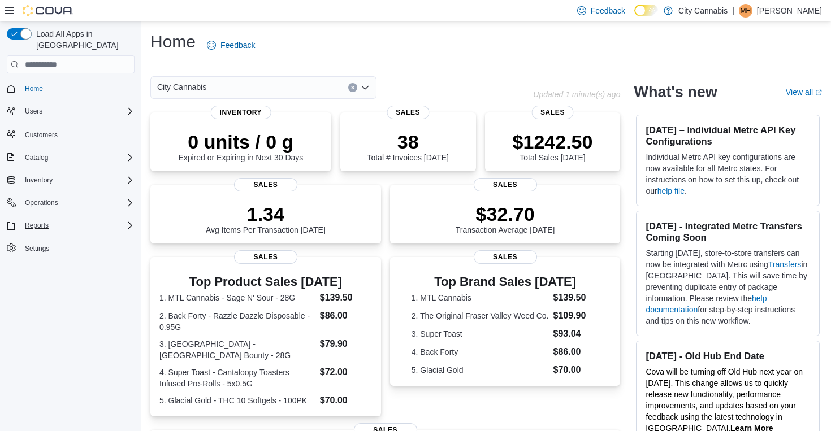
click at [86, 219] on div "Reports" at bounding box center [77, 226] width 114 height 14
click at [73, 266] on div "Reports" at bounding box center [75, 273] width 119 height 14
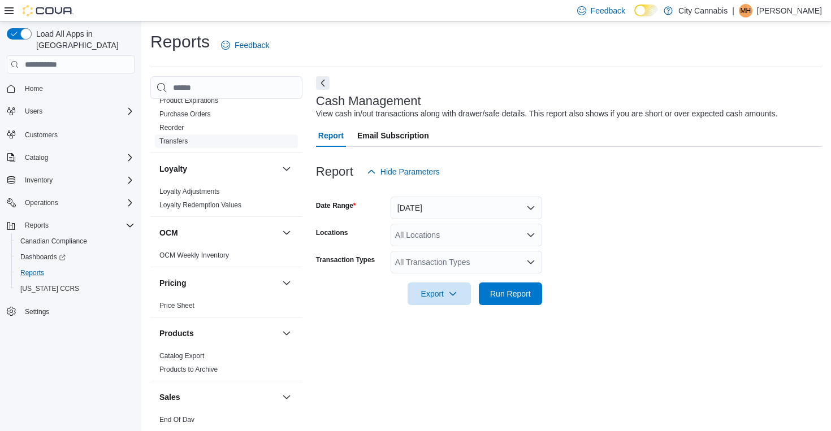
scroll to position [835, 0]
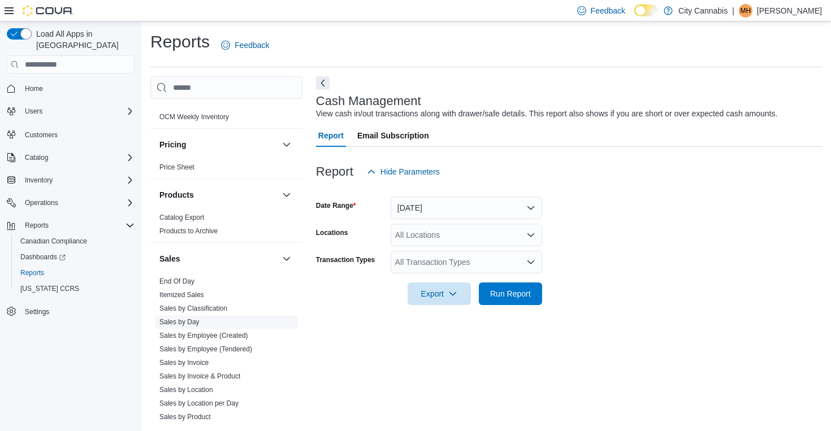
click at [193, 315] on span "Sales by Day" at bounding box center [226, 322] width 143 height 14
click at [190, 318] on link "Sales by Day" at bounding box center [179, 322] width 40 height 8
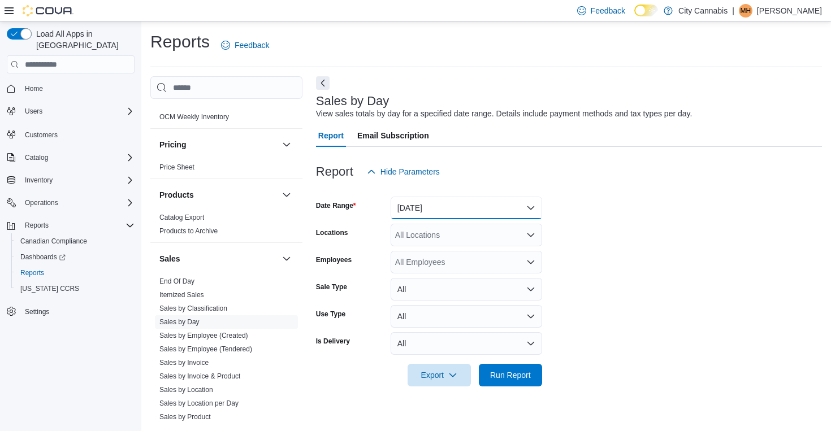
click at [441, 210] on button "[DATE]" at bounding box center [465, 208] width 151 height 23
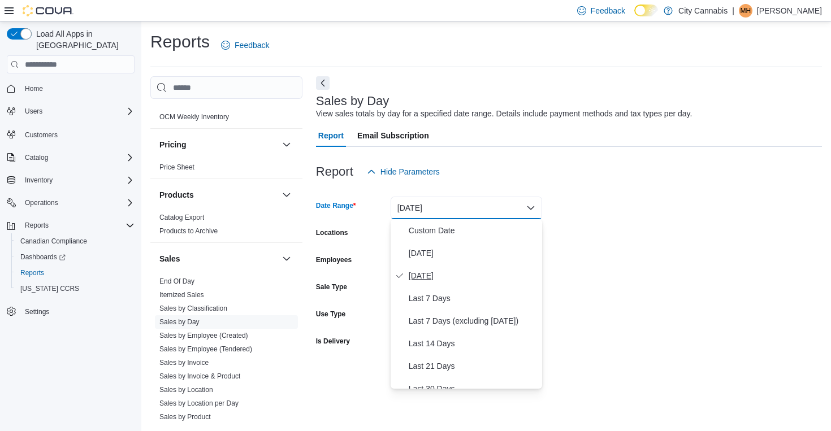
click at [443, 283] on button "[DATE]" at bounding box center [465, 275] width 151 height 23
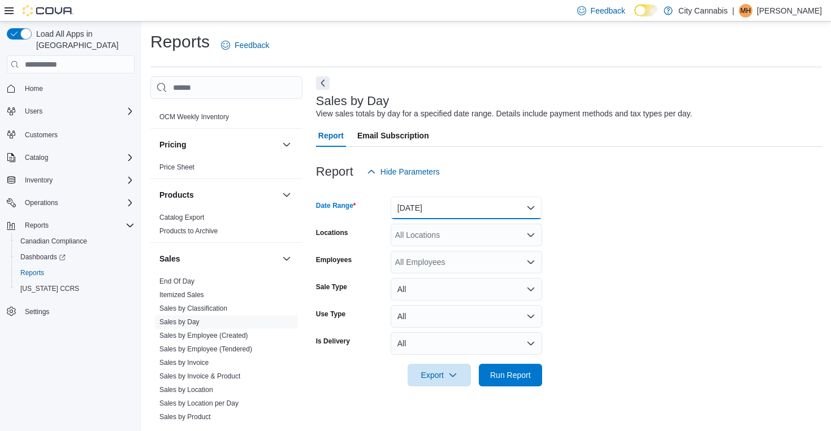
click at [506, 206] on button "[DATE]" at bounding box center [465, 208] width 151 height 23
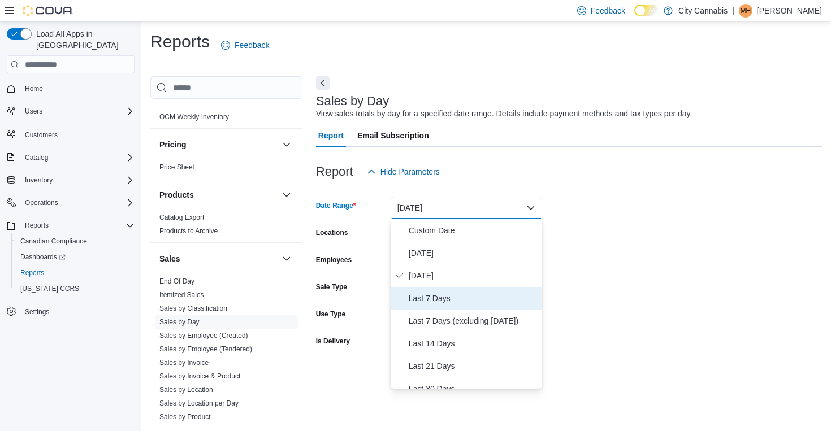
click at [475, 294] on span "Last 7 Days" at bounding box center [473, 299] width 129 height 14
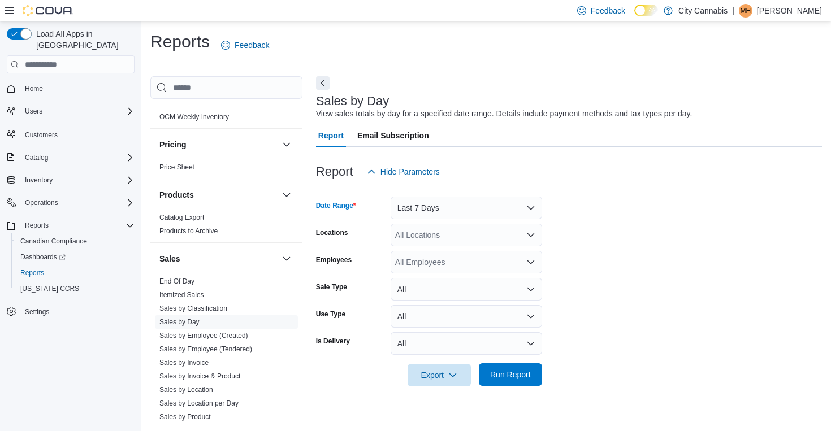
click at [493, 370] on span "Run Report" at bounding box center [510, 374] width 41 height 11
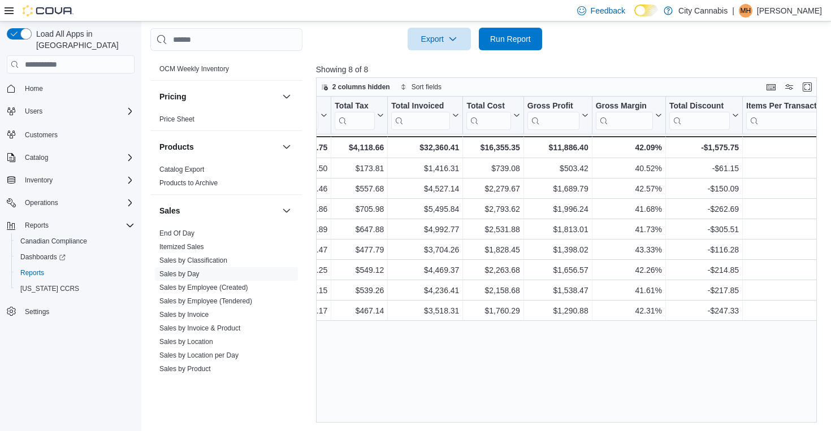
scroll to position [0, 459]
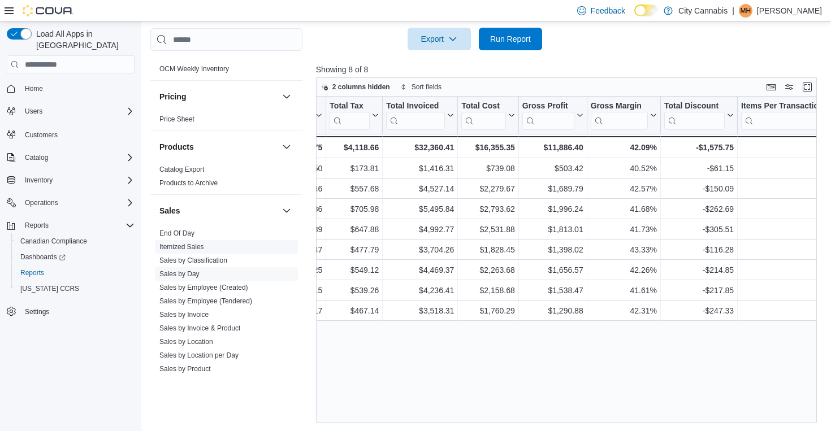
click at [186, 243] on link "Itemized Sales" at bounding box center [181, 247] width 45 height 8
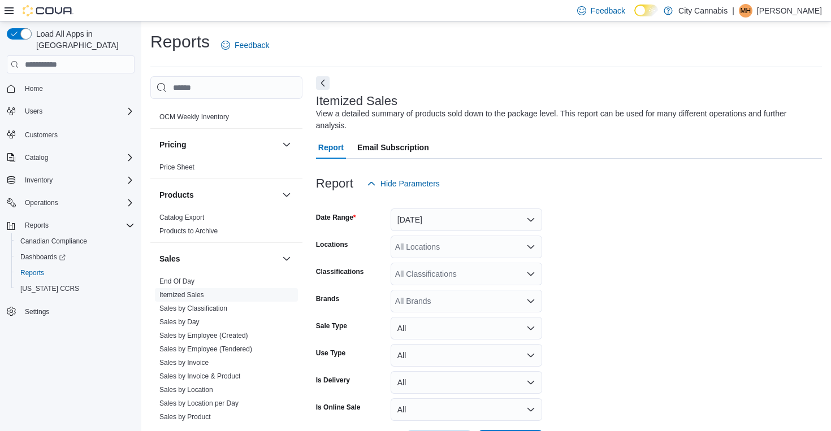
scroll to position [38, 0]
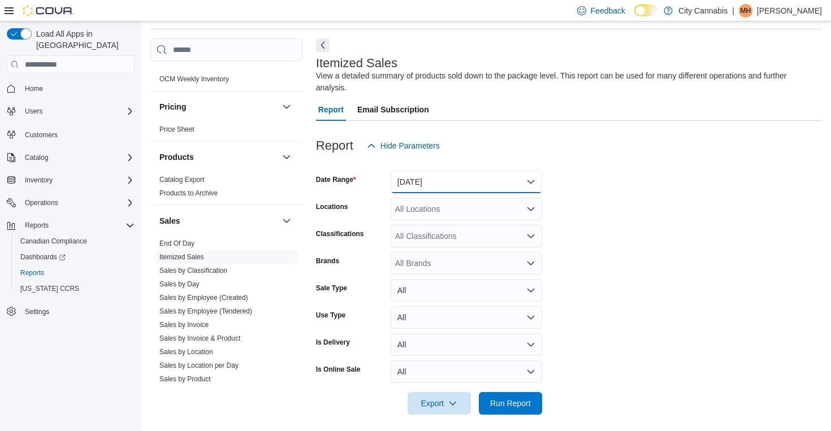
click at [447, 181] on button "[DATE]" at bounding box center [465, 182] width 151 height 23
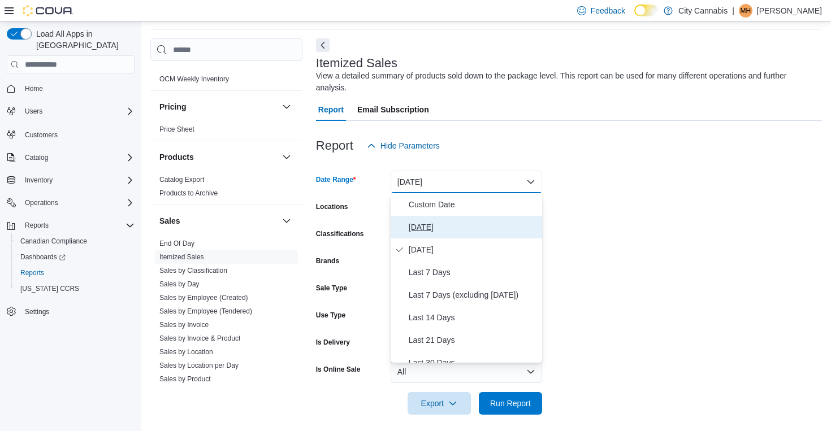
click at [449, 225] on span "[DATE]" at bounding box center [473, 227] width 129 height 14
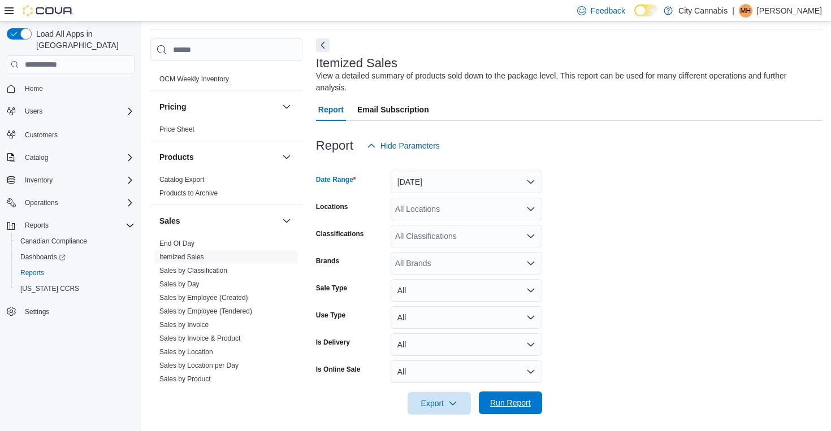
click at [500, 403] on span "Run Report" at bounding box center [510, 402] width 41 height 11
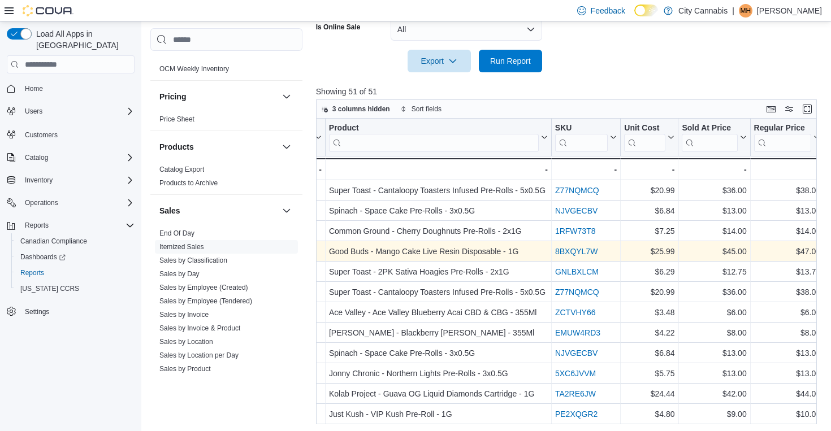
scroll to position [402, 0]
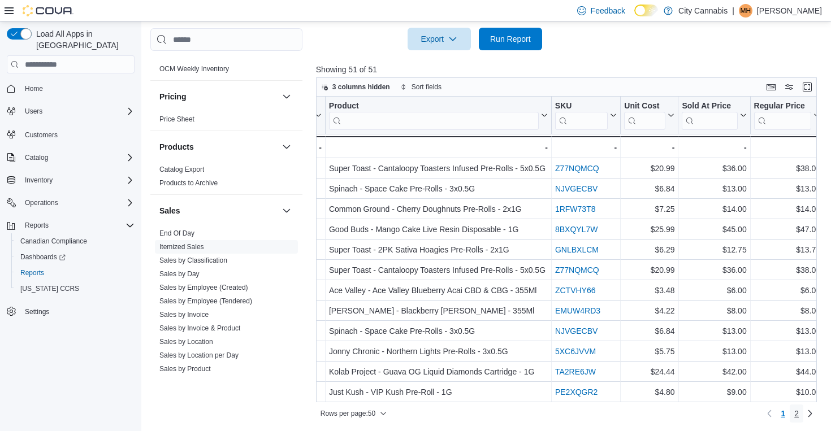
click at [797, 415] on span "2" at bounding box center [796, 413] width 5 height 11
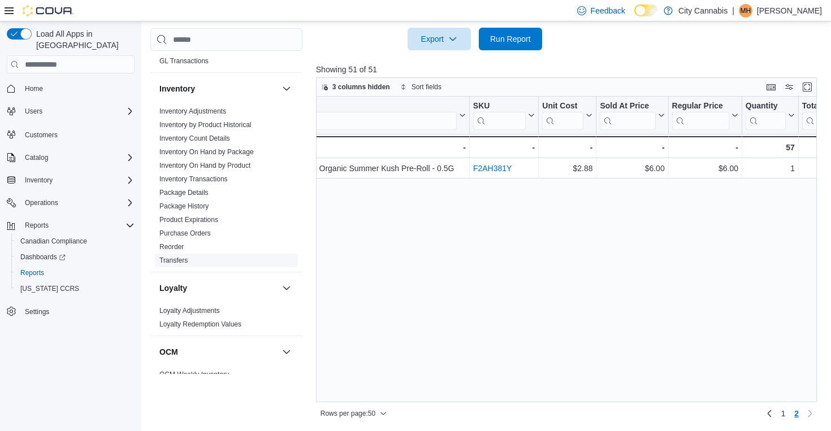
scroll to position [514, 0]
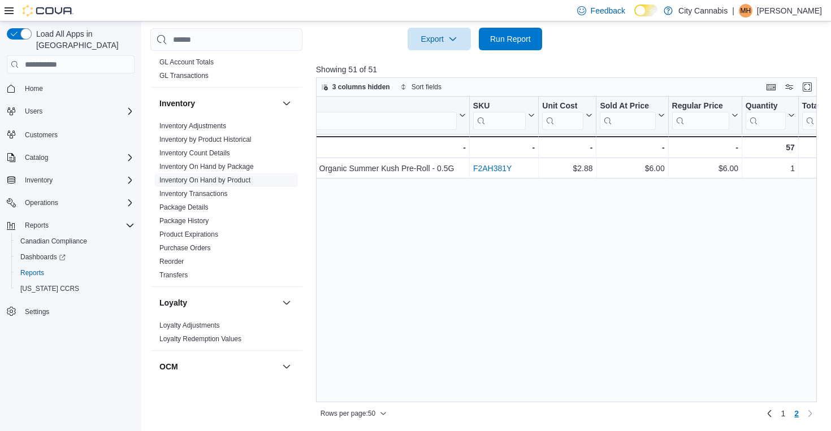
click at [231, 176] on link "Inventory On Hand by Product" at bounding box center [204, 180] width 91 height 8
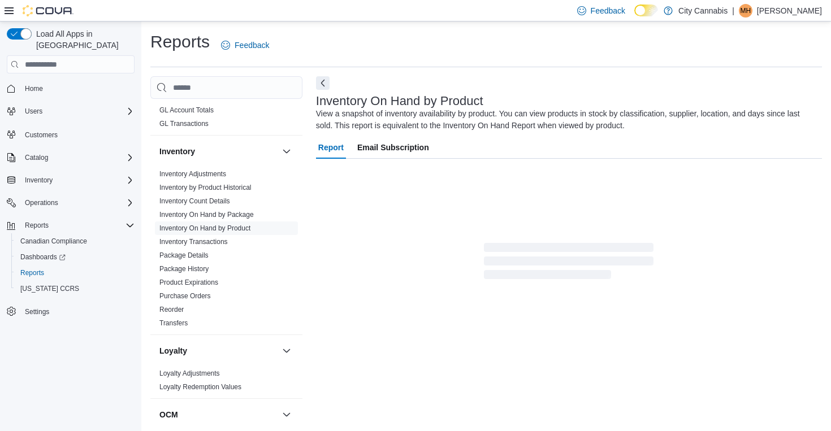
scroll to position [24, 0]
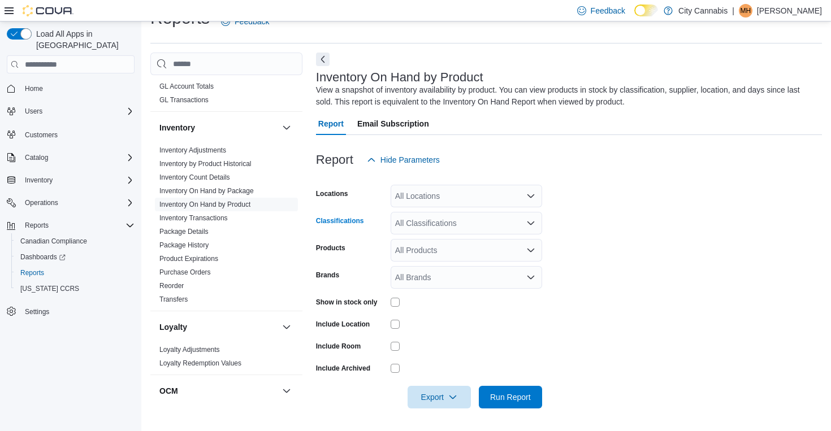
click at [407, 231] on div "All Classifications" at bounding box center [465, 223] width 151 height 23
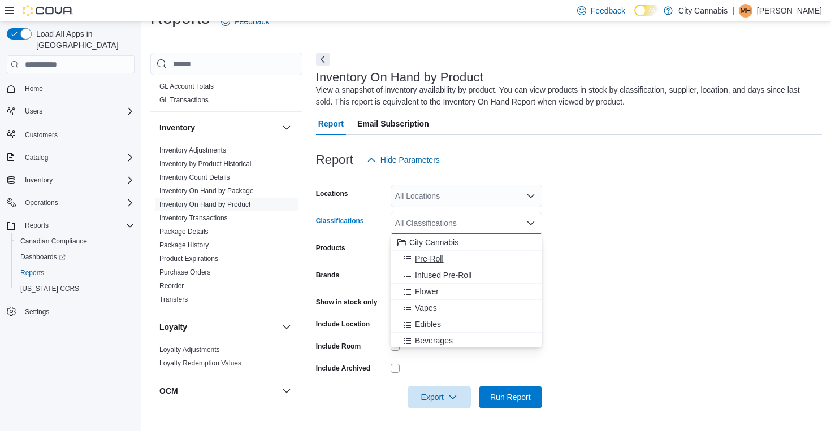
click at [419, 255] on span "Pre-Roll" at bounding box center [429, 258] width 29 height 11
click at [362, 306] on label "Show in stock only" at bounding box center [347, 302] width 62 height 9
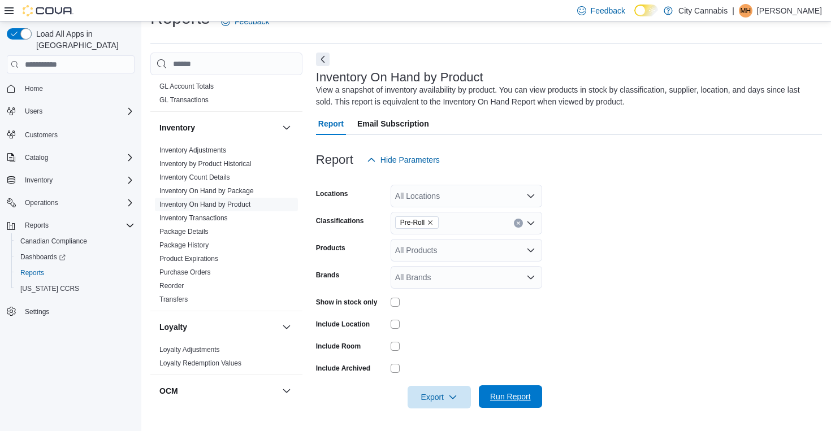
click at [493, 387] on span "Run Report" at bounding box center [510, 396] width 50 height 23
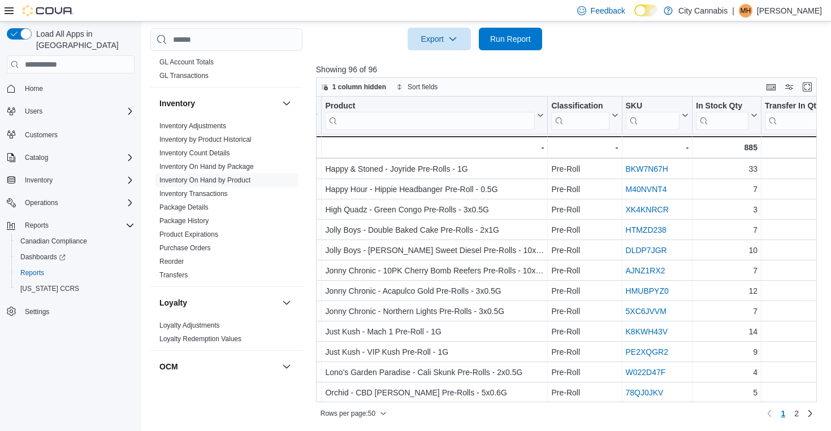
scroll to position [773, 75]
click at [798, 414] on link "2" at bounding box center [796, 414] width 14 height 18
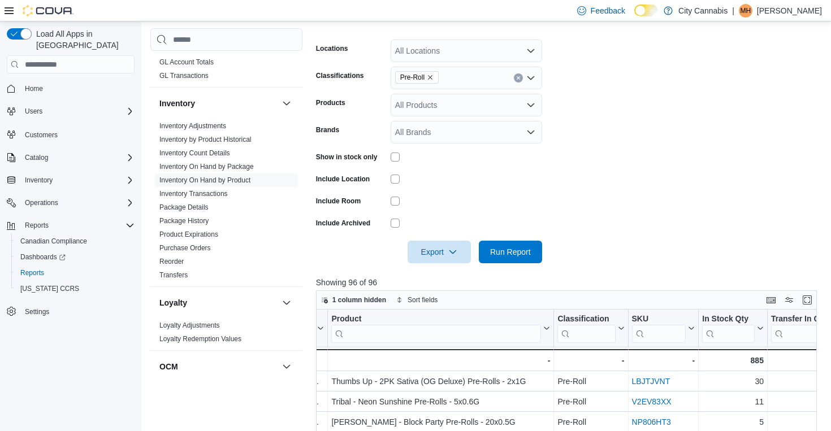
scroll to position [162, 0]
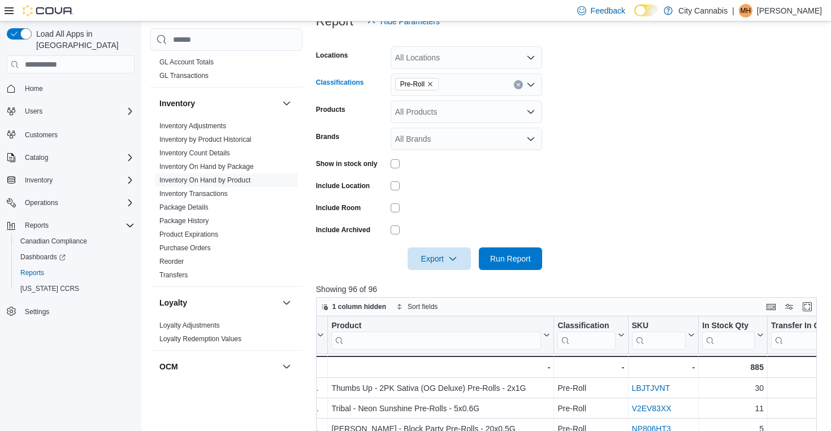
click at [513, 83] on div "Pre-Roll" at bounding box center [465, 84] width 151 height 23
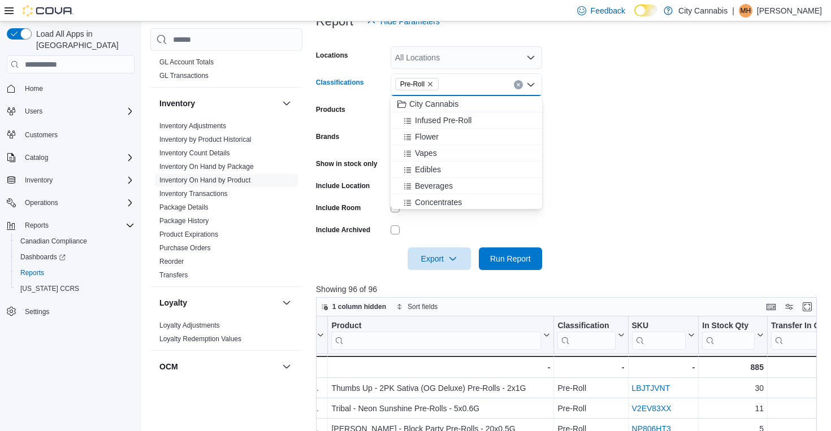
click at [522, 83] on button "Clear input" at bounding box center [518, 84] width 9 height 9
click at [490, 132] on div "Infused Pre-Roll" at bounding box center [466, 136] width 138 height 11
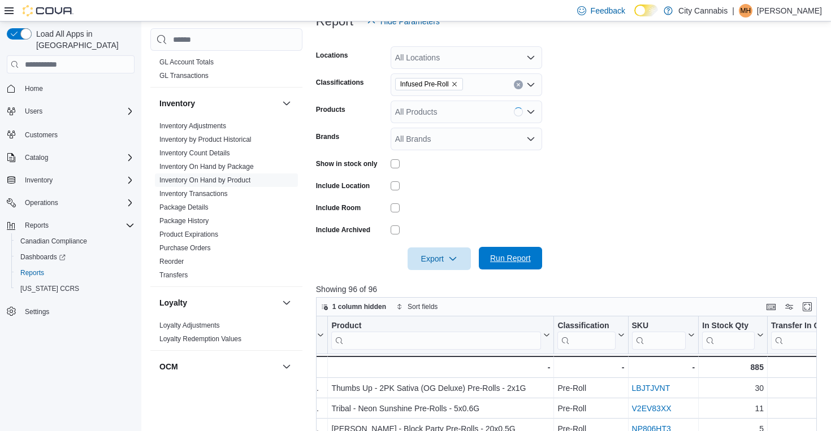
click at [509, 255] on span "Run Report" at bounding box center [510, 258] width 41 height 11
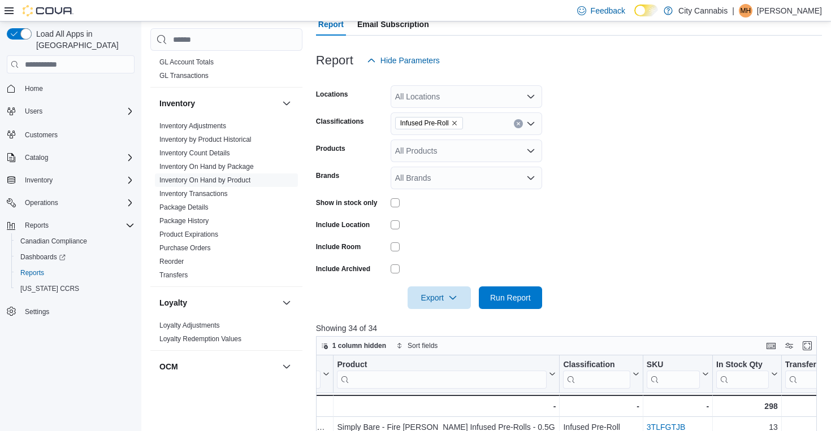
scroll to position [112, 0]
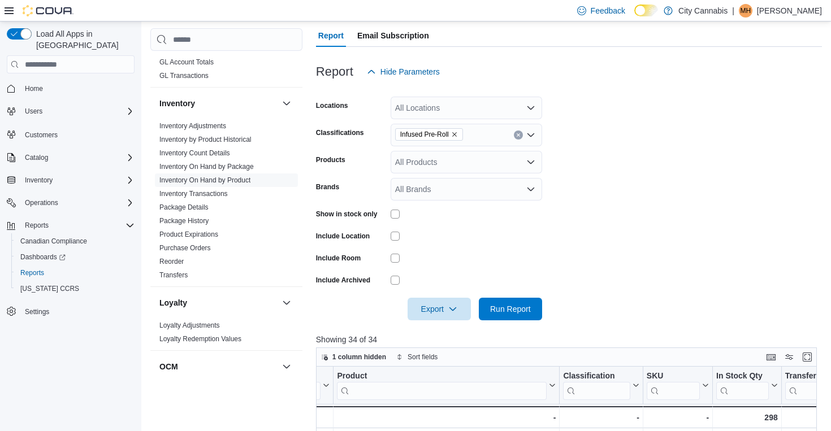
click at [522, 130] on div "Infused Pre-Roll" at bounding box center [465, 135] width 151 height 23
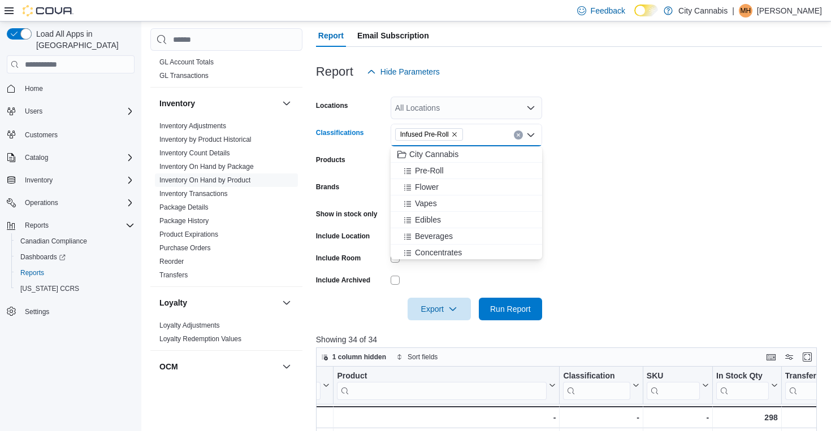
click at [515, 136] on button "Clear input" at bounding box center [518, 135] width 9 height 9
click at [471, 198] on div "Flower" at bounding box center [466, 203] width 138 height 11
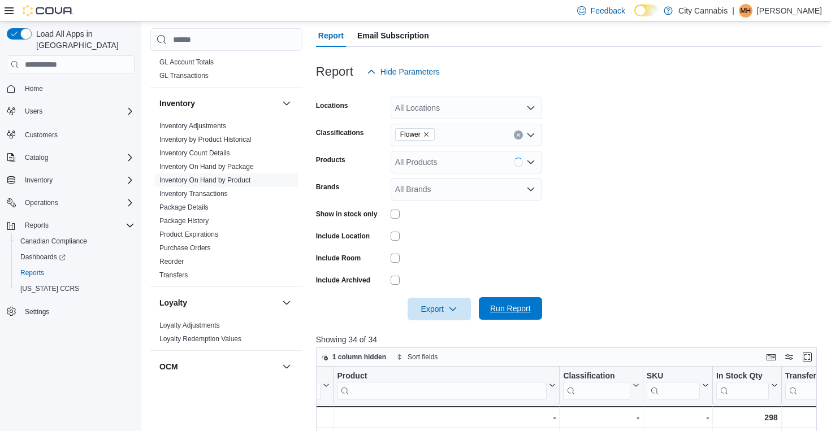
click at [493, 314] on span "Run Report" at bounding box center [510, 308] width 41 height 11
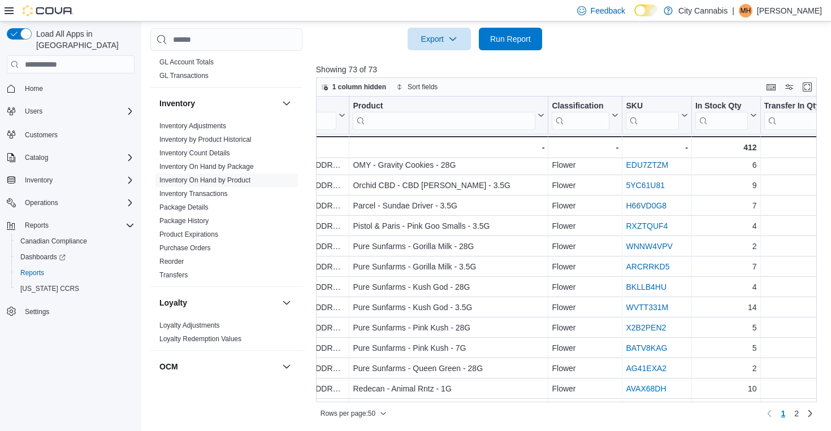
scroll to position [773, 47]
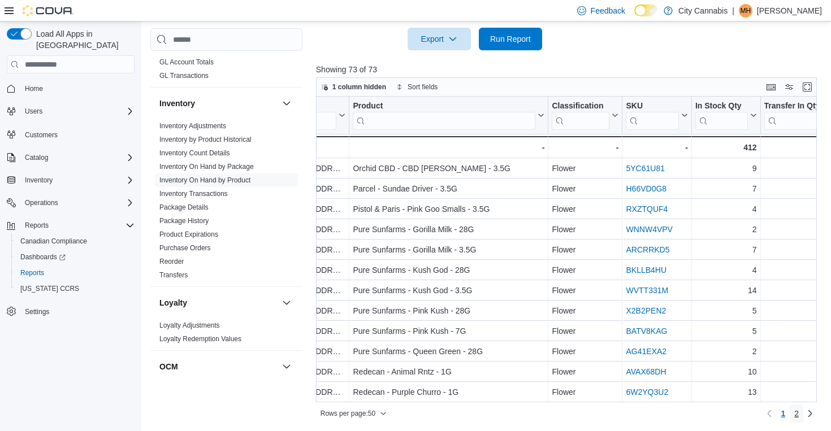
click at [792, 414] on link "2" at bounding box center [796, 414] width 14 height 18
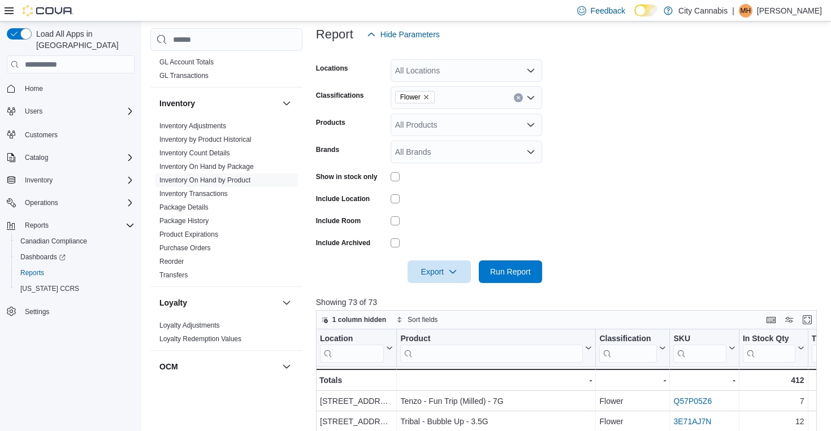
scroll to position [134, 0]
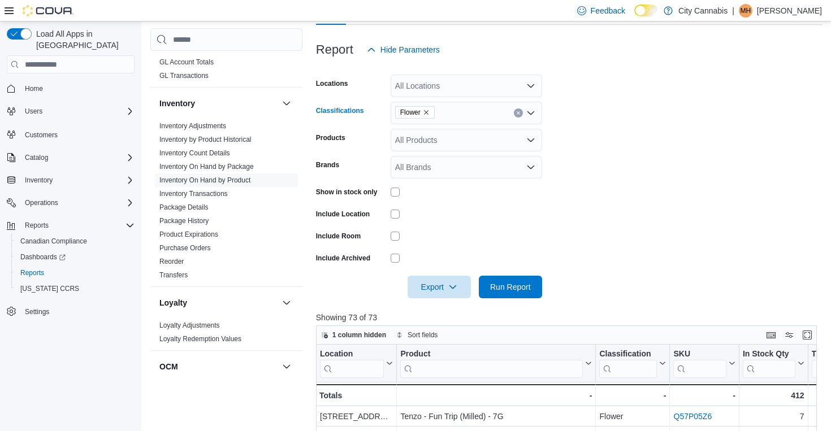
click at [517, 109] on button "Clear input" at bounding box center [518, 112] width 9 height 9
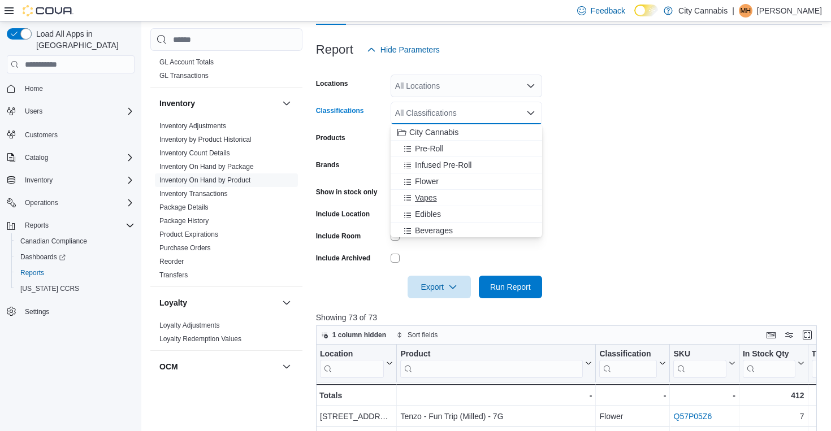
click at [513, 198] on div "Vapes" at bounding box center [466, 197] width 138 height 11
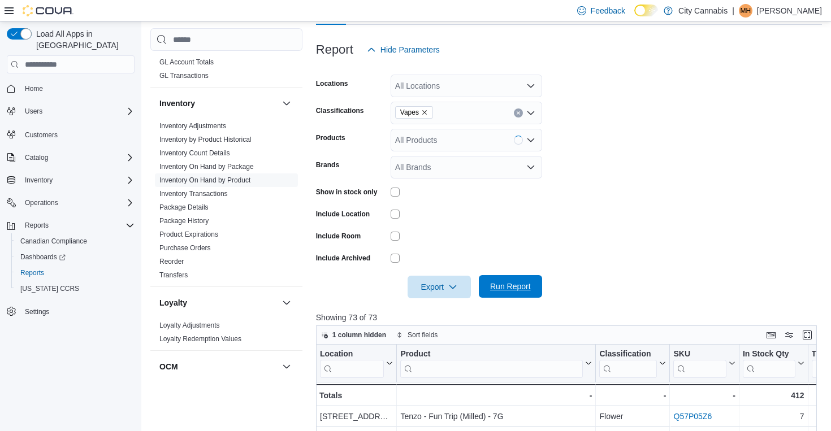
click at [526, 277] on span "Run Report" at bounding box center [510, 286] width 50 height 23
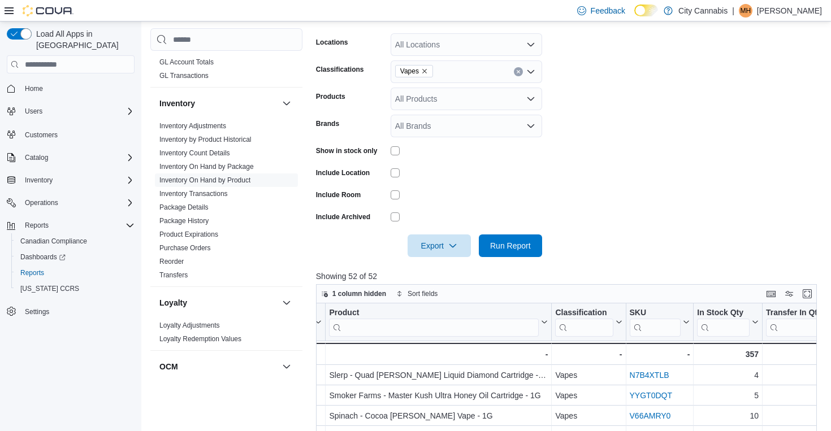
scroll to position [174, 0]
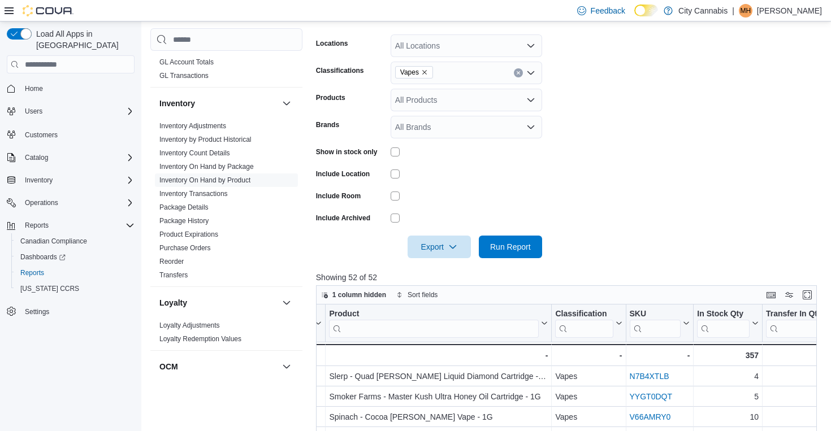
click at [518, 77] on div "Vapes" at bounding box center [465, 73] width 151 height 23
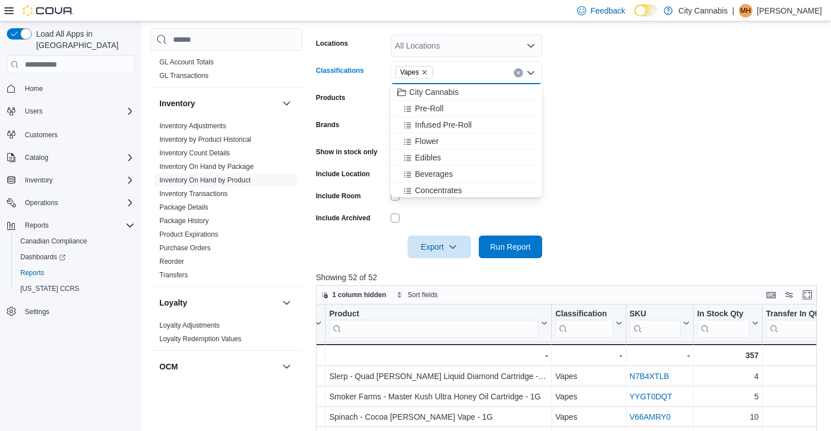
click at [519, 72] on icon "Clear input" at bounding box center [518, 73] width 5 height 5
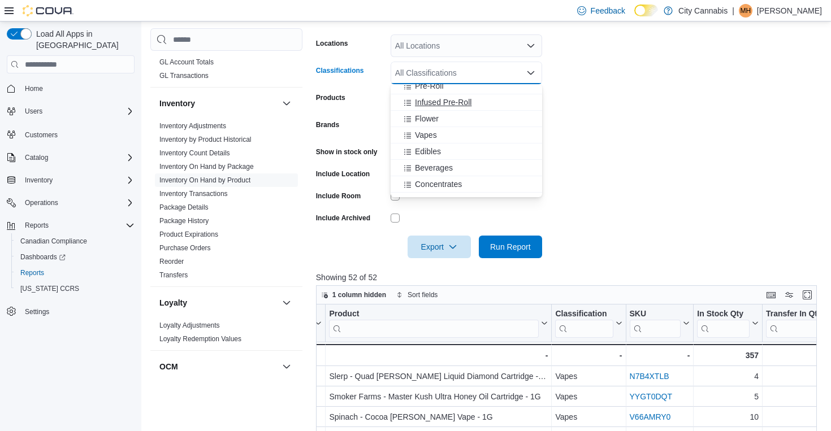
scroll to position [27, 0]
click at [497, 153] on button "Edibles" at bounding box center [465, 147] width 151 height 16
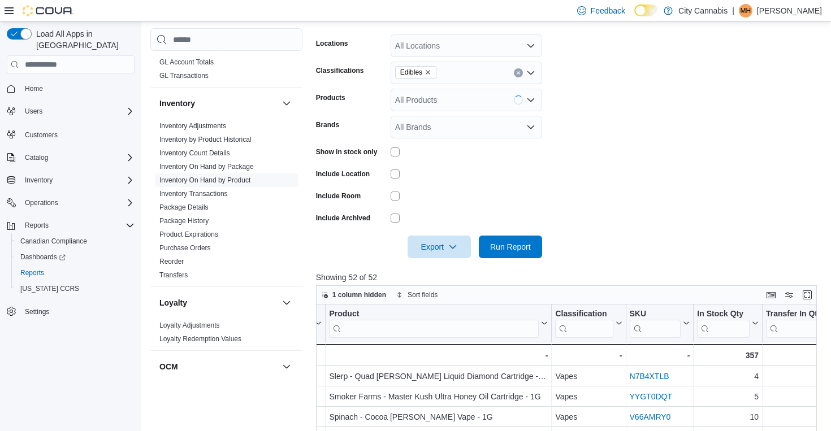
click at [514, 234] on div at bounding box center [569, 231] width 506 height 9
click at [514, 241] on span "Run Report" at bounding box center [510, 246] width 41 height 11
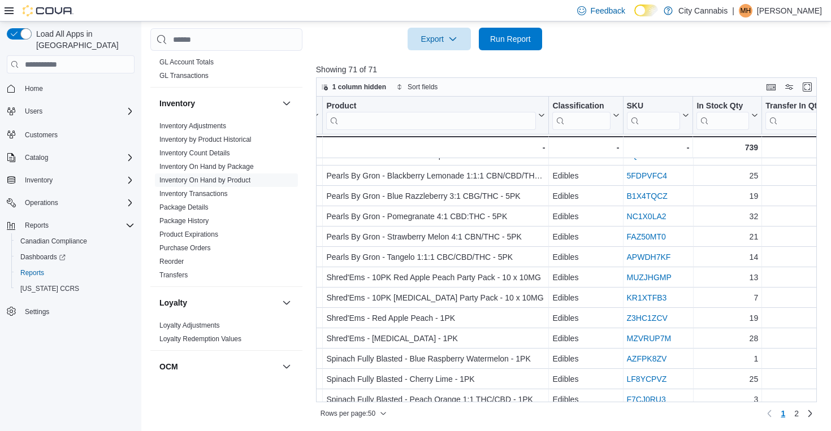
scroll to position [773, 74]
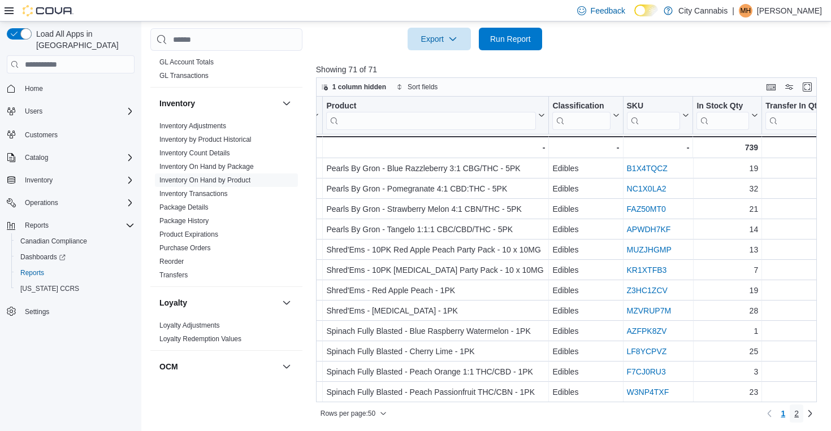
click at [798, 414] on link "2" at bounding box center [796, 414] width 14 height 18
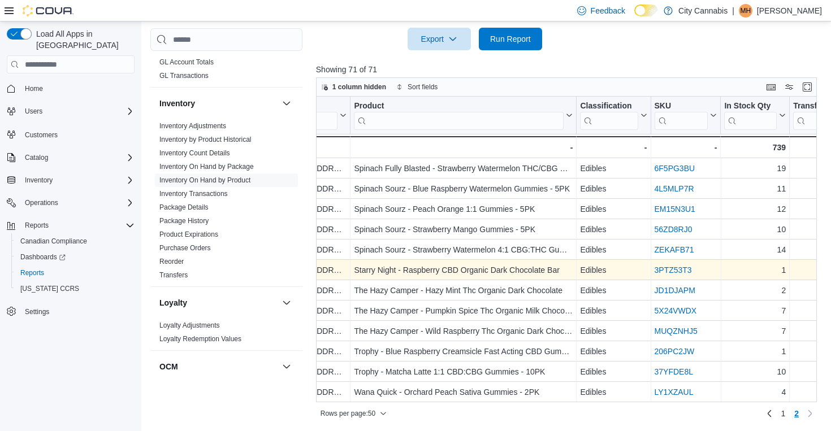
scroll to position [0, 47]
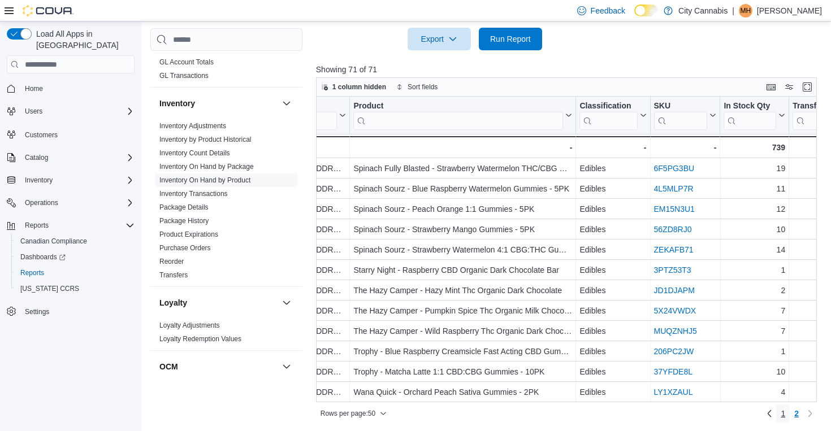
click at [778, 412] on link "1" at bounding box center [783, 414] width 14 height 18
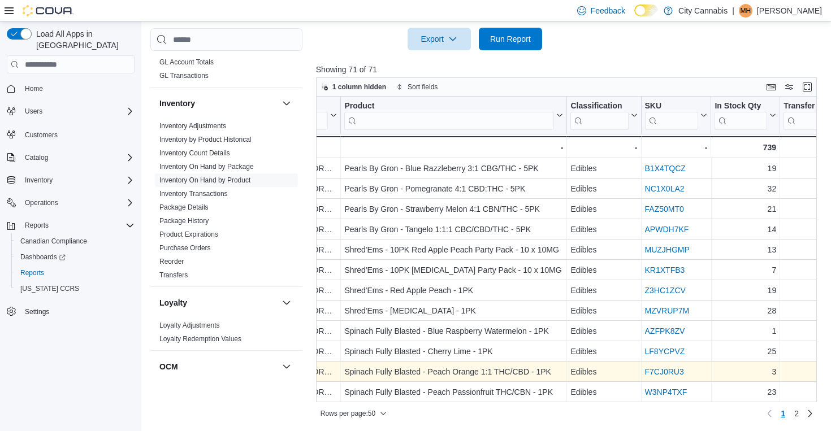
scroll to position [773, 65]
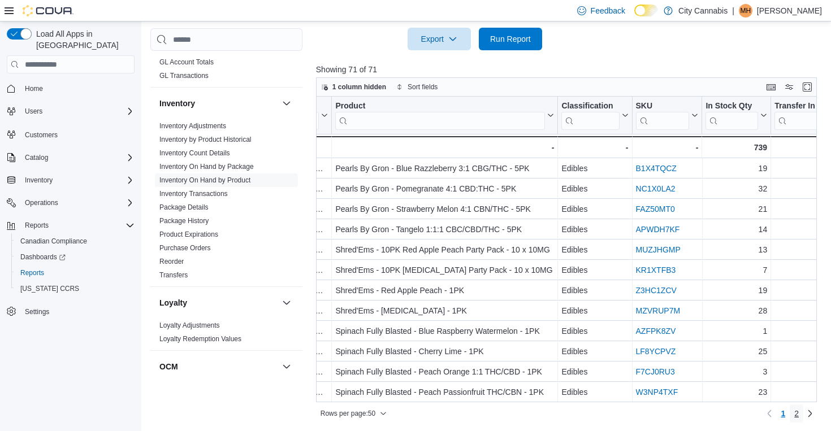
click at [795, 413] on span "2" at bounding box center [796, 413] width 5 height 11
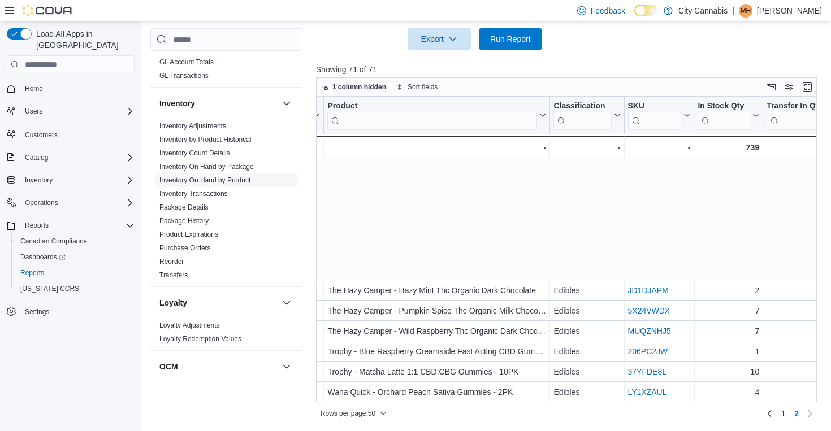
scroll to position [183, 73]
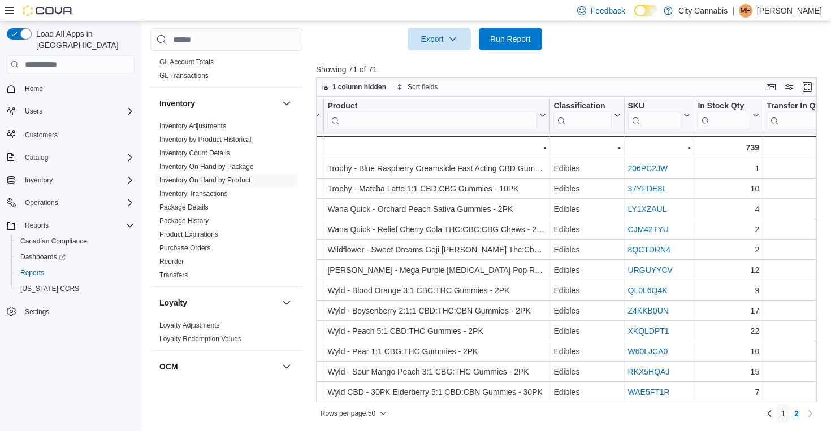
click at [785, 410] on link "1" at bounding box center [783, 414] width 14 height 18
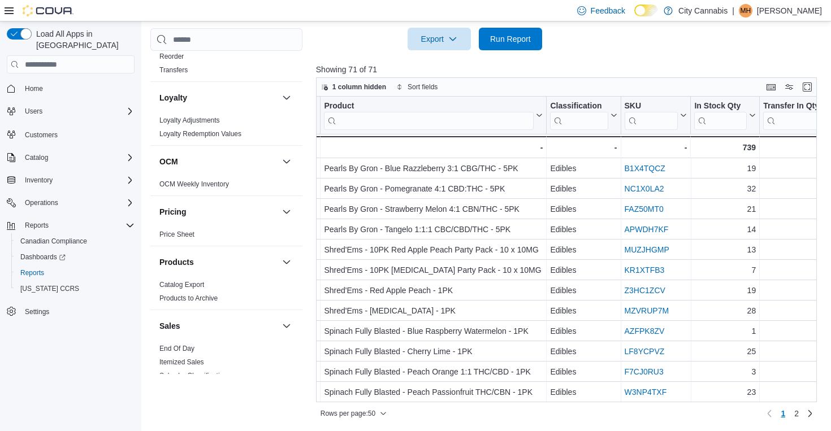
scroll to position [865, 0]
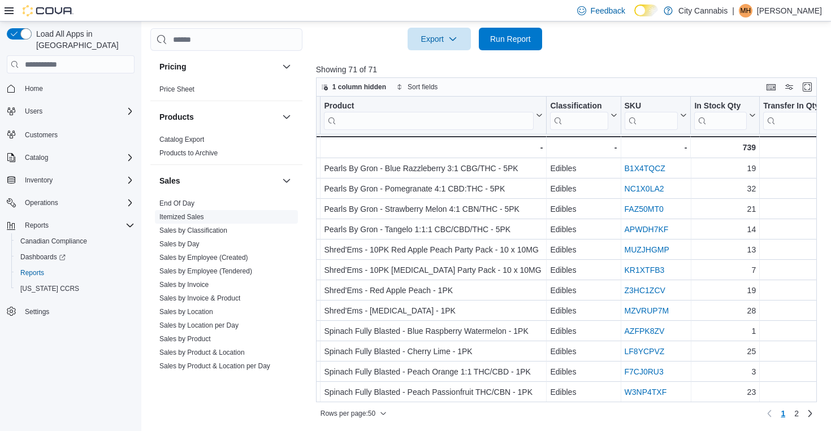
click at [193, 213] on link "Itemized Sales" at bounding box center [181, 217] width 45 height 8
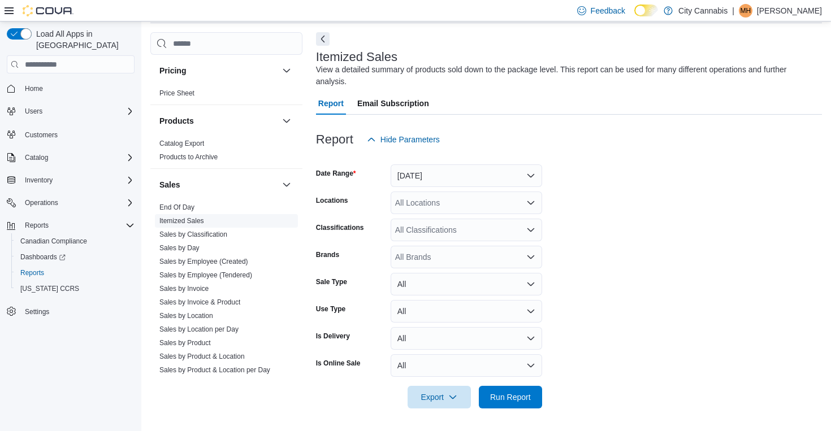
scroll to position [38, 0]
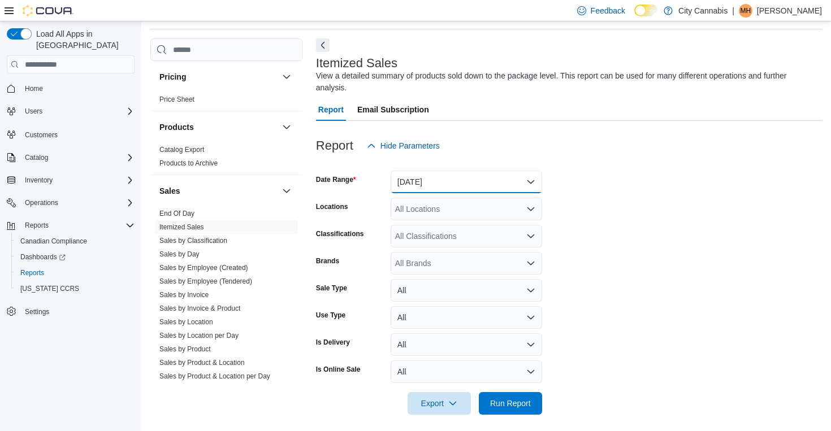
click at [468, 183] on button "[DATE]" at bounding box center [465, 182] width 151 height 23
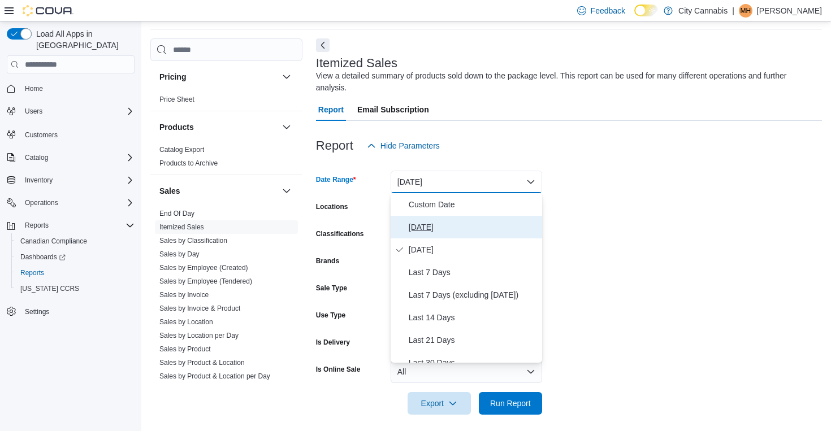
click at [462, 226] on span "[DATE]" at bounding box center [473, 227] width 129 height 14
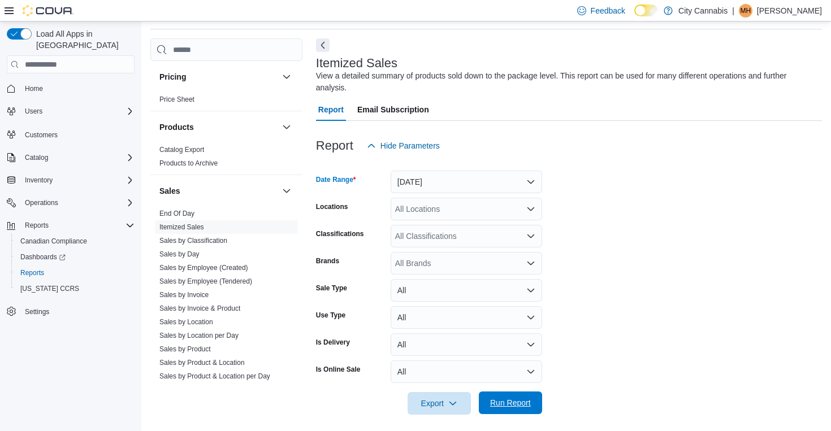
click at [514, 395] on span "Run Report" at bounding box center [510, 403] width 50 height 23
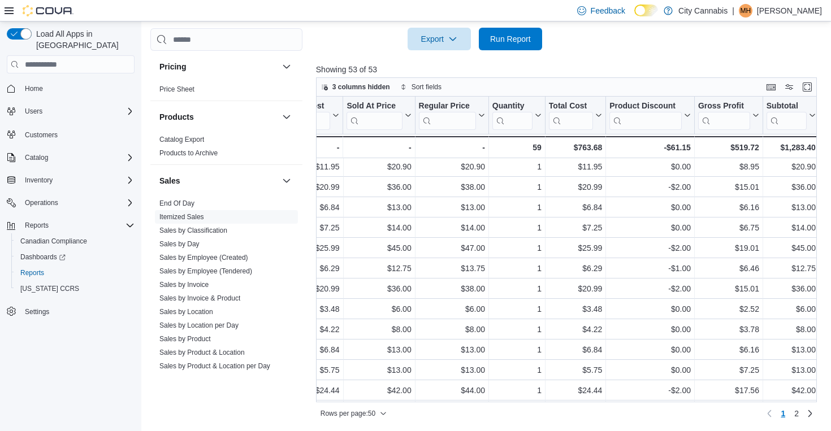
scroll to position [773, 1743]
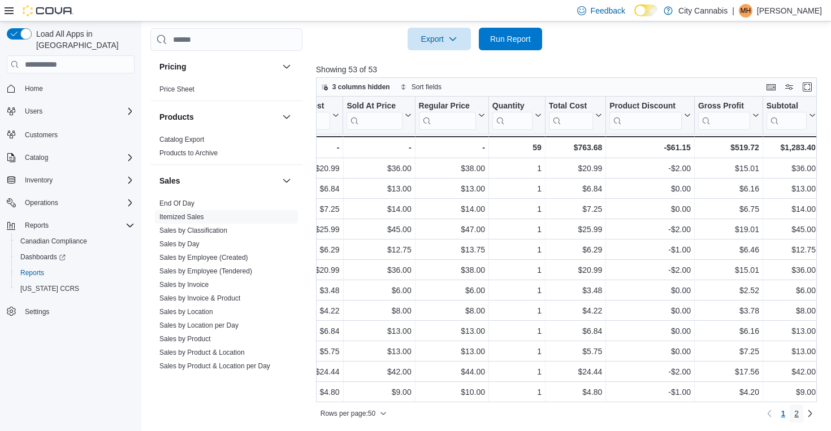
click at [794, 409] on span "2" at bounding box center [796, 413] width 5 height 11
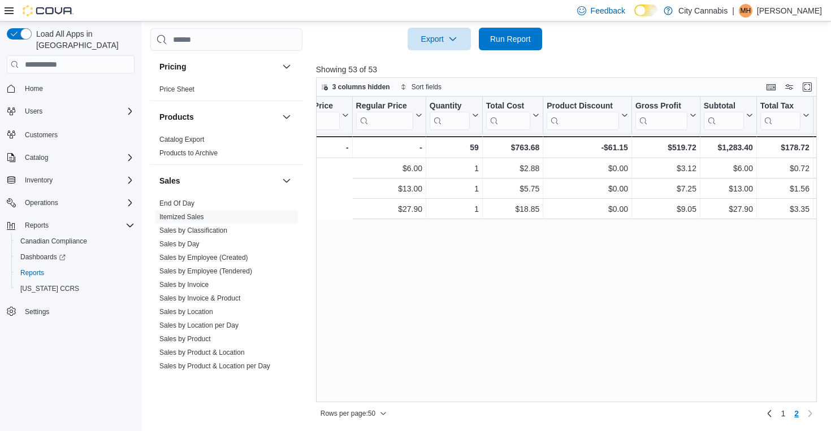
scroll to position [0, 1944]
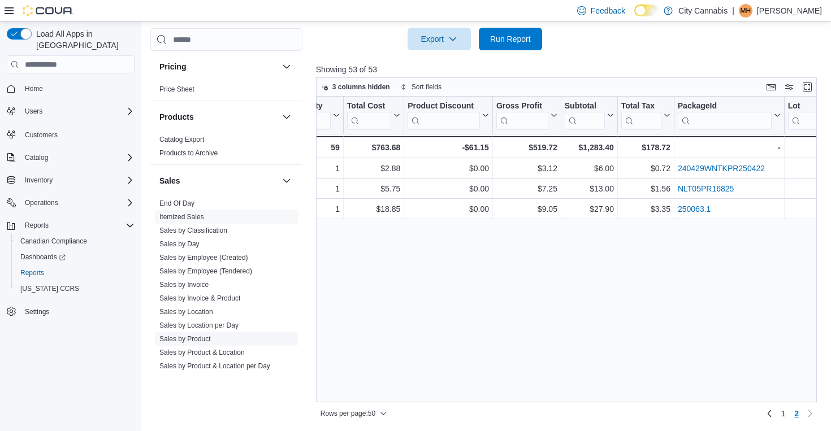
click at [206, 335] on span "Sales by Product" at bounding box center [226, 339] width 143 height 14
click at [211, 335] on link "Sales by Product" at bounding box center [184, 339] width 51 height 8
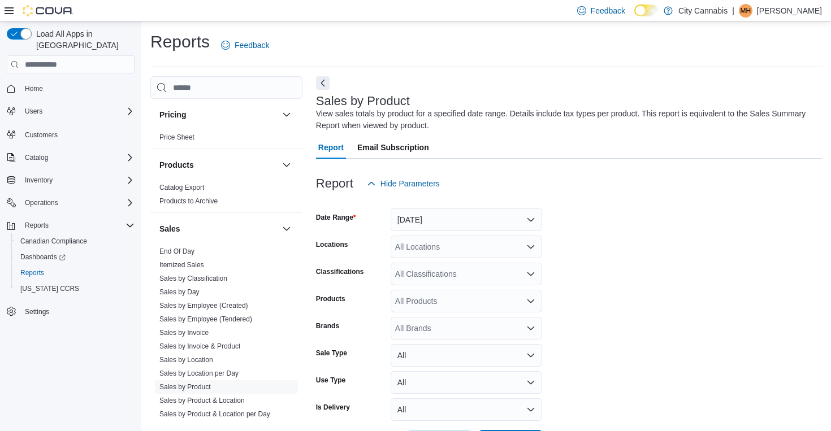
scroll to position [38, 0]
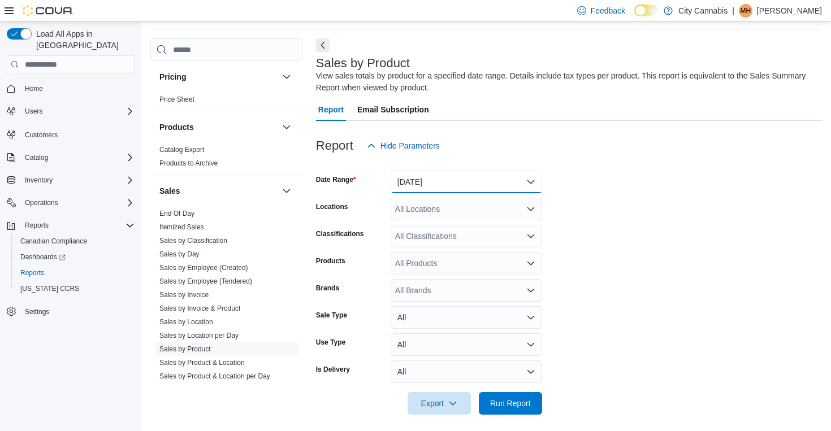
click at [441, 177] on button "[DATE]" at bounding box center [465, 182] width 151 height 23
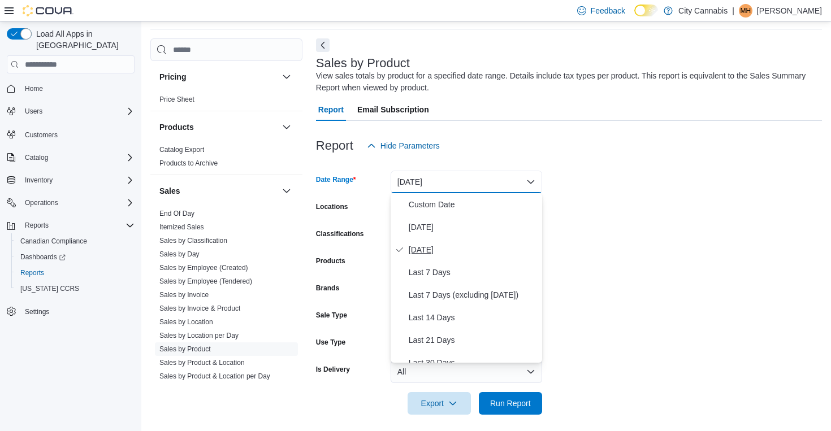
click at [441, 251] on span "[DATE]" at bounding box center [473, 250] width 129 height 14
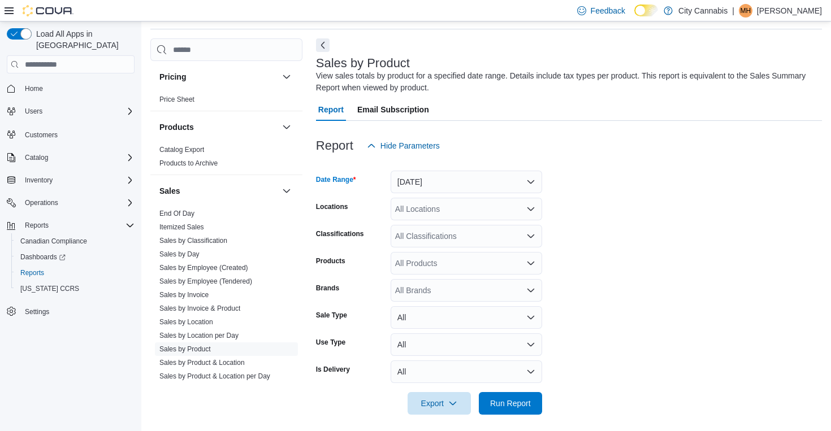
click at [435, 263] on div "All Products" at bounding box center [465, 263] width 151 height 23
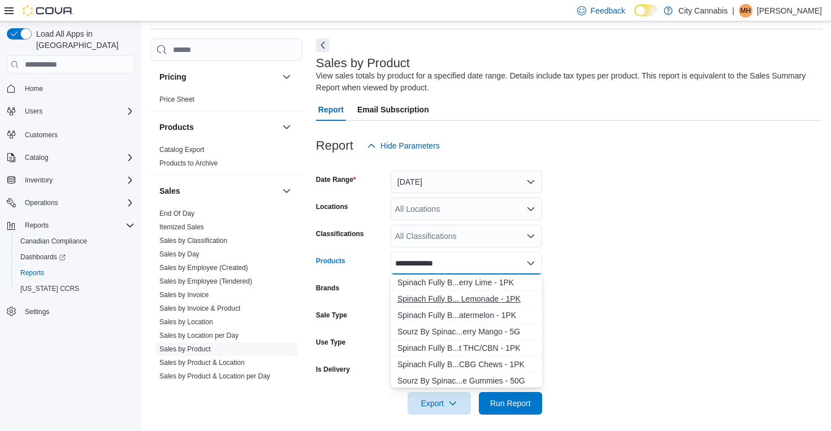
type input "**********"
click at [479, 297] on div "Spinach Fully B... Lemonade - 1PK" at bounding box center [466, 298] width 138 height 11
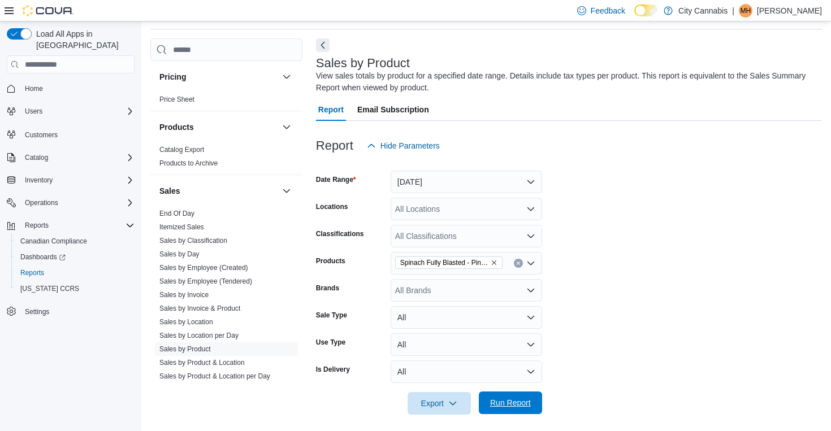
click at [508, 394] on span "Run Report" at bounding box center [510, 403] width 50 height 23
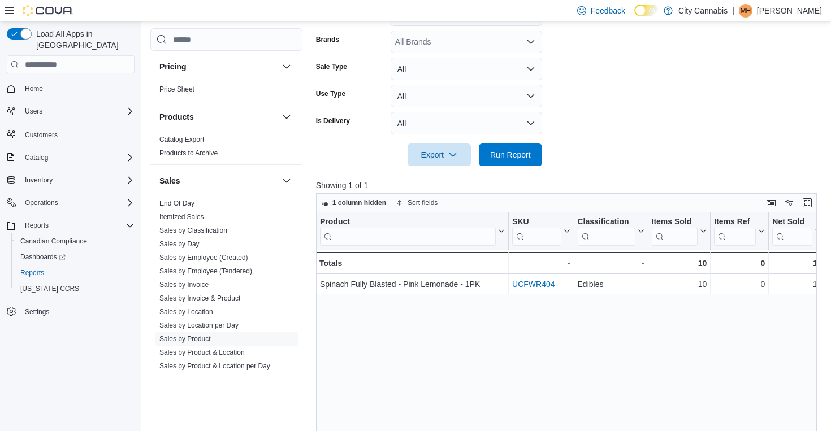
scroll to position [97, 0]
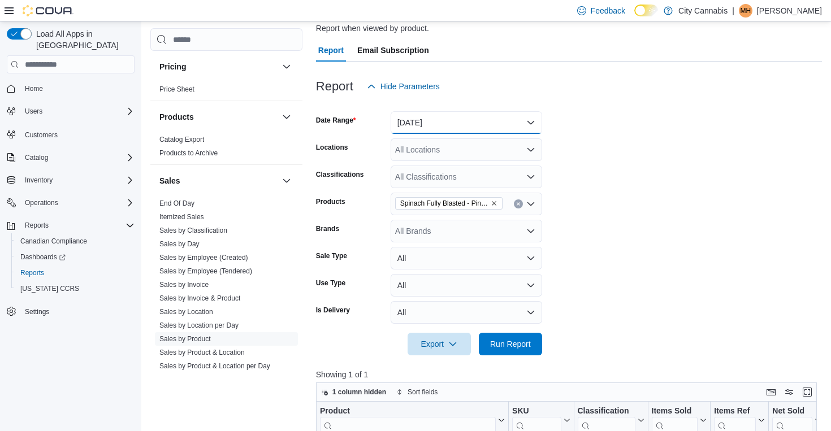
click at [478, 122] on button "[DATE]" at bounding box center [465, 122] width 151 height 23
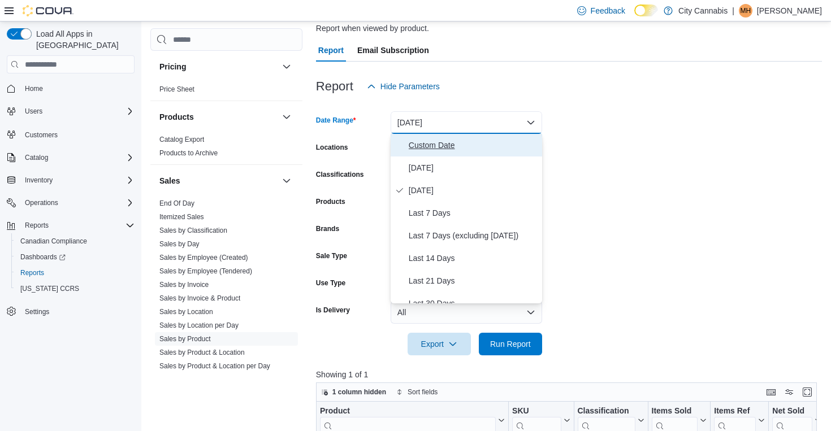
click at [455, 146] on span "Custom Date" at bounding box center [473, 145] width 129 height 14
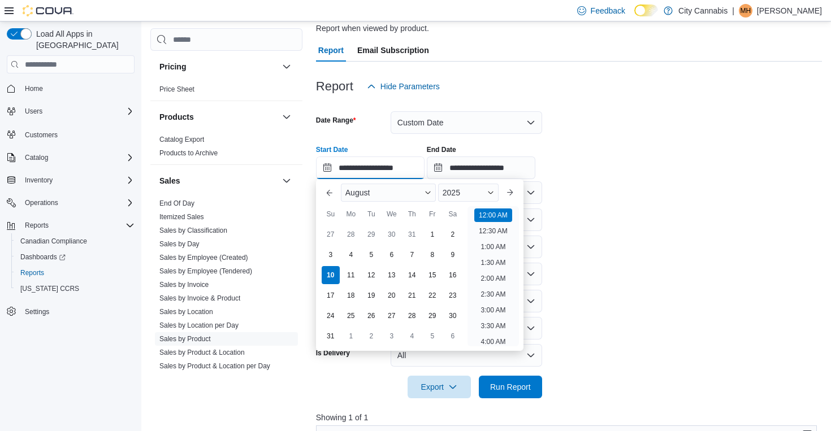
click at [381, 170] on input "**********" at bounding box center [370, 168] width 108 height 23
click at [433, 255] on div "8" at bounding box center [432, 255] width 20 height 20
type input "**********"
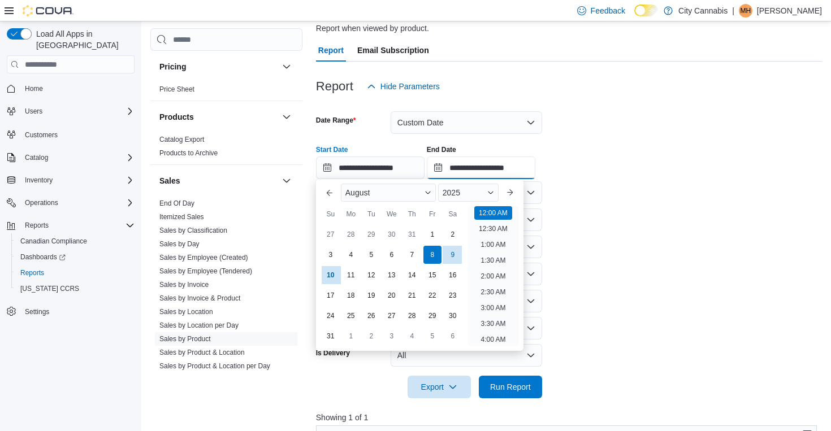
click at [480, 163] on input "**********" at bounding box center [481, 168] width 108 height 23
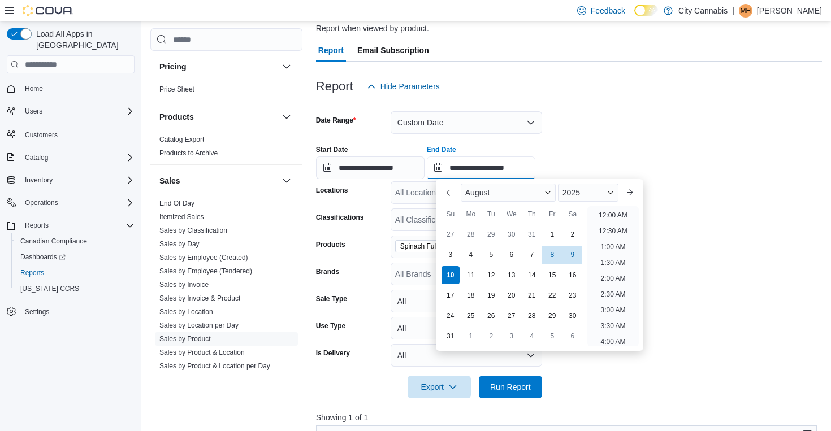
scroll to position [622, 0]
click at [550, 250] on div "8" at bounding box center [552, 255] width 20 height 20
type input "**********"
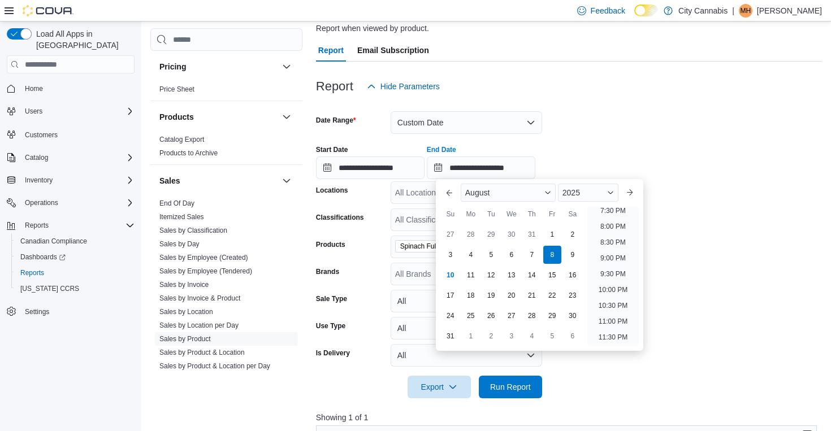
click at [532, 399] on div at bounding box center [569, 405] width 506 height 14
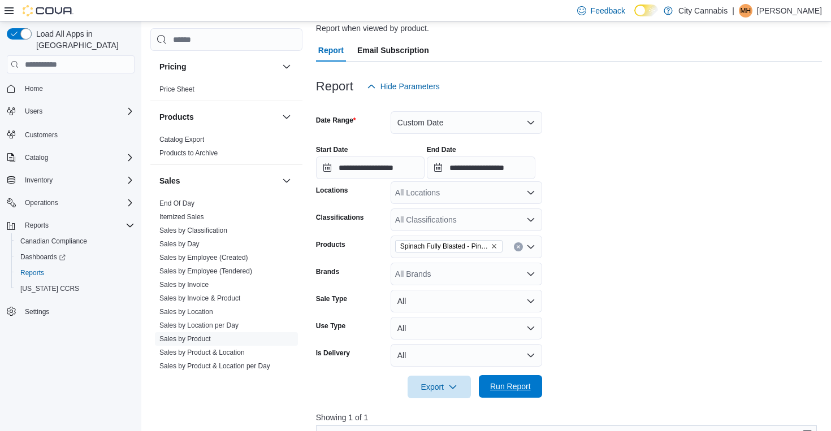
click at [531, 388] on span "Run Report" at bounding box center [510, 386] width 50 height 23
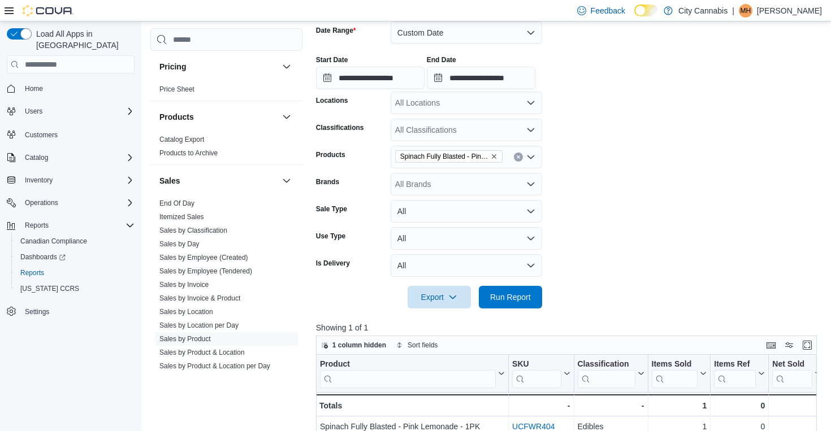
scroll to position [186, 0]
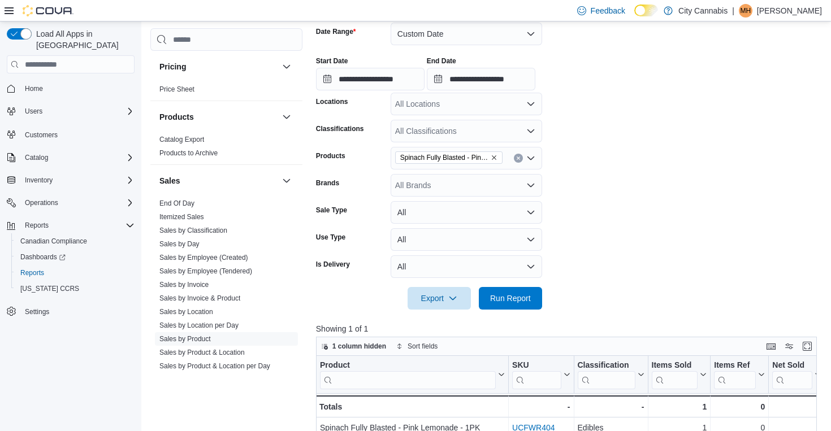
click at [404, 67] on div "**********" at bounding box center [370, 74] width 108 height 34
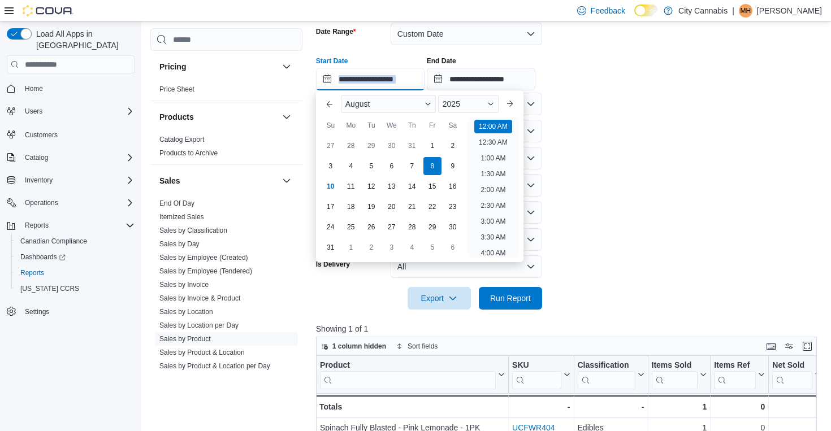
click at [396, 75] on input "**********" at bounding box center [370, 79] width 108 height 23
click at [406, 173] on div "7" at bounding box center [412, 167] width 20 height 20
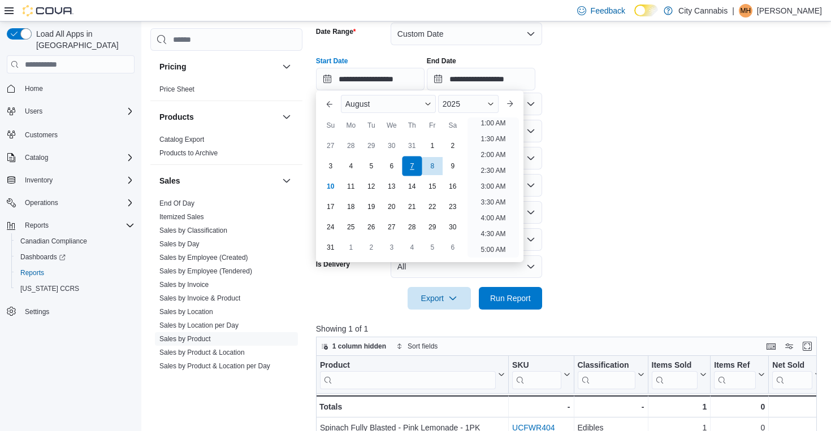
type input "**********"
click at [482, 78] on input "**********" at bounding box center [481, 79] width 108 height 23
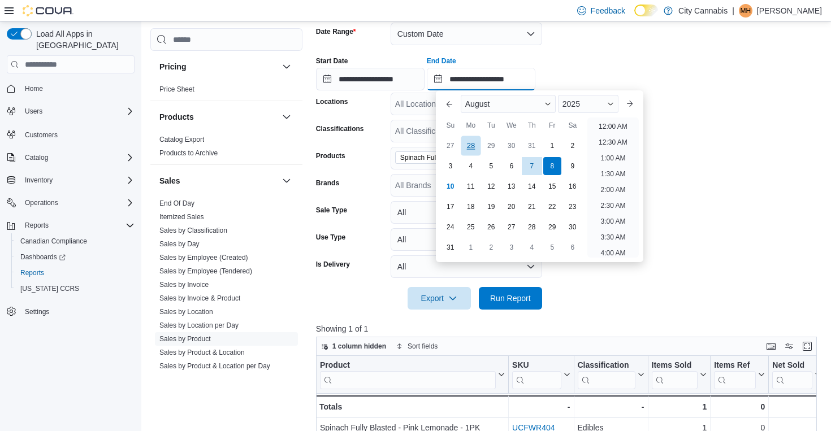
scroll to position [622, 0]
click at [529, 166] on div "7" at bounding box center [532, 167] width 20 height 20
type input "**********"
click at [600, 320] on div at bounding box center [569, 317] width 506 height 14
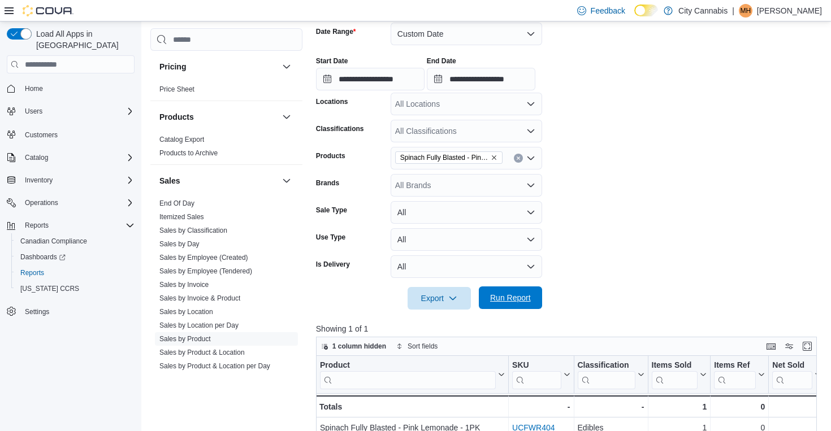
click at [503, 296] on span "Run Report" at bounding box center [510, 297] width 41 height 11
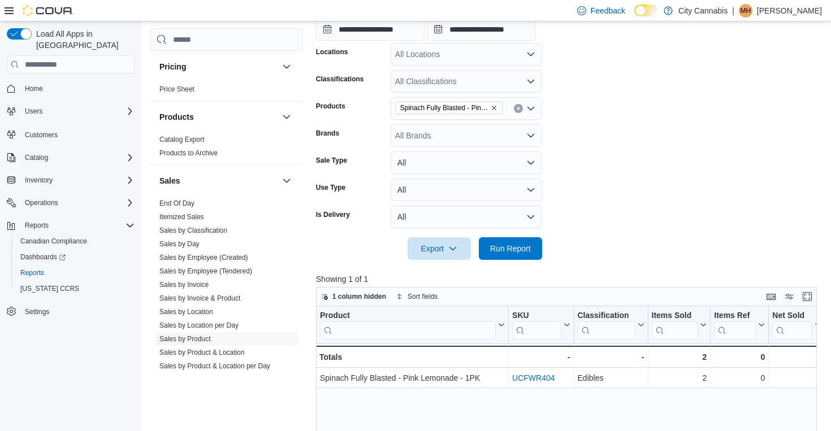
scroll to position [218, 0]
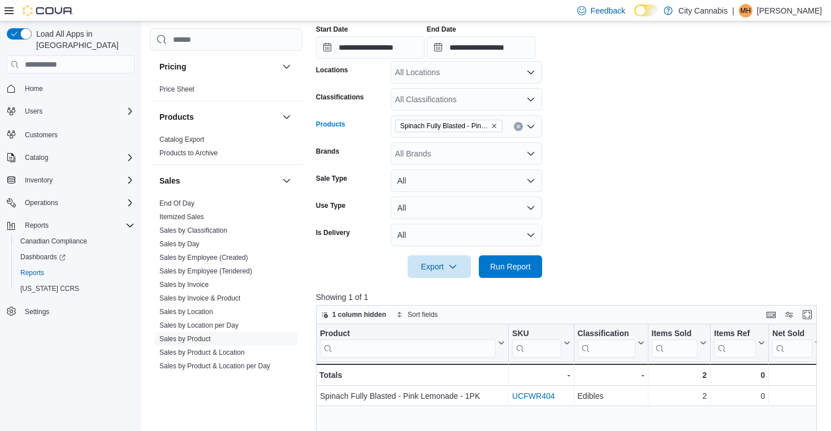
click at [519, 124] on icon "Clear input" at bounding box center [518, 126] width 5 height 5
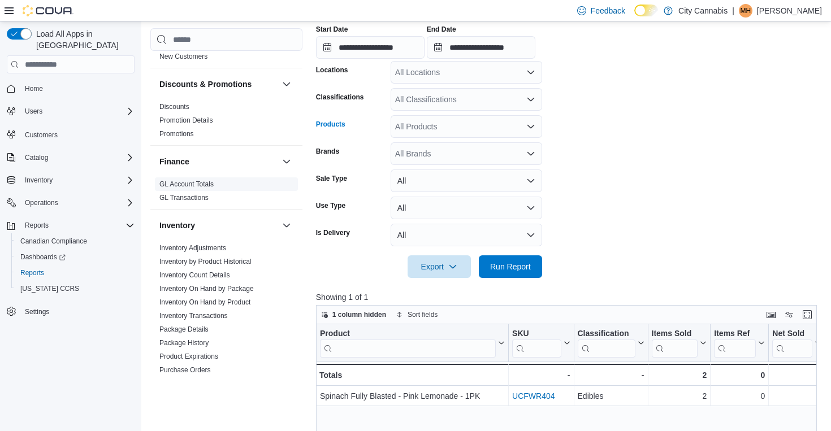
scroll to position [355, 0]
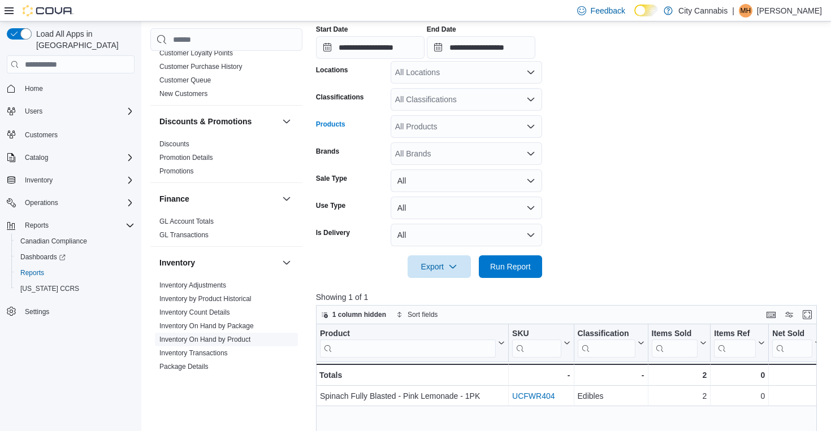
click at [242, 336] on link "Inventory On Hand by Product" at bounding box center [204, 340] width 91 height 8
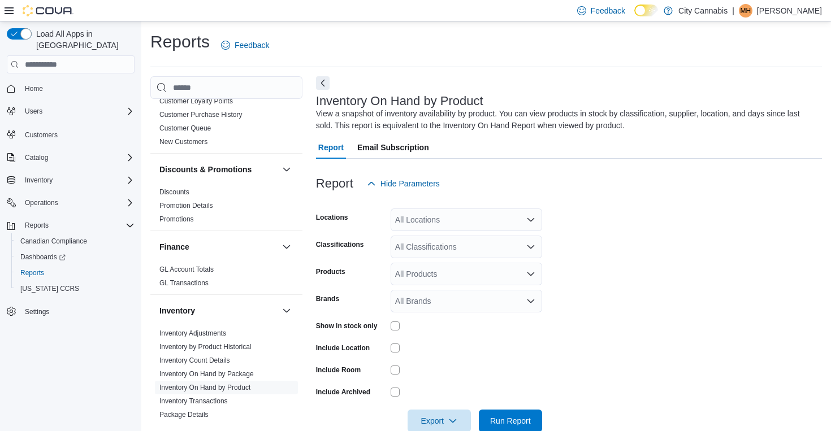
scroll to position [24, 0]
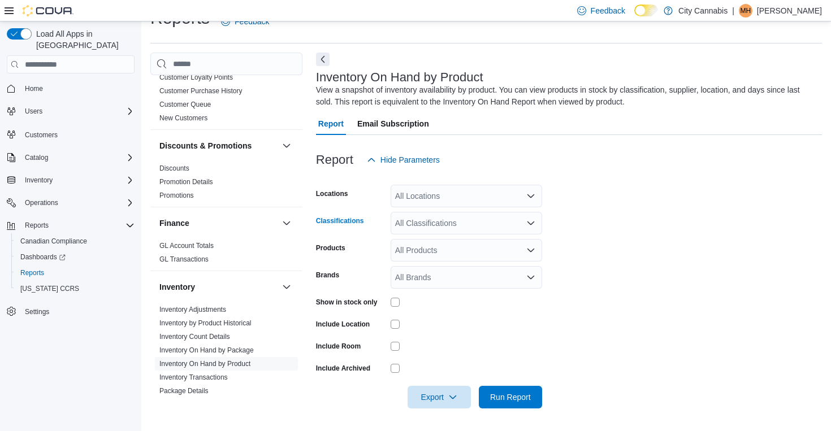
click at [462, 224] on div "All Classifications" at bounding box center [465, 223] width 151 height 23
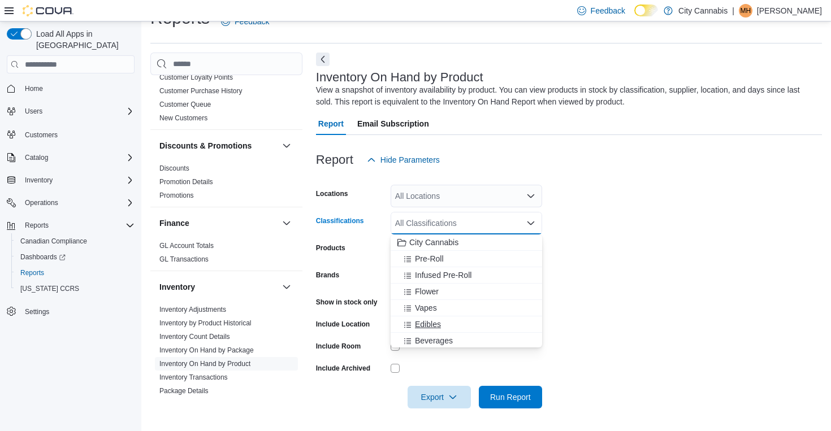
scroll to position [2, 0]
click at [462, 322] on div "Edibles" at bounding box center [466, 321] width 138 height 11
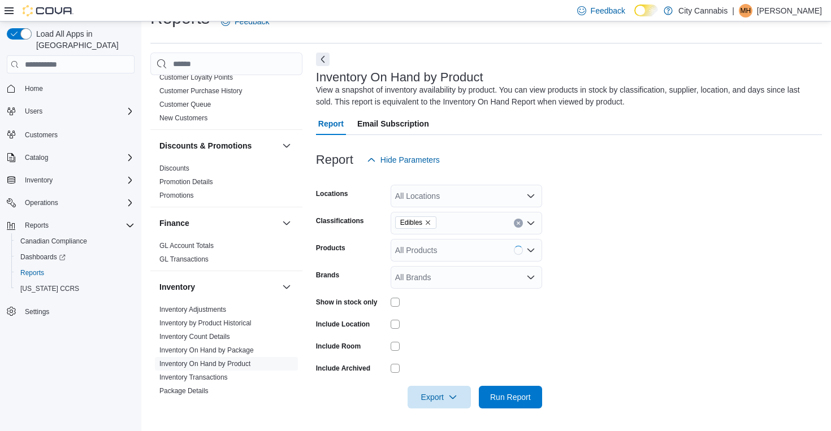
click at [361, 298] on label "Show in stock only" at bounding box center [347, 302] width 62 height 9
click at [477, 385] on div at bounding box center [569, 381] width 506 height 9
click at [494, 390] on span "Run Report" at bounding box center [510, 396] width 50 height 23
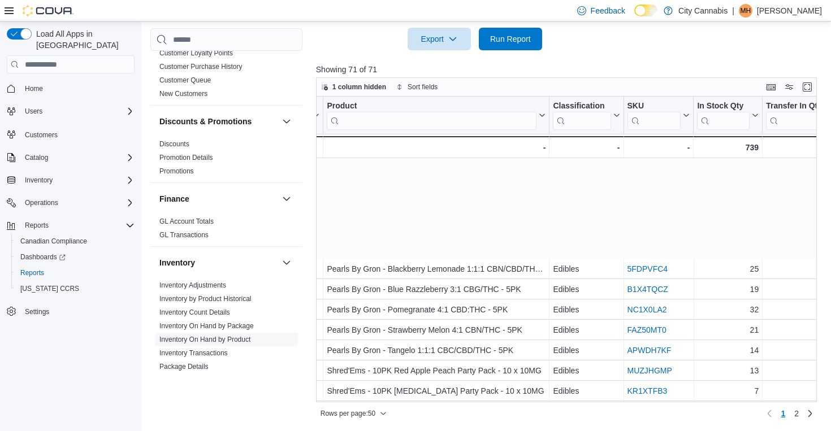
scroll to position [773, 73]
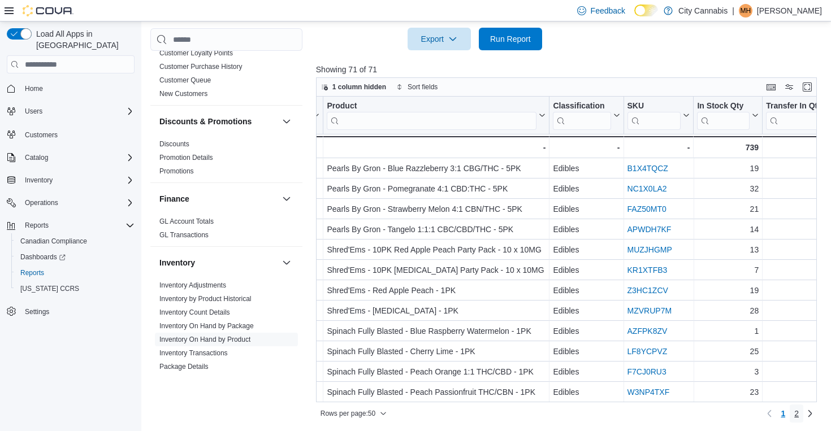
click at [799, 411] on link "2" at bounding box center [796, 414] width 14 height 18
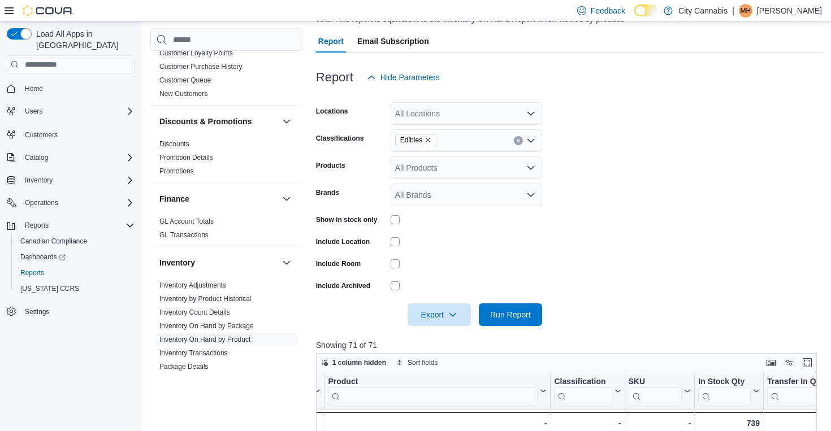
scroll to position [53, 0]
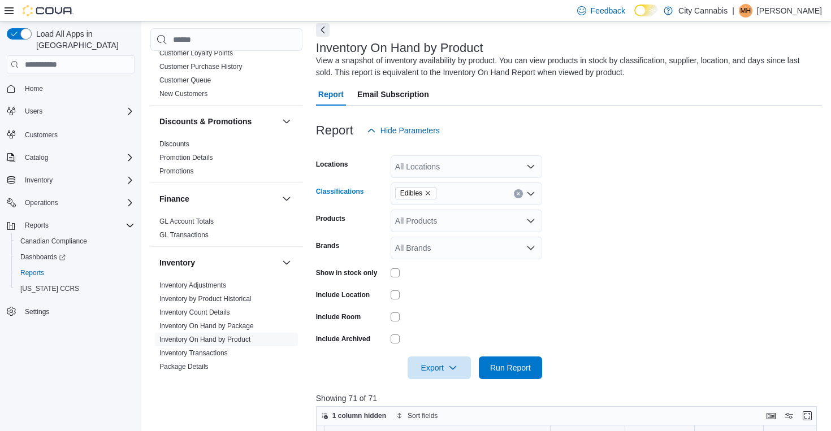
click at [521, 194] on button "Clear input" at bounding box center [518, 193] width 9 height 9
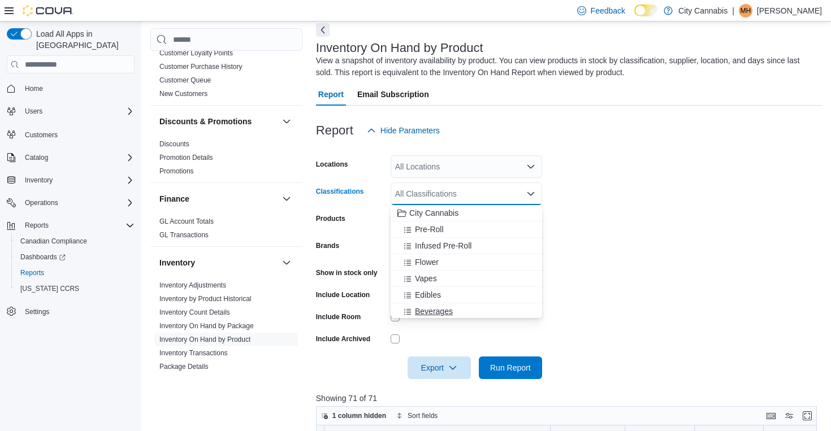
click at [466, 314] on div "Beverages" at bounding box center [466, 311] width 138 height 11
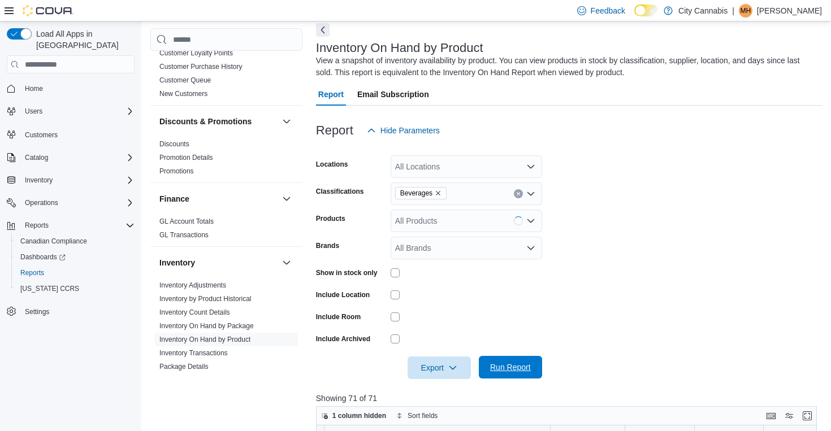
click at [510, 373] on span "Run Report" at bounding box center [510, 367] width 50 height 23
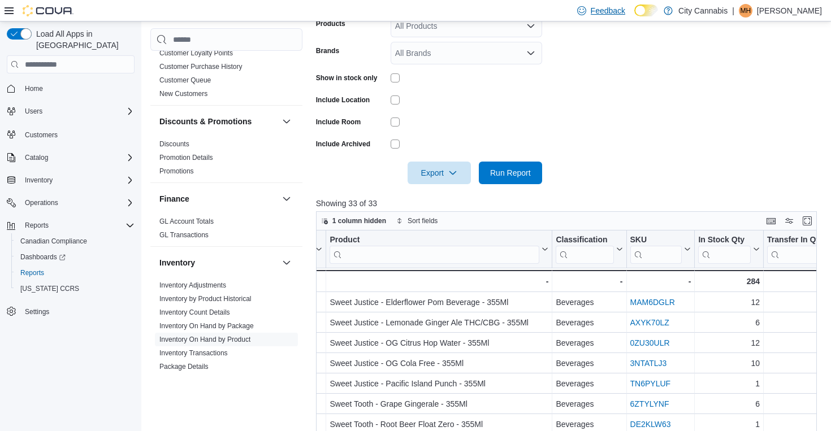
scroll to position [147, 0]
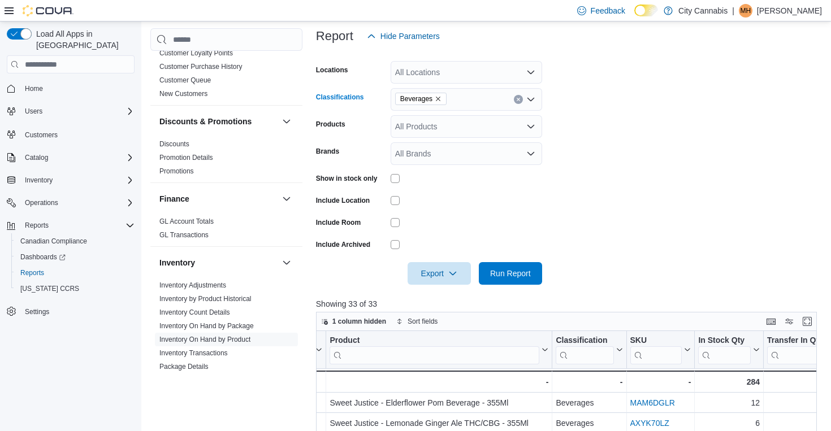
click at [519, 96] on button "Clear input" at bounding box center [518, 99] width 9 height 9
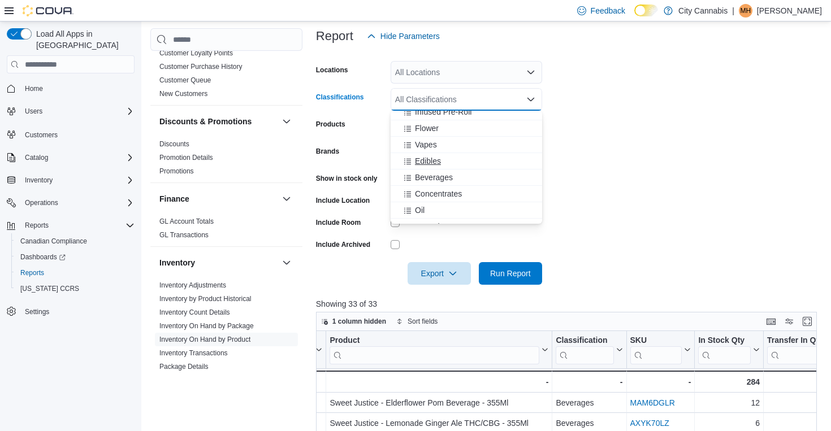
scroll to position [42, 0]
click at [490, 192] on div "Concentrates" at bounding box center [466, 190] width 138 height 11
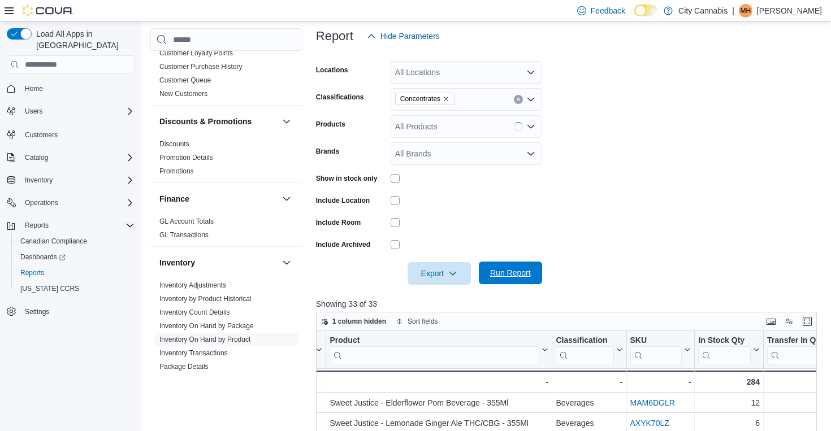
click at [506, 270] on span "Run Report" at bounding box center [510, 272] width 41 height 11
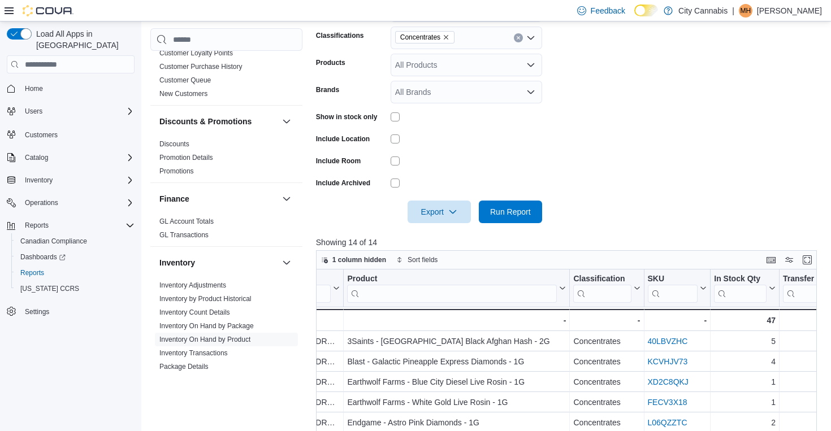
scroll to position [200, 0]
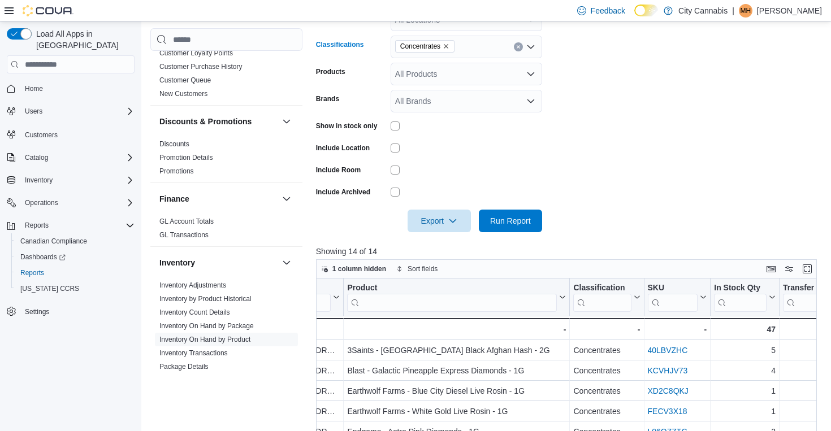
click at [520, 47] on button "Clear input" at bounding box center [518, 46] width 9 height 9
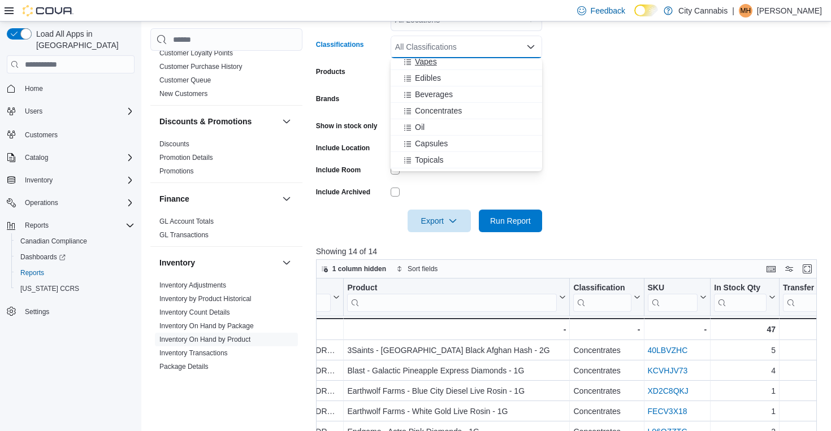
scroll to position [71, 0]
click at [496, 124] on div "Oil" at bounding box center [466, 125] width 138 height 11
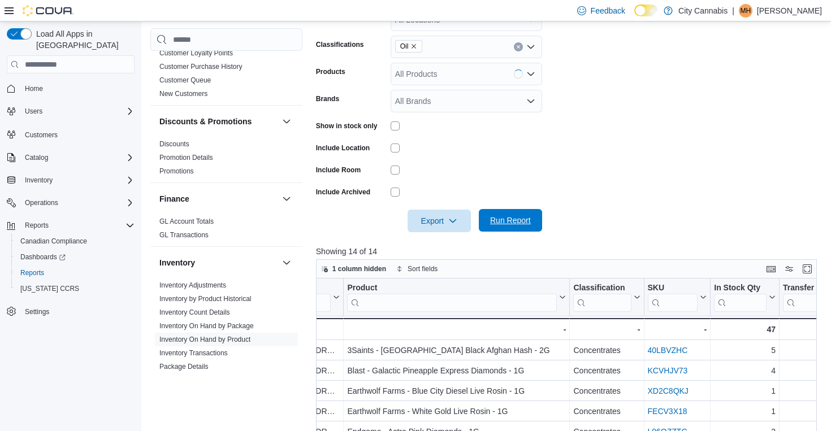
click at [506, 212] on span "Run Report" at bounding box center [510, 220] width 50 height 23
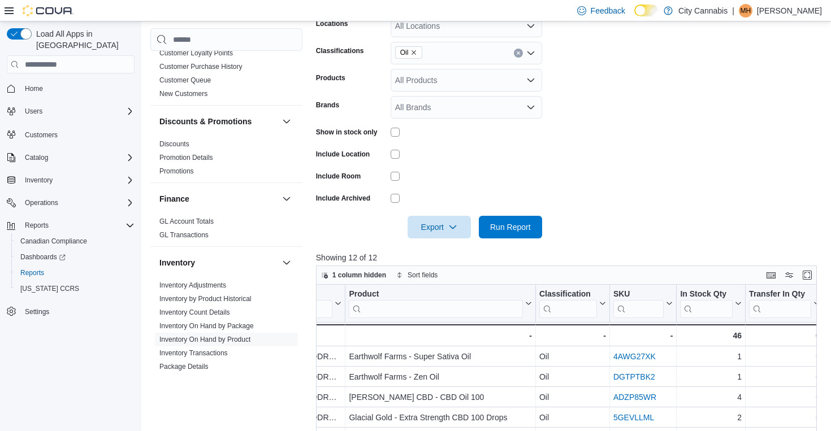
scroll to position [183, 0]
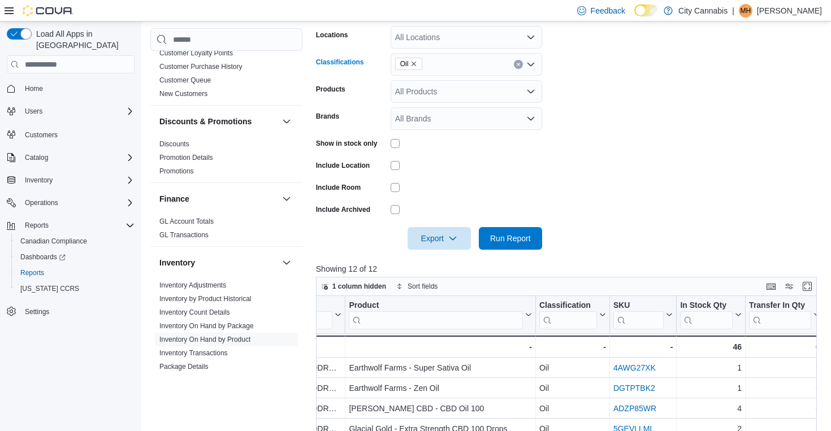
click at [521, 58] on div "Oil" at bounding box center [465, 64] width 151 height 23
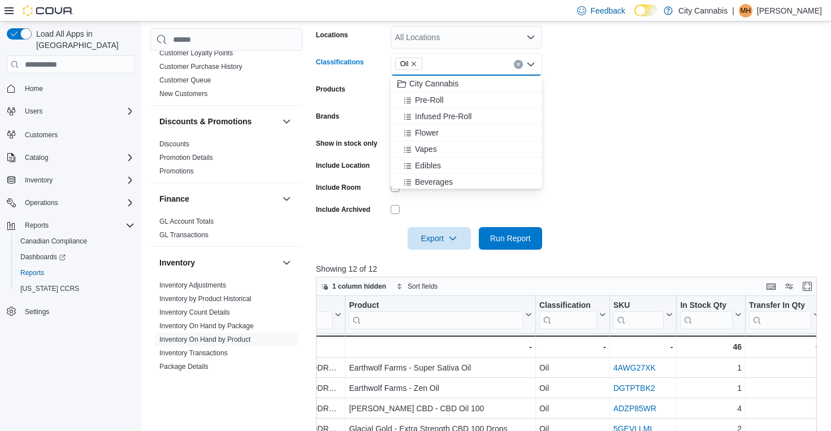
click at [520, 60] on button "Clear input" at bounding box center [518, 64] width 9 height 9
click at [511, 146] on div "Capsules" at bounding box center [466, 142] width 138 height 11
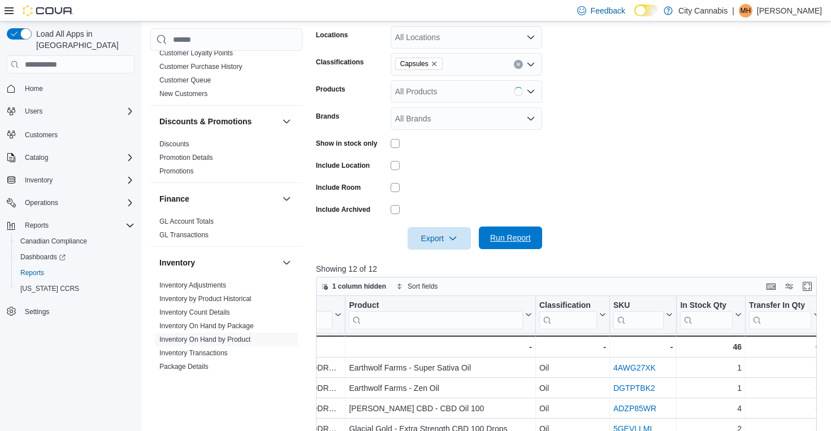
click at [524, 230] on span "Run Report" at bounding box center [510, 238] width 50 height 23
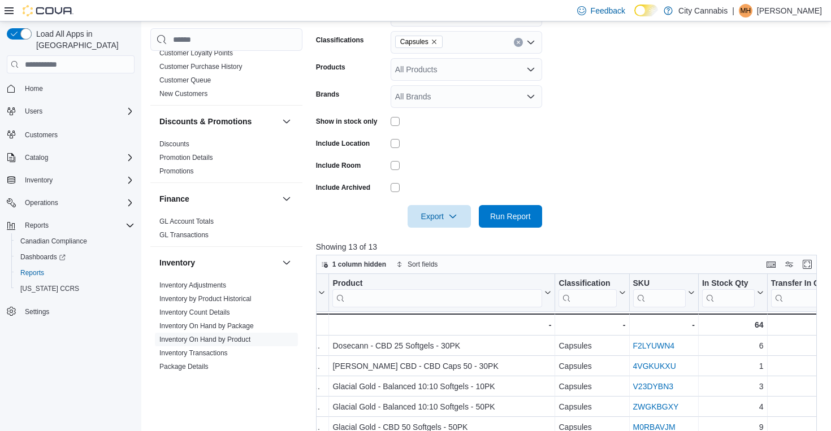
scroll to position [192, 0]
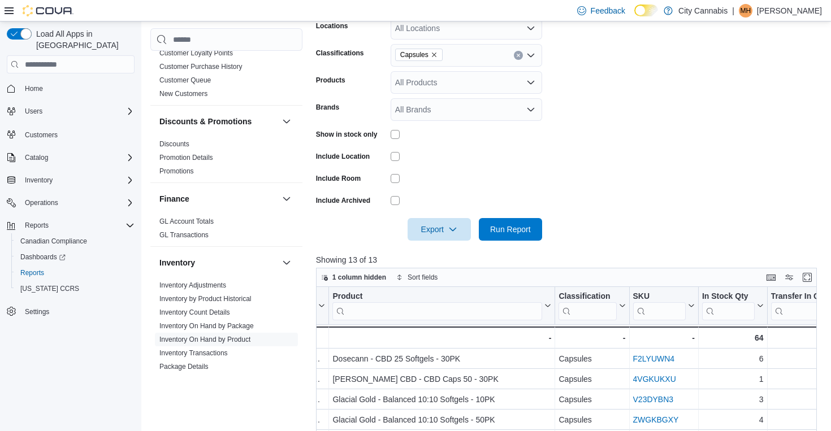
click at [516, 58] on button "Clear input" at bounding box center [518, 55] width 9 height 9
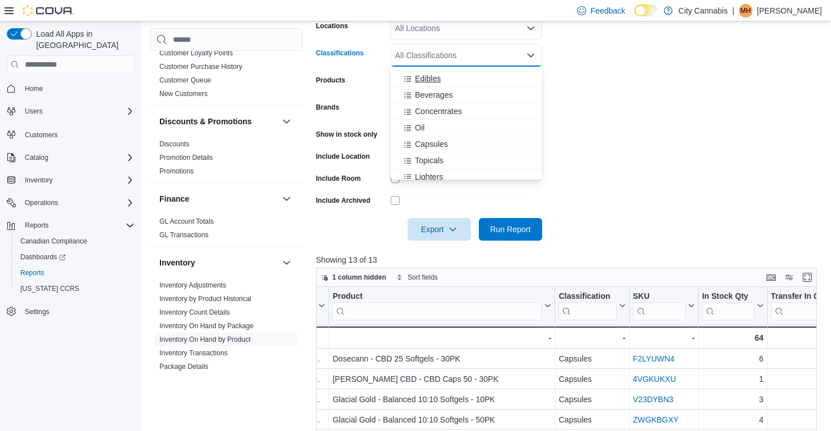
scroll to position [83, 0]
click at [471, 153] on div "Topicals" at bounding box center [466, 155] width 138 height 11
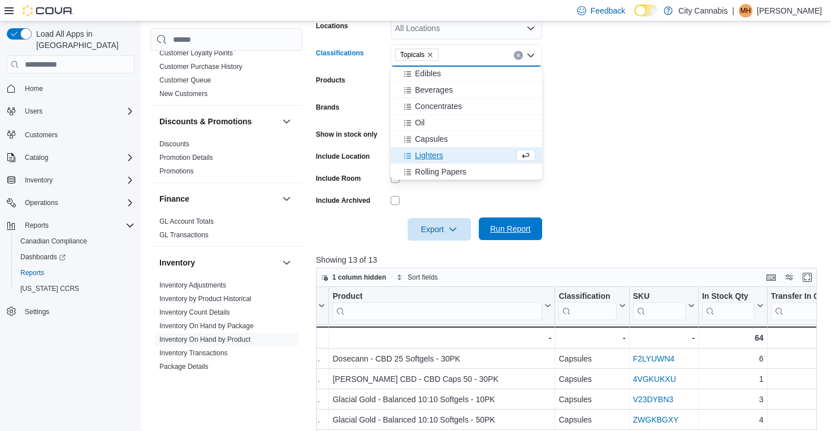
click at [499, 225] on span "Run Report" at bounding box center [510, 228] width 41 height 11
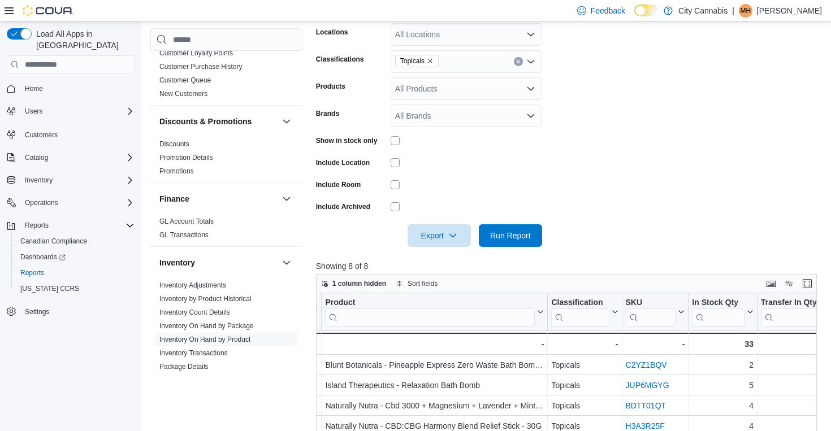
scroll to position [185, 0]
click at [516, 60] on icon "Clear input" at bounding box center [518, 62] width 5 height 5
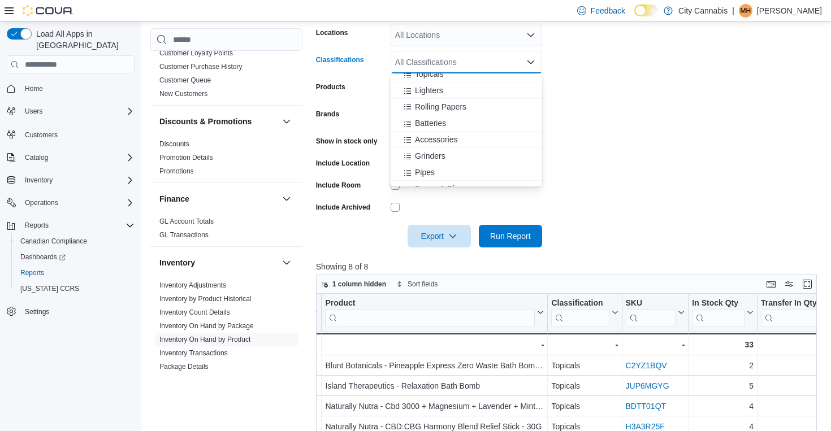
scroll to position [167, 0]
click at [457, 96] on div "Lighters" at bounding box center [466, 94] width 138 height 11
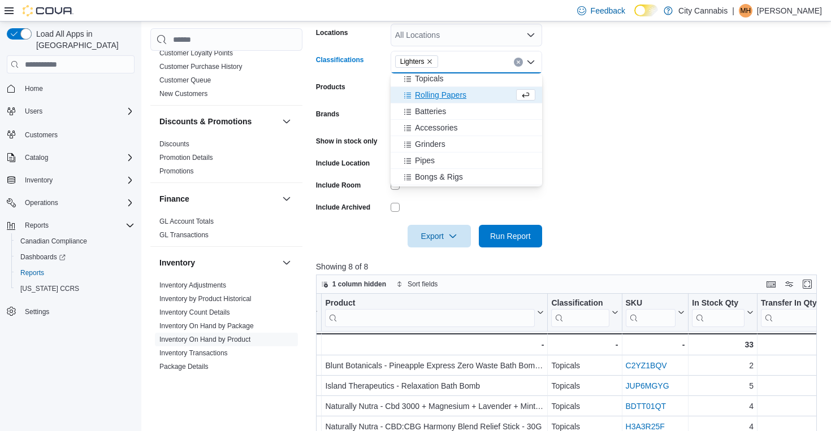
click at [501, 224] on div at bounding box center [569, 220] width 506 height 9
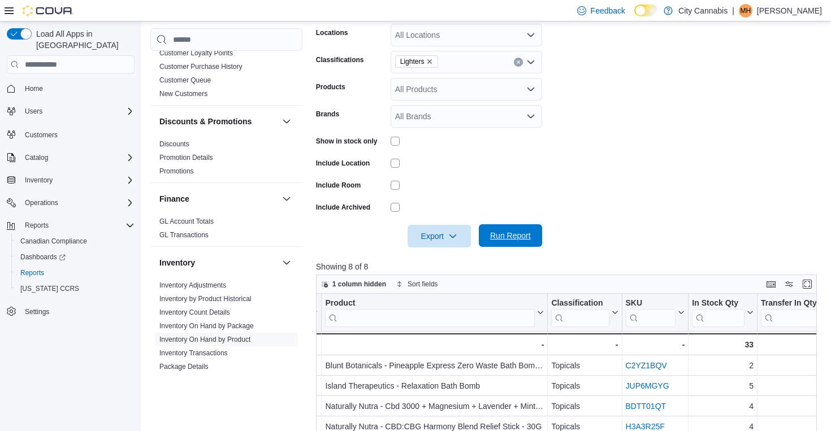
click at [516, 242] on span "Run Report" at bounding box center [510, 235] width 50 height 23
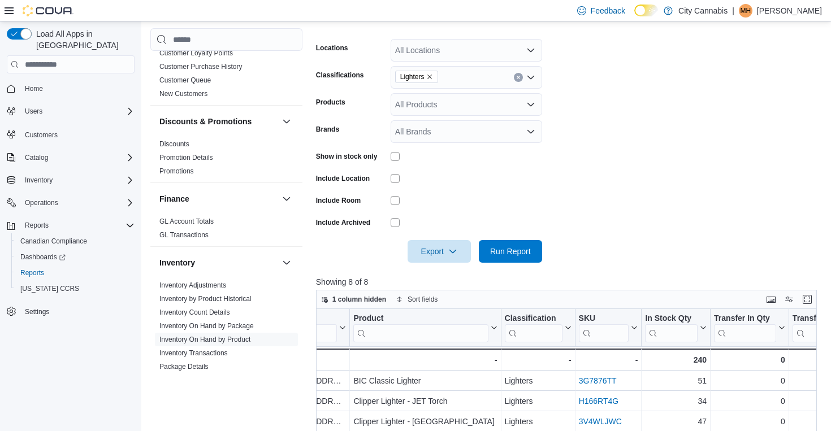
scroll to position [161, 0]
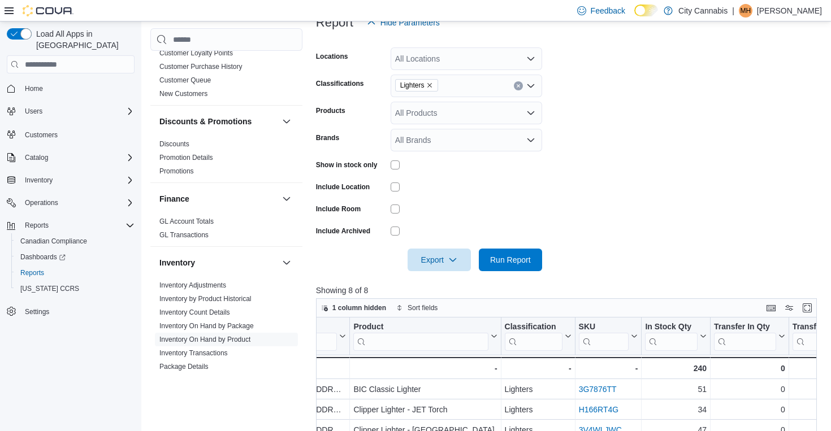
click at [518, 86] on icon "Clear input" at bounding box center [518, 86] width 5 height 5
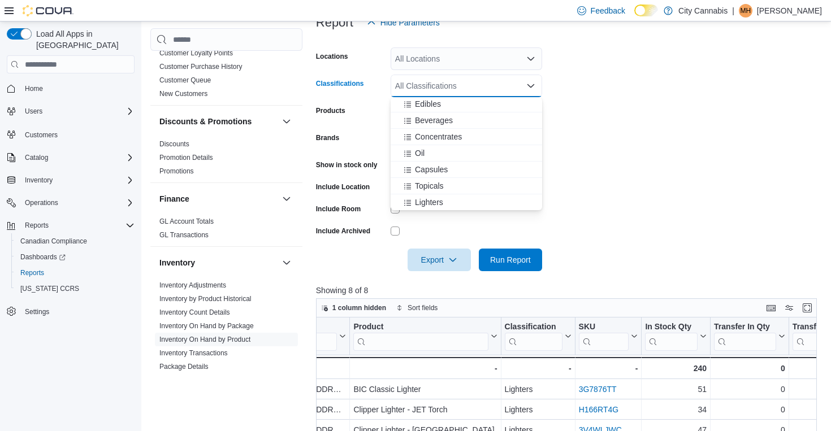
scroll to position [106, 0]
click at [513, 197] on div "Rolling Papers" at bounding box center [466, 195] width 138 height 11
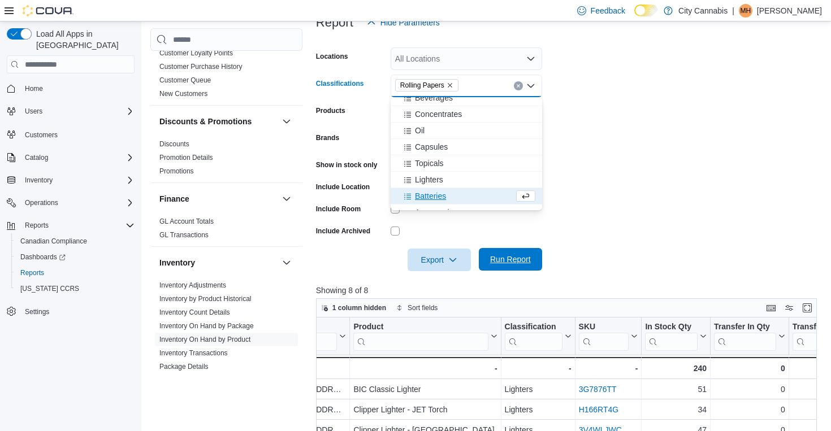
click at [516, 261] on span "Run Report" at bounding box center [510, 259] width 41 height 11
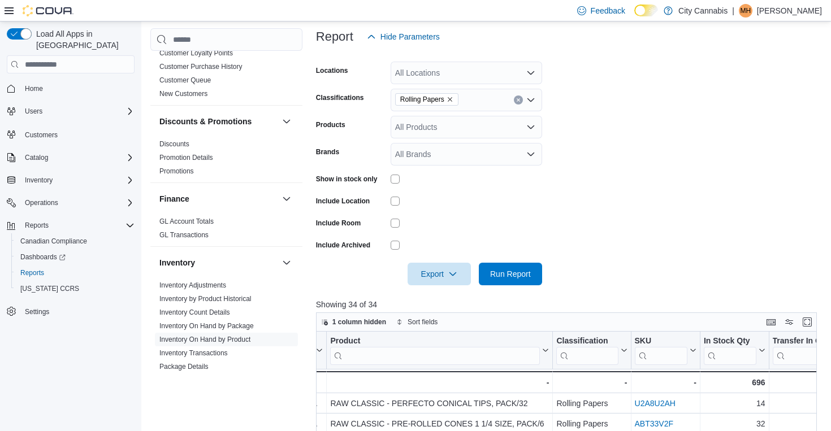
scroll to position [129, 0]
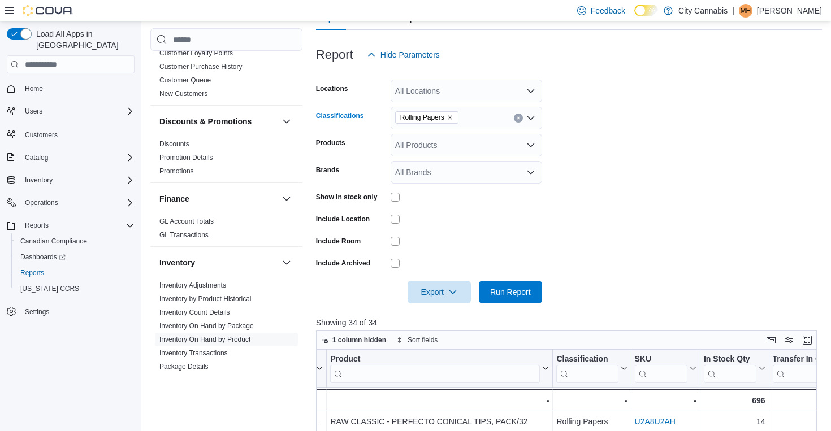
click at [518, 121] on button "Clear input" at bounding box center [518, 118] width 9 height 9
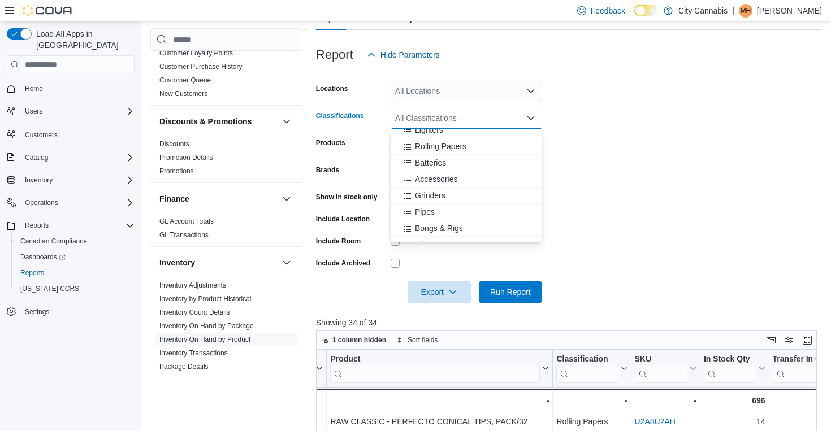
scroll to position [188, 0]
click at [476, 181] on div "Accessories" at bounding box center [466, 178] width 138 height 11
click at [522, 291] on span "Run Report" at bounding box center [510, 291] width 41 height 11
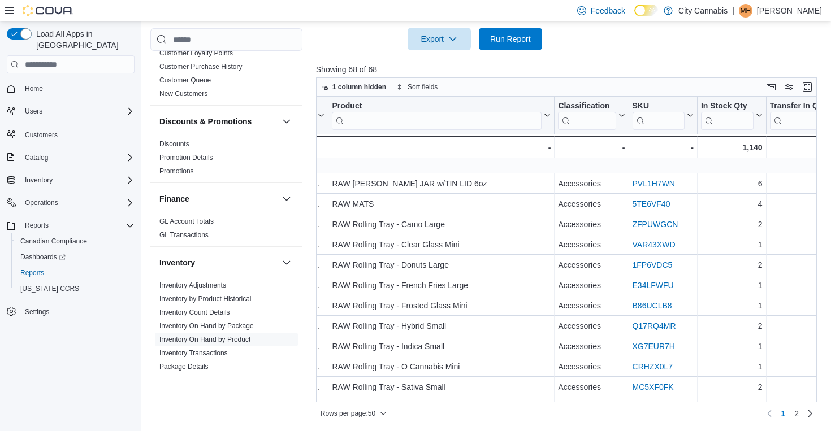
scroll to position [773, 68]
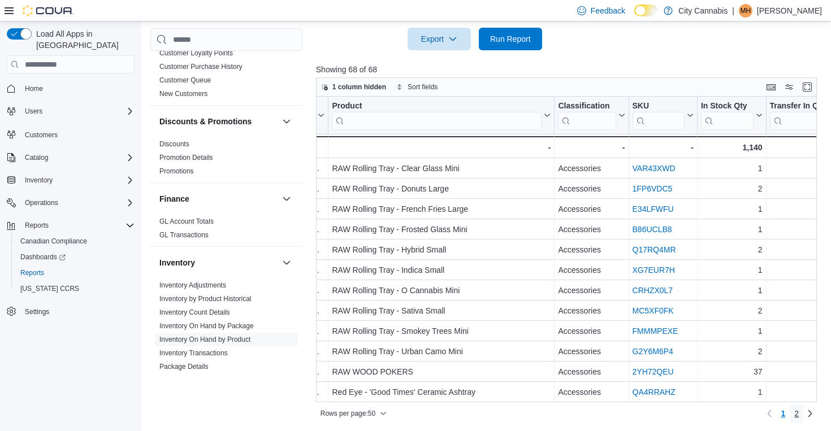
click at [795, 413] on span "2" at bounding box center [796, 413] width 5 height 11
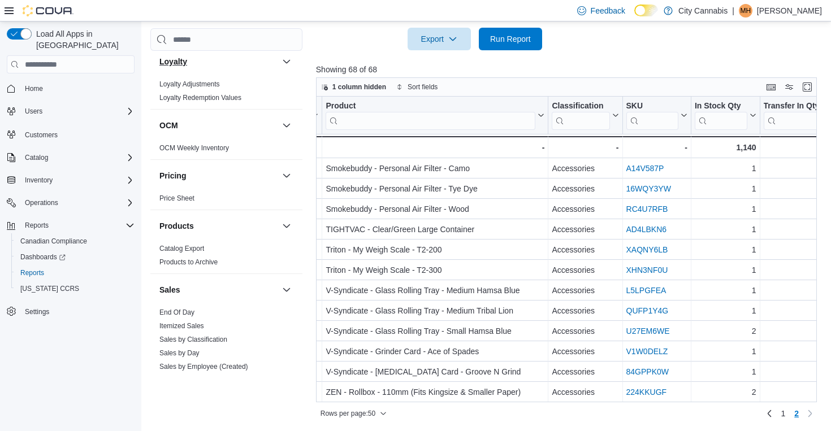
scroll to position [756, 0]
click at [187, 322] on link "Itemized Sales" at bounding box center [181, 326] width 45 height 8
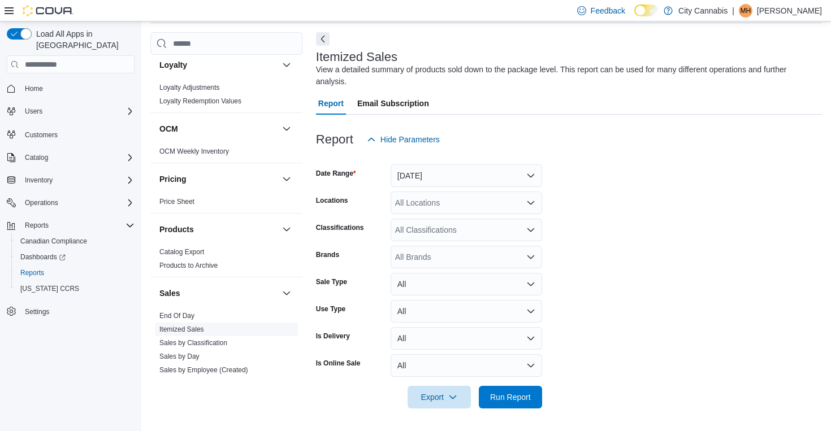
scroll to position [38, 0]
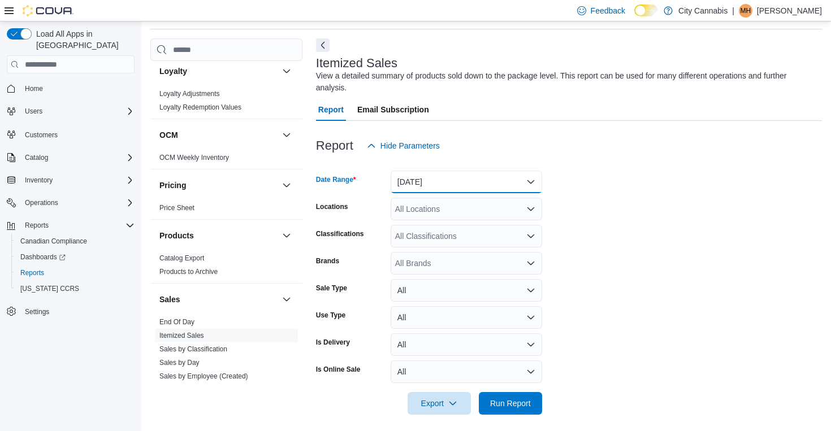
click at [428, 181] on button "[DATE]" at bounding box center [465, 182] width 151 height 23
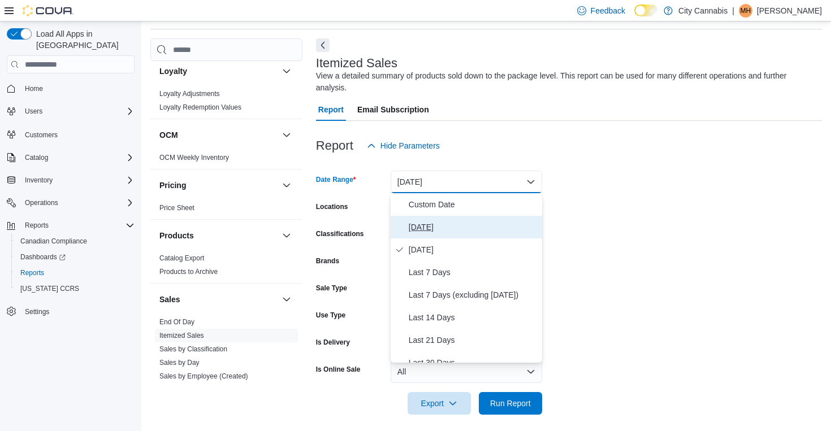
click at [425, 222] on span "[DATE]" at bounding box center [473, 227] width 129 height 14
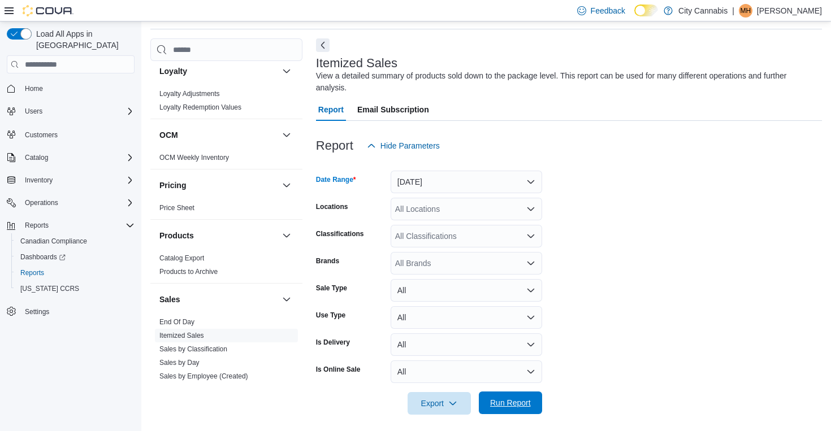
click at [509, 394] on span "Run Report" at bounding box center [510, 403] width 50 height 23
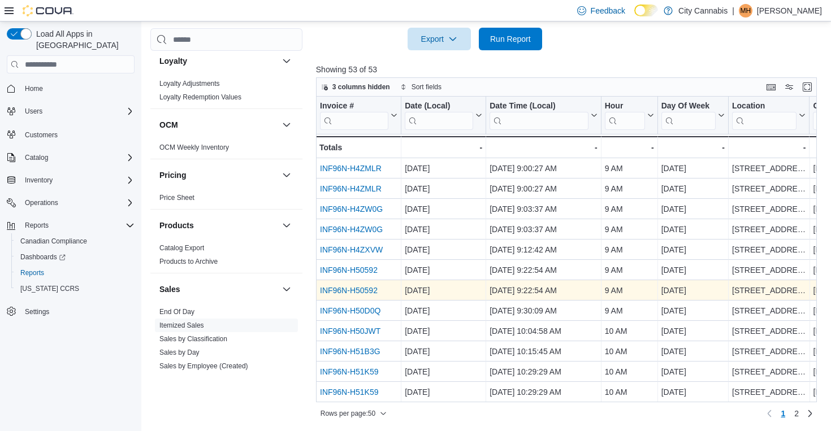
scroll to position [305, 0]
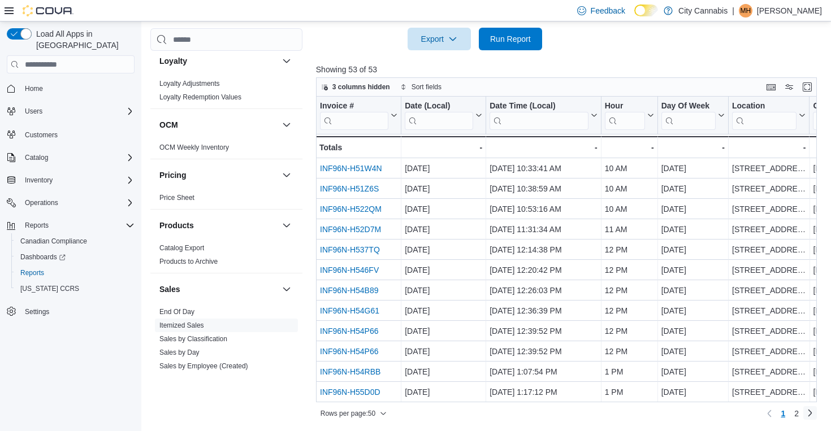
click at [803, 410] on link "Next page" at bounding box center [810, 413] width 14 height 14
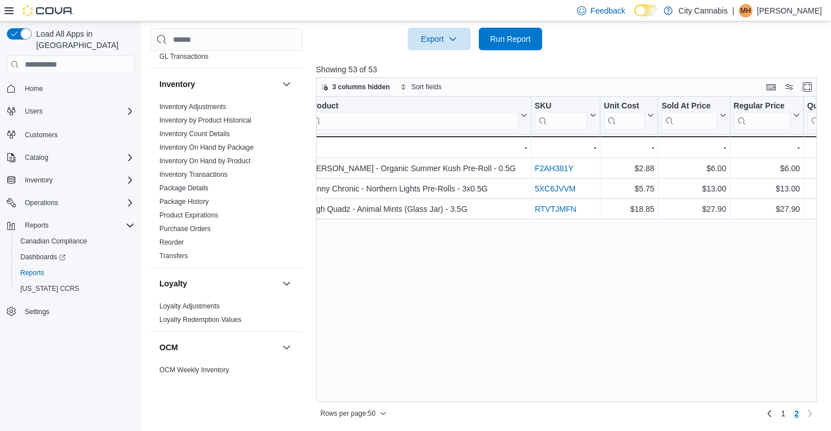
scroll to position [350, 0]
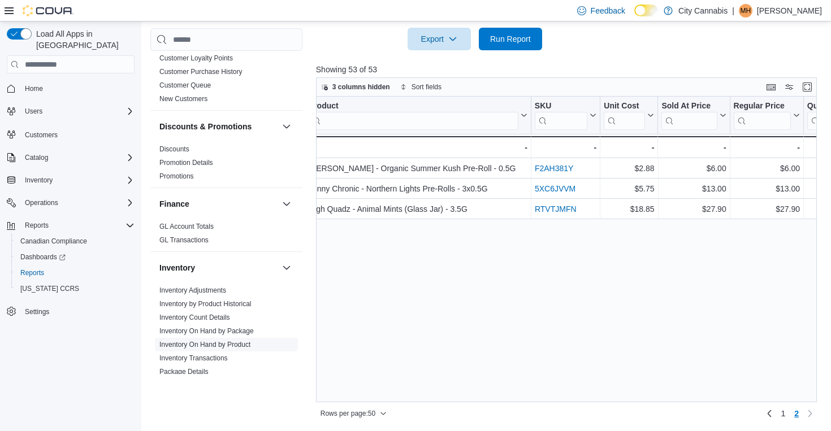
click at [235, 341] on link "Inventory On Hand by Product" at bounding box center [204, 345] width 91 height 8
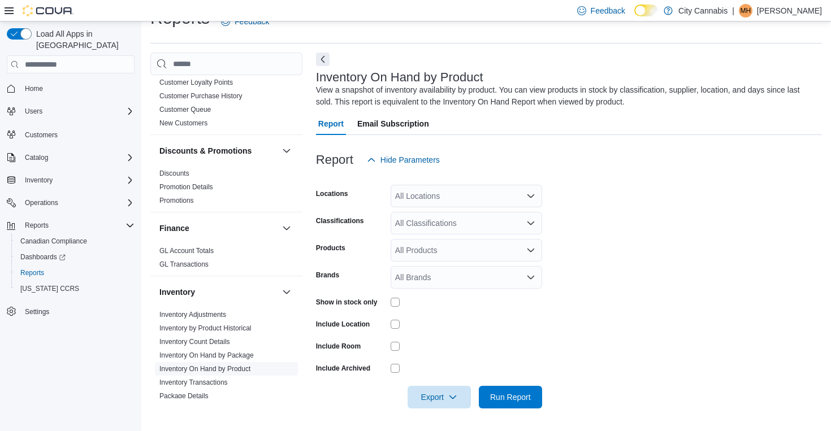
scroll to position [24, 0]
click at [432, 226] on div "All Classifications" at bounding box center [465, 223] width 151 height 23
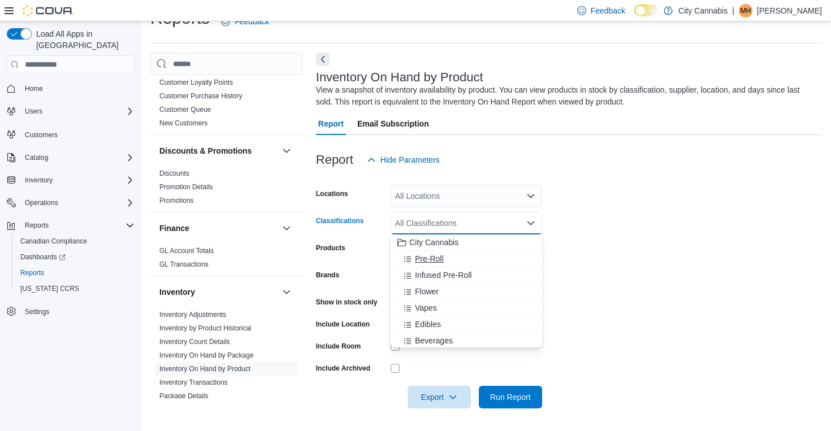
click at [436, 261] on span "Pre-Roll" at bounding box center [429, 258] width 29 height 11
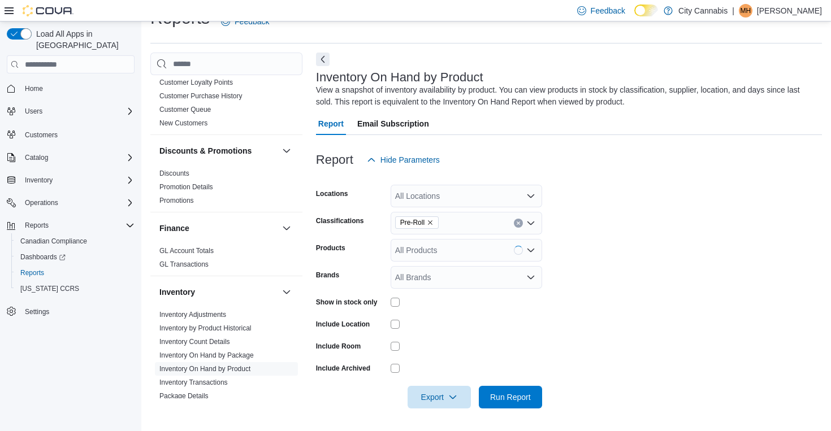
click at [371, 305] on label "Show in stock only" at bounding box center [347, 302] width 62 height 9
click at [531, 401] on span "Run Report" at bounding box center [510, 396] width 41 height 11
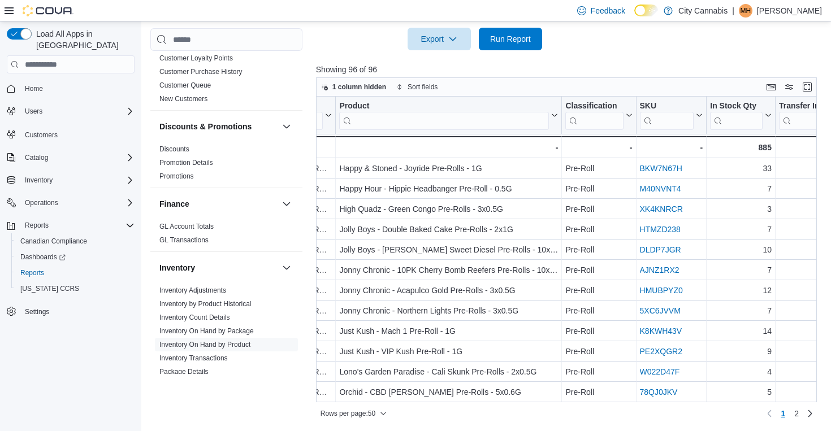
scroll to position [773, 69]
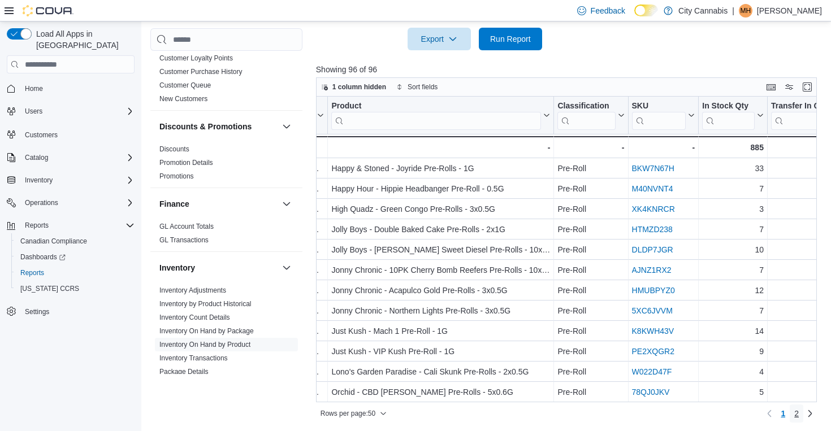
click at [797, 413] on span "2" at bounding box center [796, 413] width 5 height 11
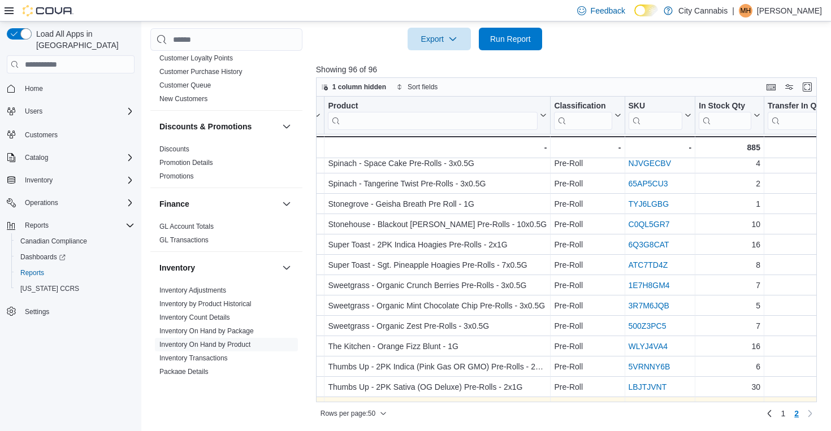
scroll to position [471, 72]
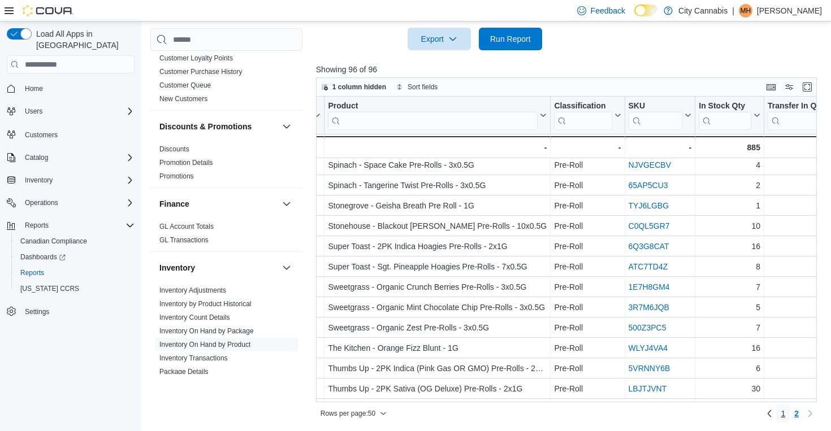
click at [784, 413] on link "1" at bounding box center [783, 414] width 14 height 18
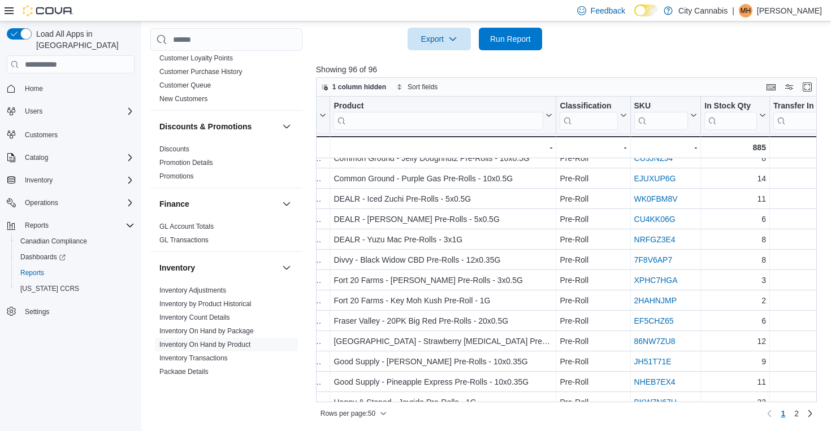
scroll to position [773, 67]
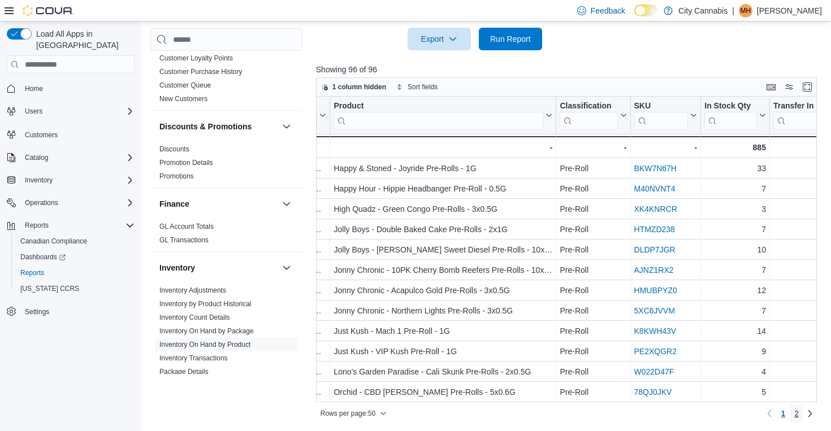
click at [797, 413] on span "2" at bounding box center [796, 413] width 5 height 11
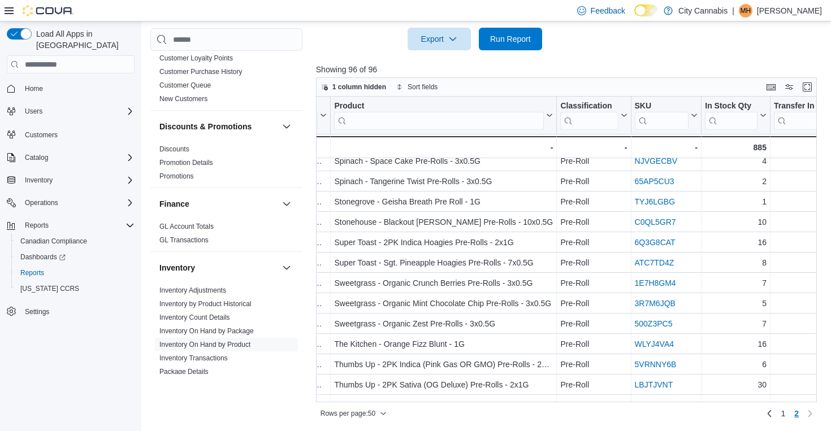
scroll to position [476, 66]
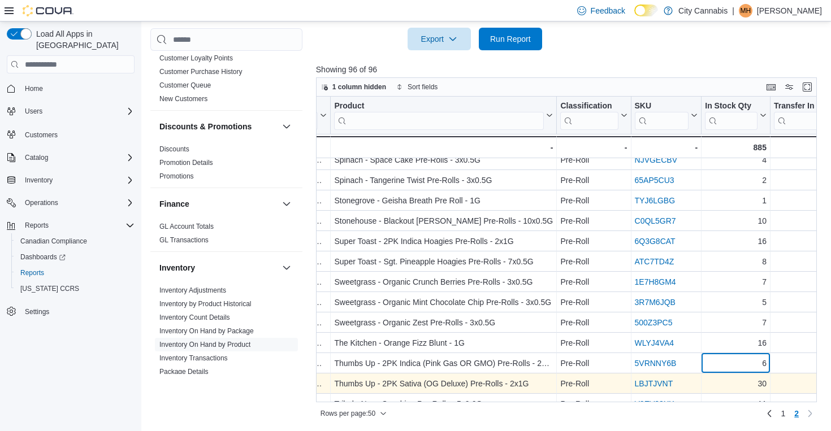
drag, startPoint x: 702, startPoint y: 368, endPoint x: 801, endPoint y: 381, distance: 100.2
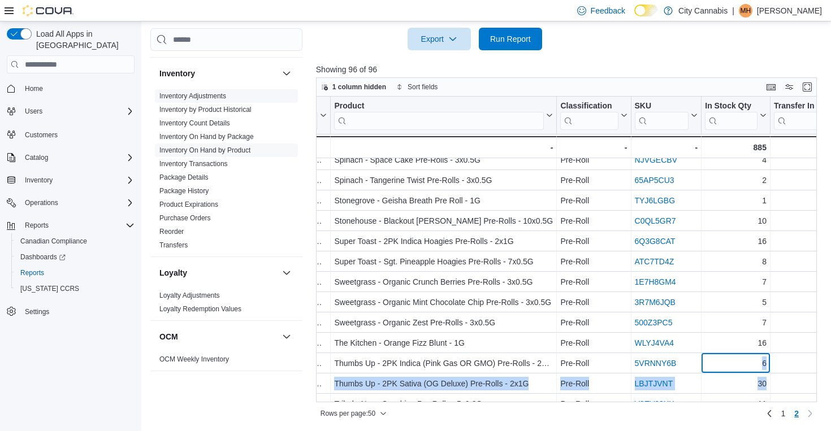
scroll to position [735, 0]
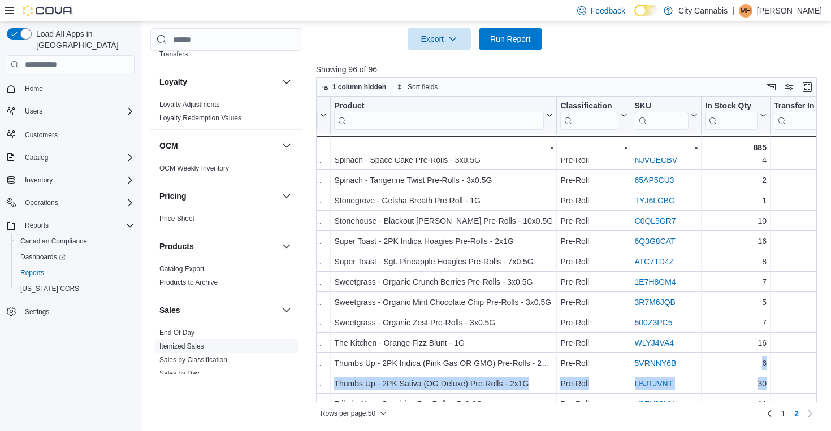
click at [195, 342] on link "Itemized Sales" at bounding box center [181, 346] width 45 height 8
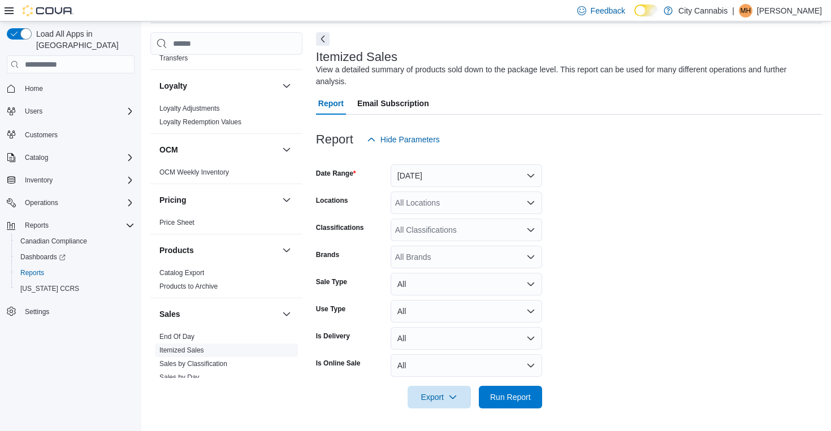
scroll to position [38, 0]
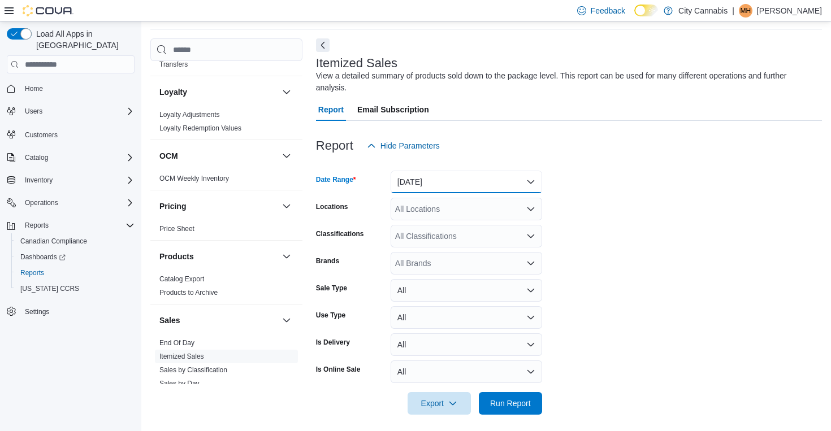
click at [405, 176] on button "[DATE]" at bounding box center [465, 182] width 151 height 23
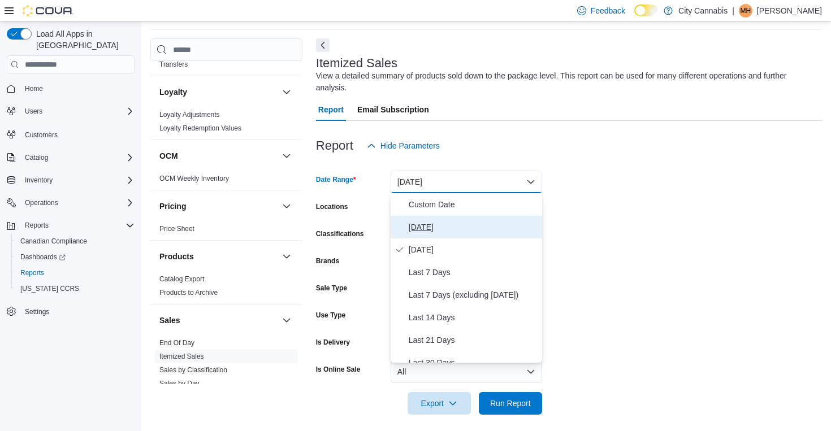
click at [428, 226] on span "[DATE]" at bounding box center [473, 227] width 129 height 14
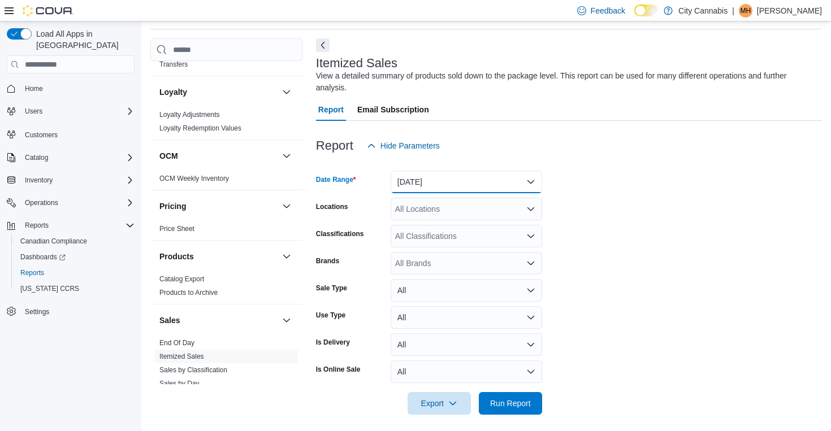
scroll to position [44, 0]
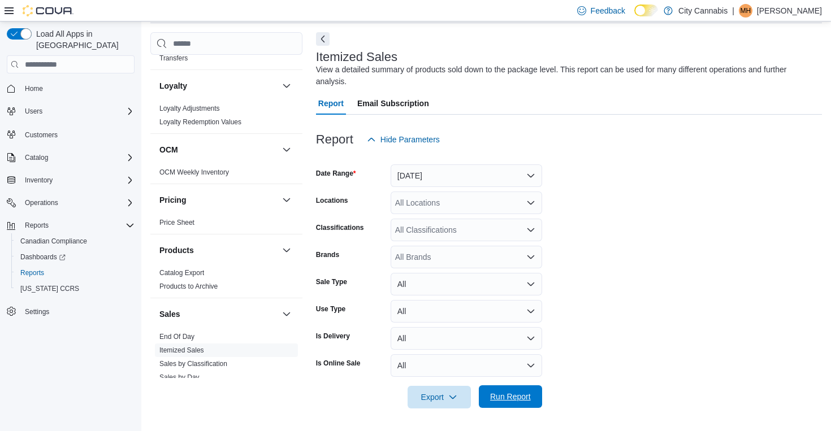
click at [523, 401] on span "Run Report" at bounding box center [510, 396] width 41 height 11
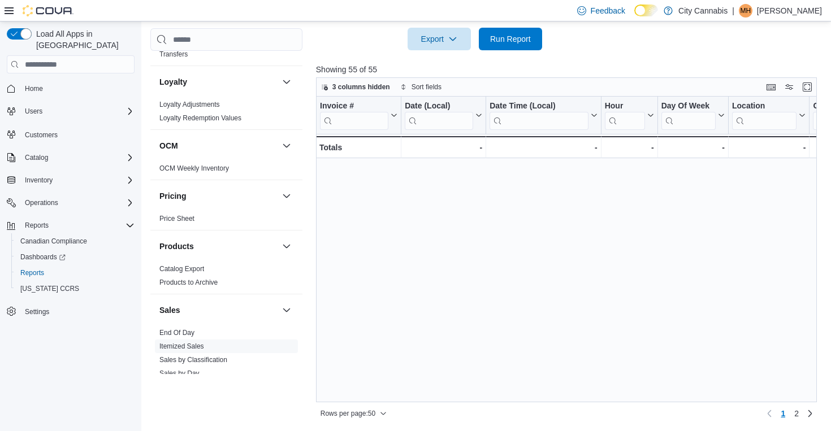
scroll to position [773, 0]
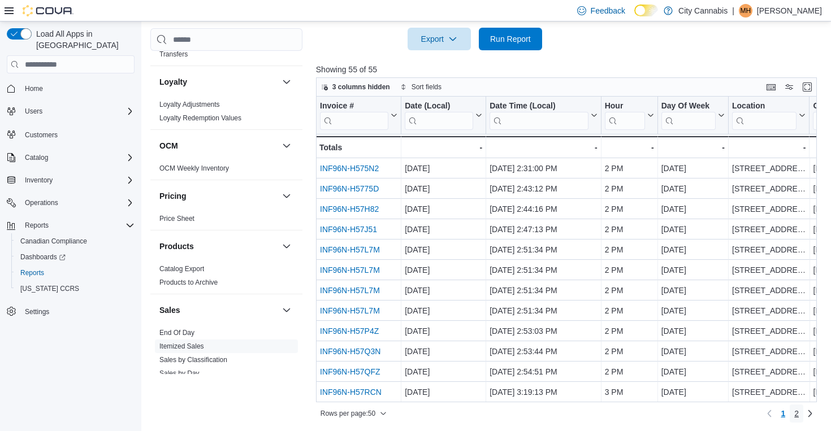
click at [802, 414] on link "2" at bounding box center [796, 414] width 14 height 18
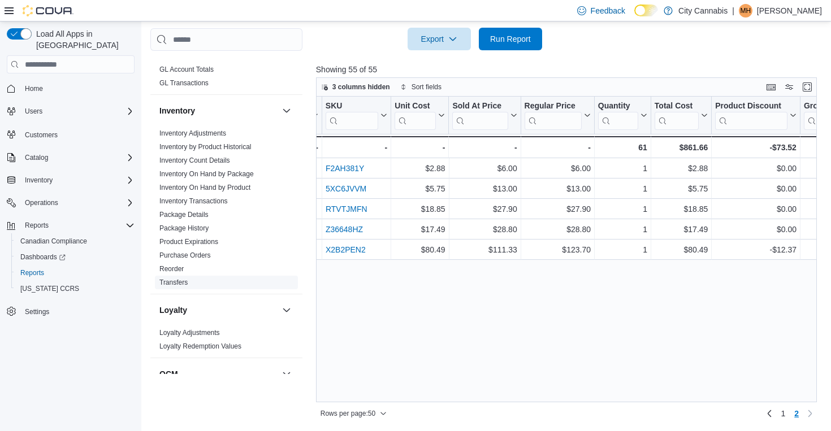
scroll to position [752, 0]
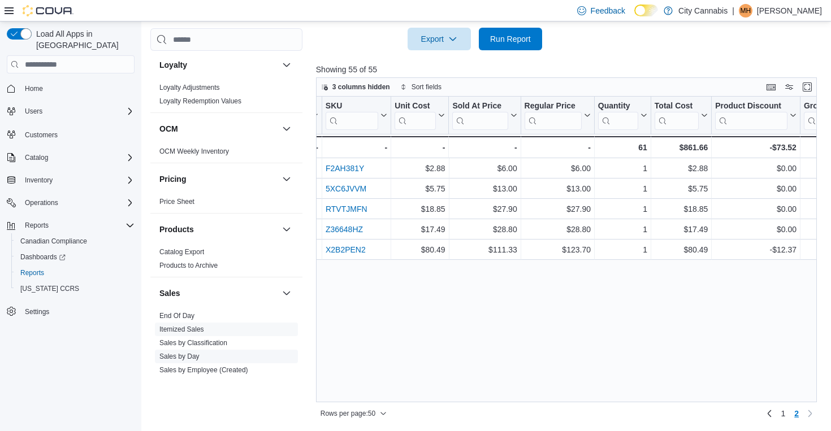
click at [185, 353] on link "Sales by Day" at bounding box center [179, 357] width 40 height 8
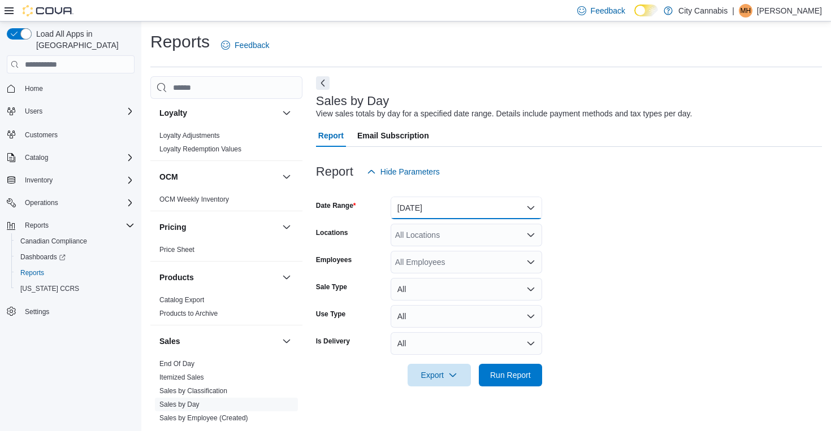
click at [488, 218] on button "[DATE]" at bounding box center [465, 208] width 151 height 23
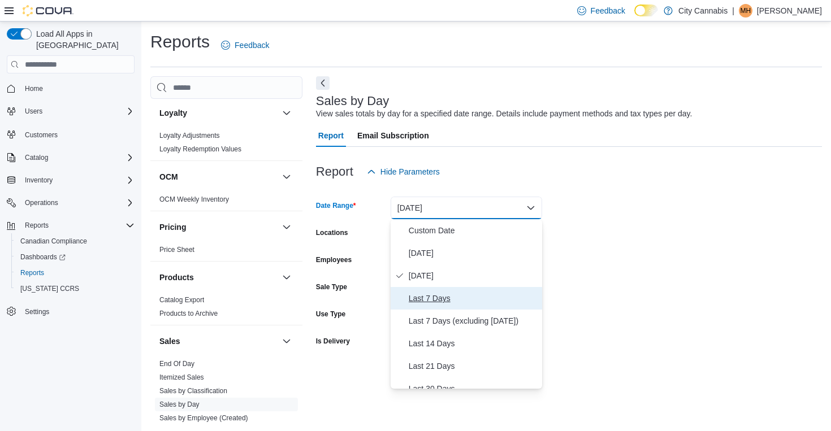
click at [459, 302] on span "Last 7 Days" at bounding box center [473, 299] width 129 height 14
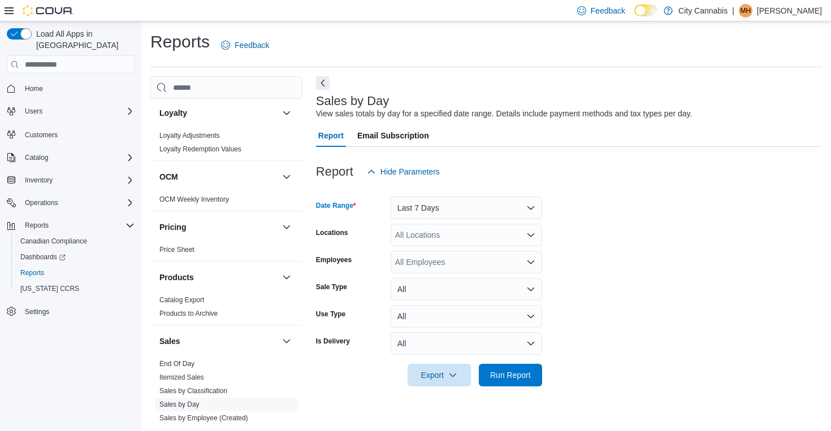
click at [508, 357] on div at bounding box center [569, 359] width 506 height 9
click at [521, 370] on span "Run Report" at bounding box center [510, 374] width 41 height 11
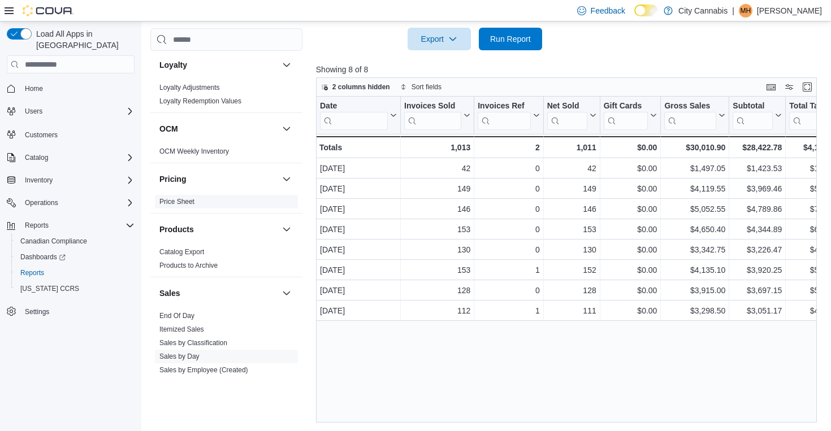
scroll to position [948, 0]
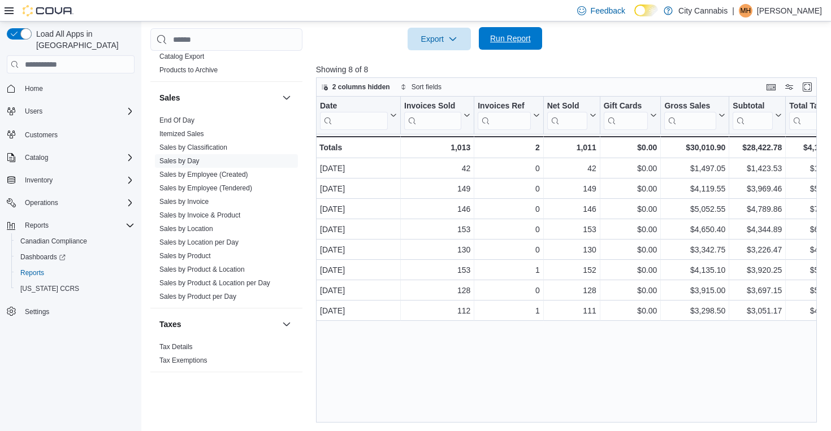
click at [488, 37] on span "Run Report" at bounding box center [510, 38] width 50 height 23
click at [184, 130] on link "Itemized Sales" at bounding box center [181, 134] width 45 height 8
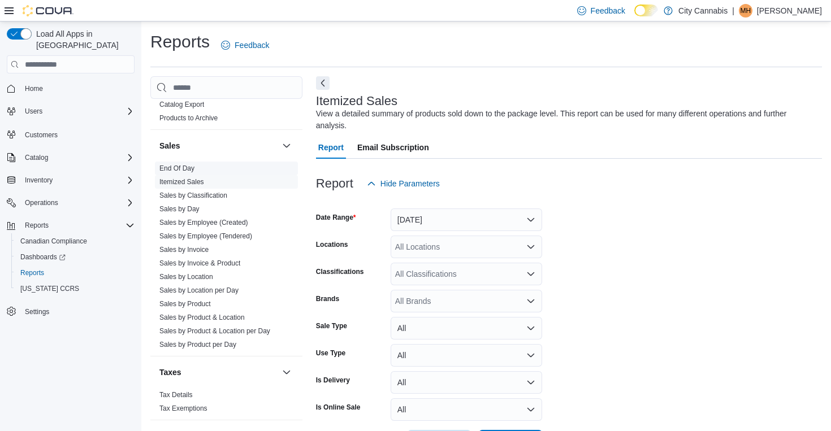
scroll to position [38, 0]
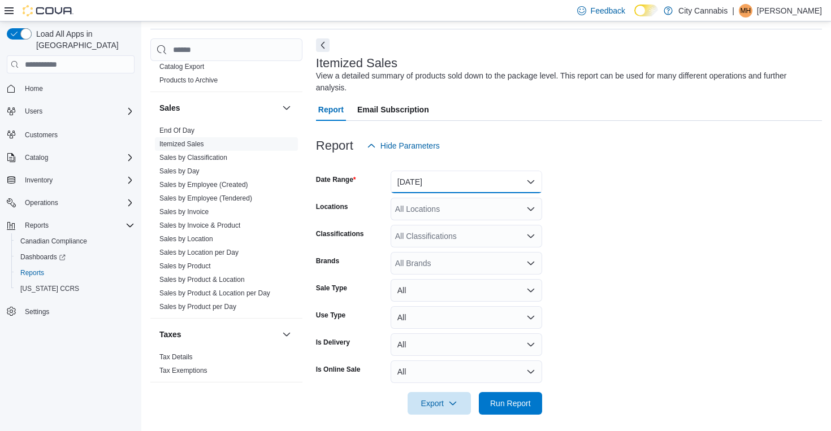
click at [421, 189] on button "[DATE]" at bounding box center [465, 182] width 151 height 23
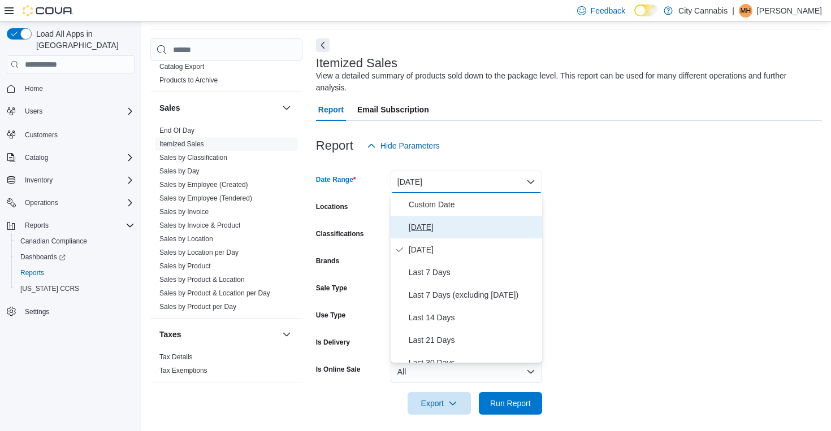
click at [428, 225] on span "[DATE]" at bounding box center [473, 227] width 129 height 14
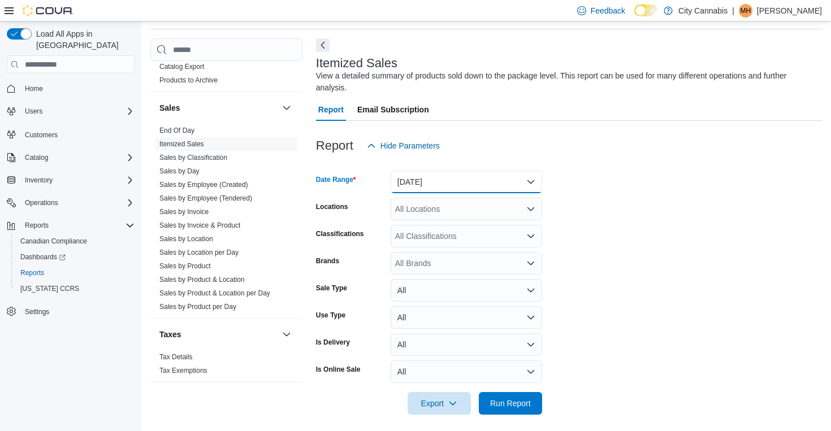
scroll to position [44, 0]
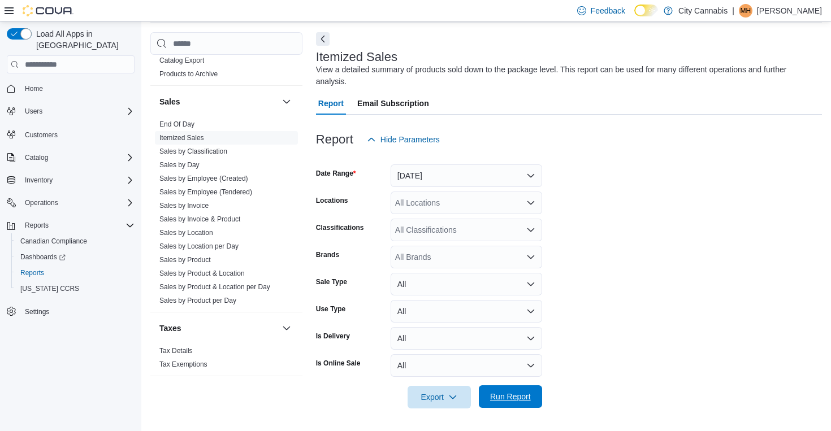
click at [529, 393] on span "Run Report" at bounding box center [510, 396] width 41 height 11
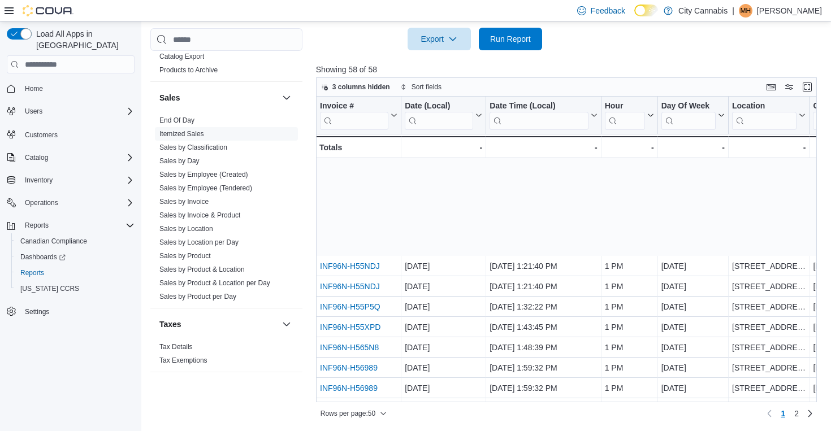
scroll to position [773, 0]
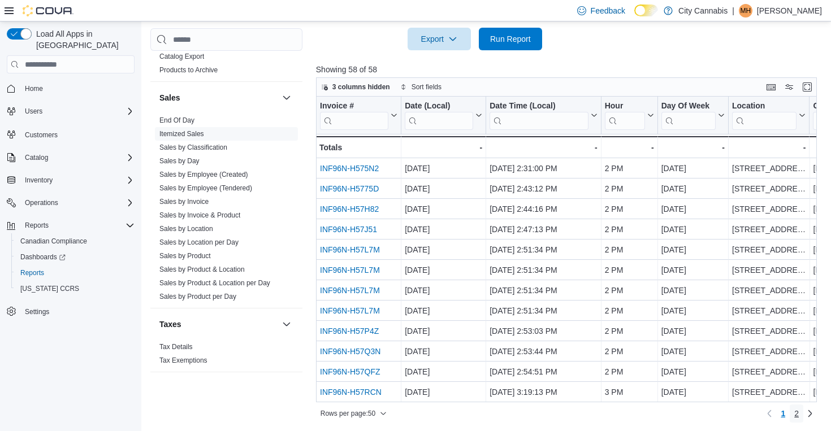
click at [796, 407] on span "2" at bounding box center [796, 414] width 5 height 18
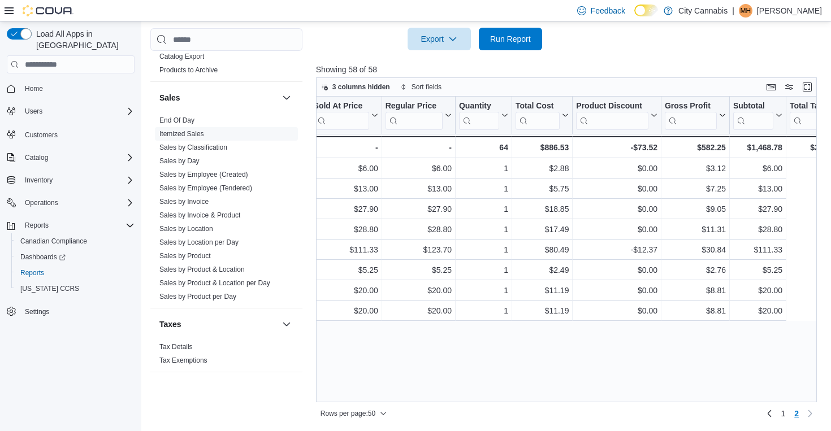
scroll to position [0, 1964]
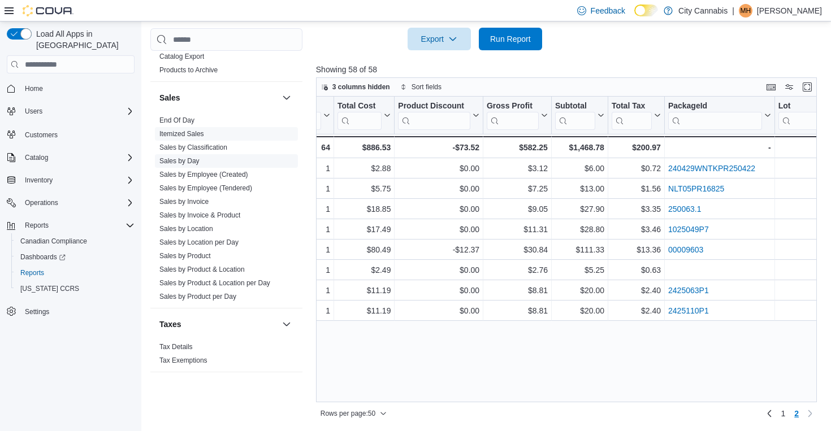
click at [187, 157] on span "Sales by Day" at bounding box center [226, 161] width 143 height 14
click at [187, 157] on link "Sales by Day" at bounding box center [179, 161] width 40 height 8
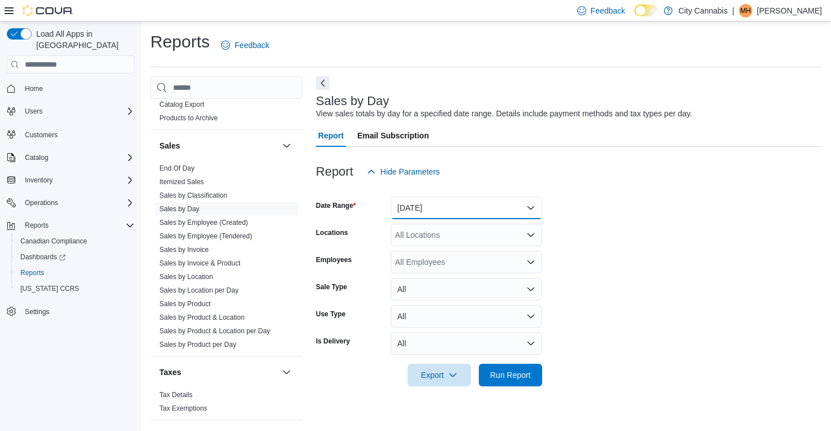
click at [435, 204] on button "[DATE]" at bounding box center [465, 208] width 151 height 23
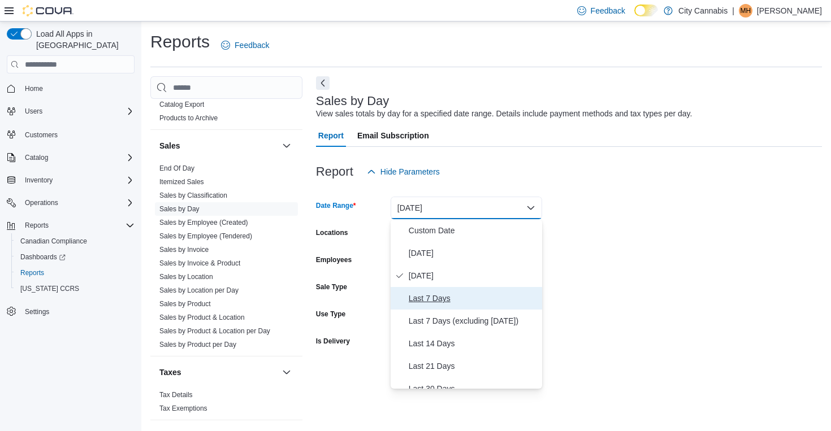
click at [426, 294] on span "Last 7 Days" at bounding box center [473, 299] width 129 height 14
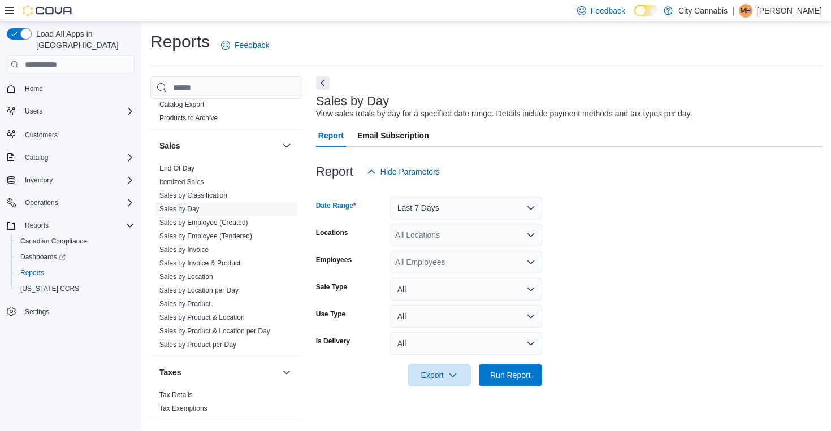
click at [522, 392] on div at bounding box center [569, 394] width 506 height 14
click at [520, 375] on span "Run Report" at bounding box center [510, 374] width 41 height 11
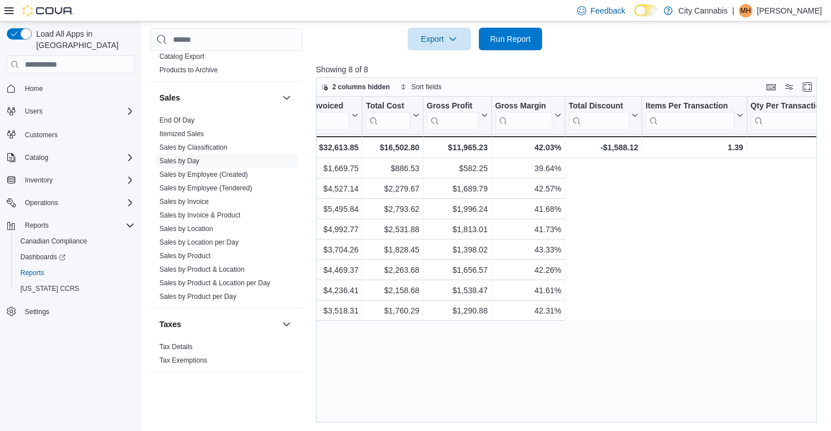
scroll to position [0, 116]
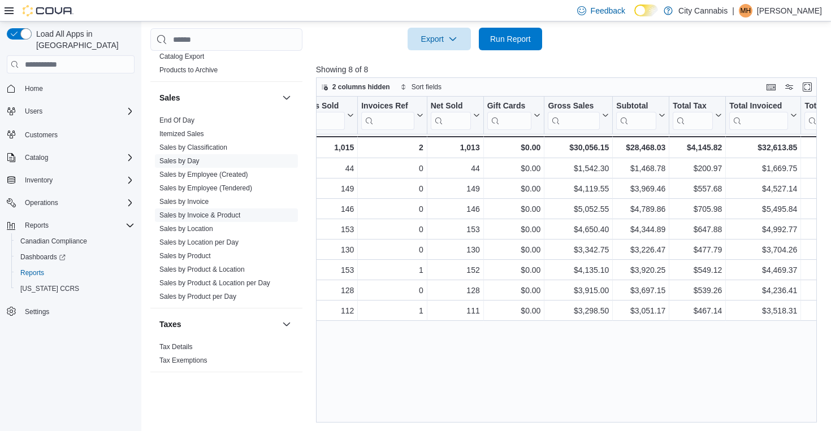
click at [203, 211] on link "Sales by Invoice & Product" at bounding box center [199, 215] width 81 height 8
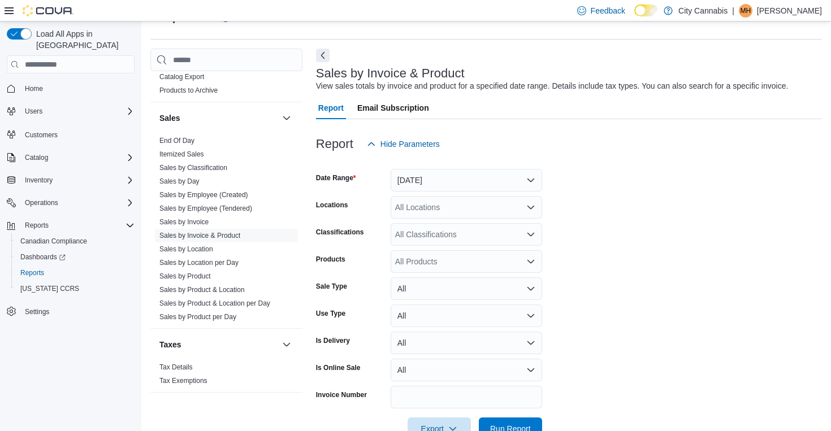
scroll to position [26, 0]
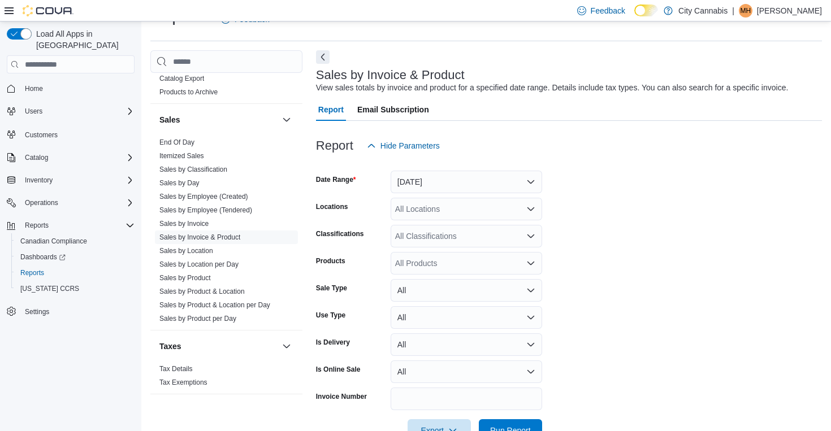
click at [441, 230] on div "All Classifications" at bounding box center [465, 236] width 151 height 23
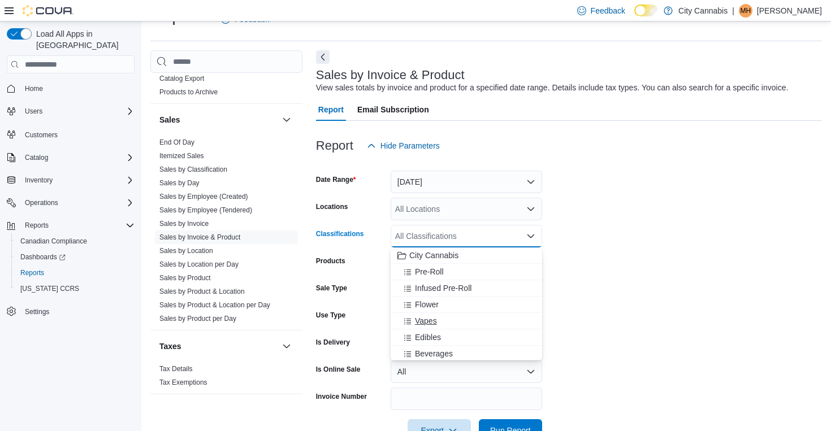
click at [460, 325] on div "Vapes" at bounding box center [466, 320] width 138 height 11
click at [414, 193] on button "[DATE]" at bounding box center [465, 182] width 151 height 23
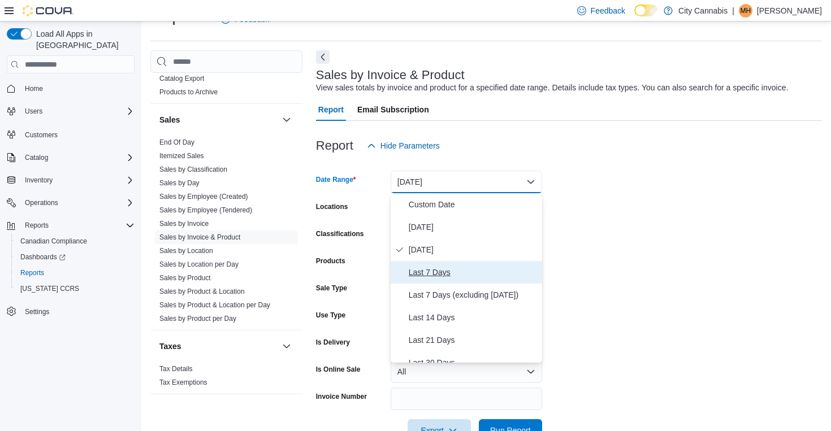
click at [449, 277] on span "Last 7 Days" at bounding box center [473, 273] width 129 height 14
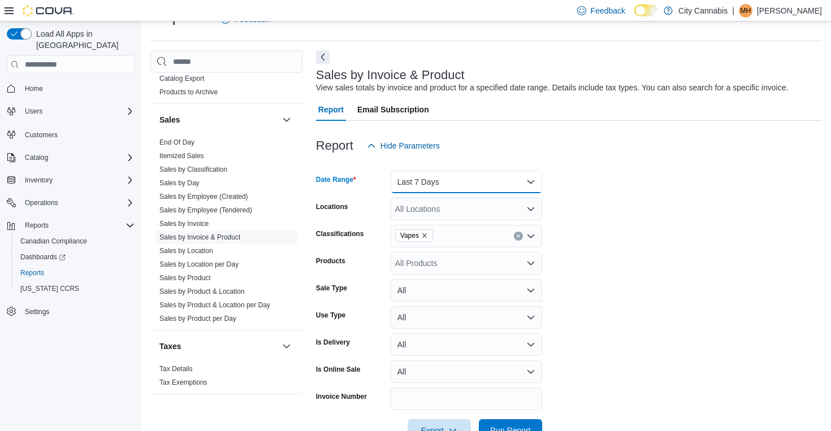
scroll to position [59, 0]
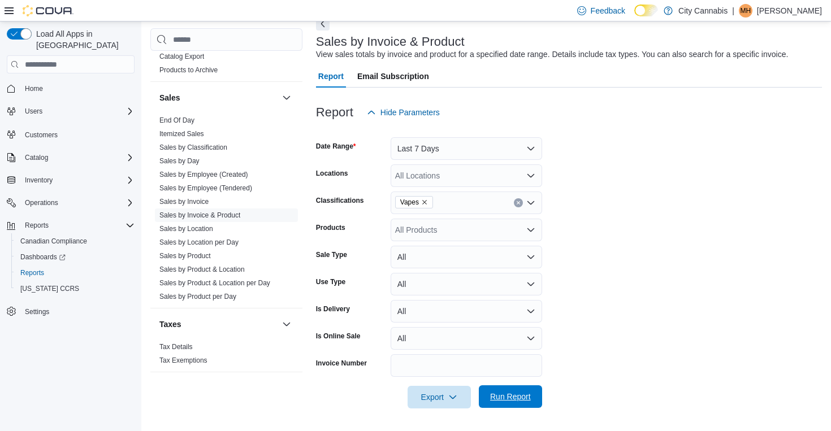
click at [501, 404] on span "Run Report" at bounding box center [510, 396] width 50 height 23
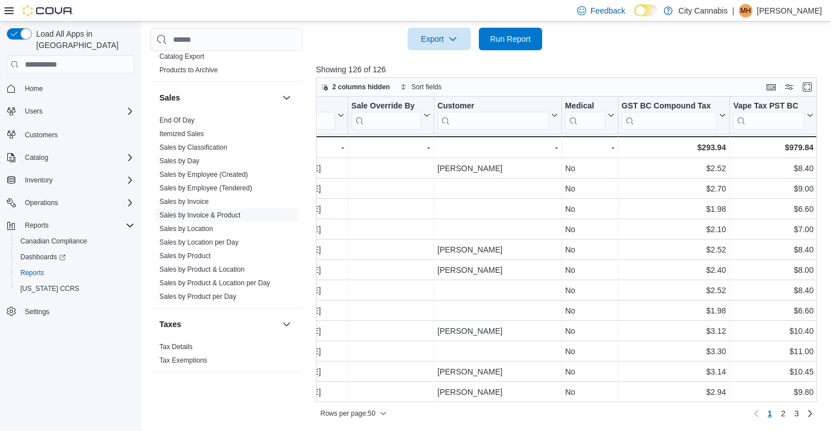
scroll to position [0, 1635]
click at [782, 410] on span "2" at bounding box center [782, 413] width 5 height 11
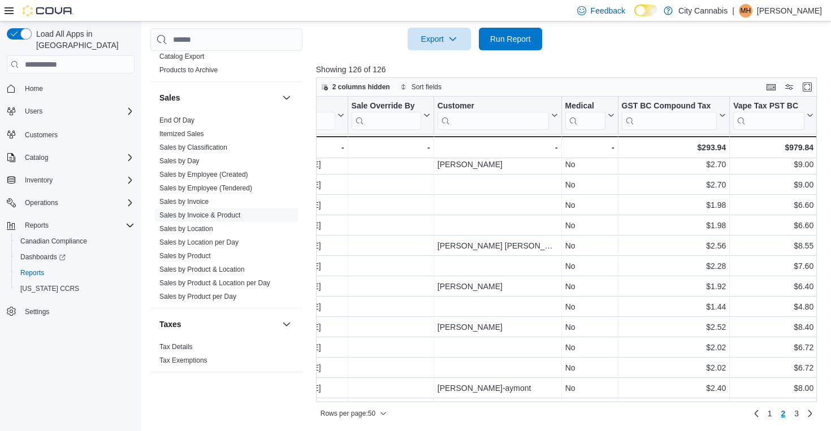
scroll to position [773, 1635]
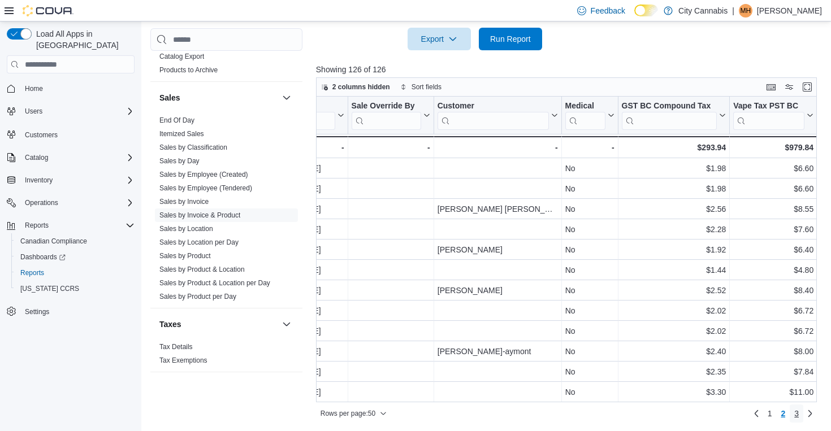
click at [801, 409] on link "3" at bounding box center [796, 414] width 14 height 18
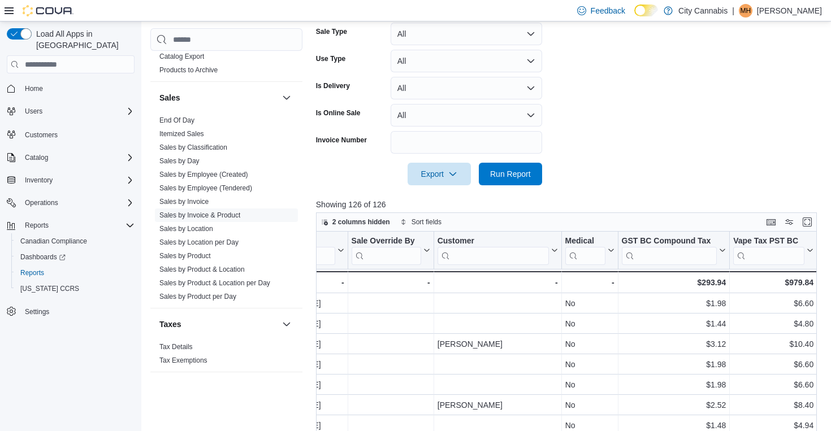
scroll to position [231, 0]
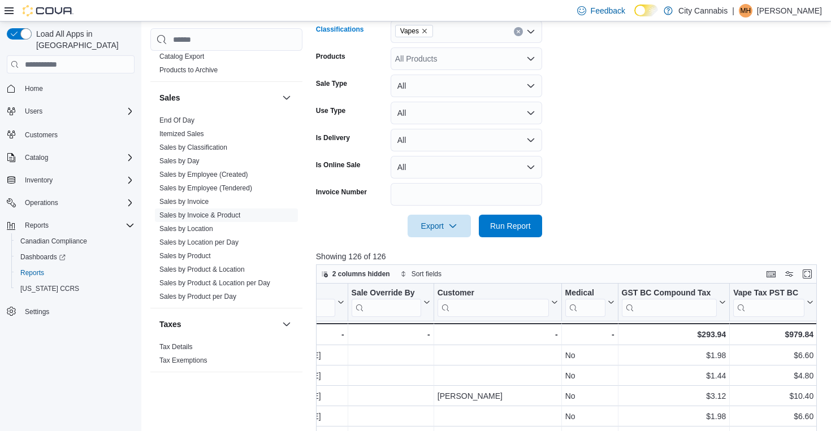
click at [516, 32] on icon "Clear input" at bounding box center [518, 31] width 5 height 5
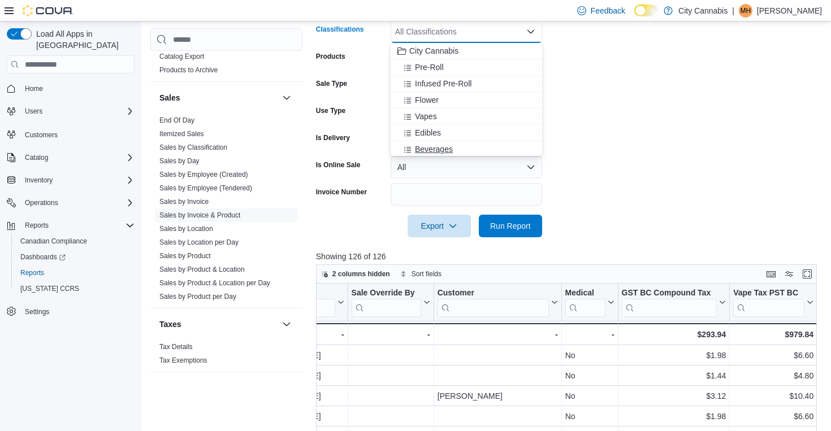
click at [438, 150] on span "Beverages" at bounding box center [434, 149] width 38 height 11
click at [511, 228] on span "Run Report" at bounding box center [510, 225] width 41 height 11
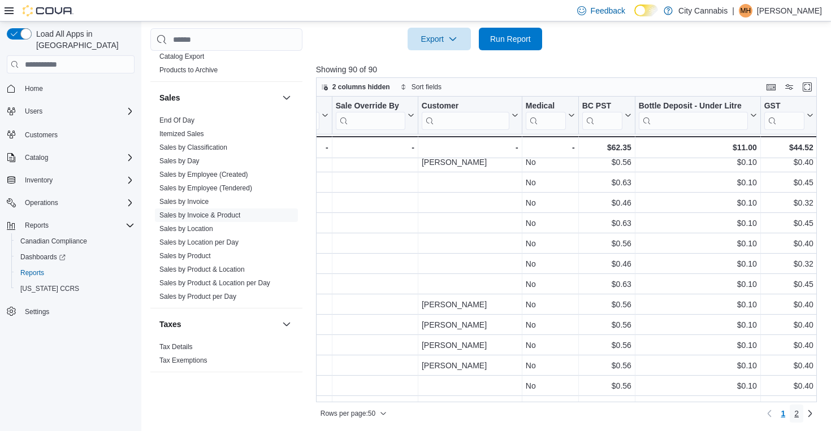
click at [797, 414] on span "2" at bounding box center [796, 413] width 5 height 11
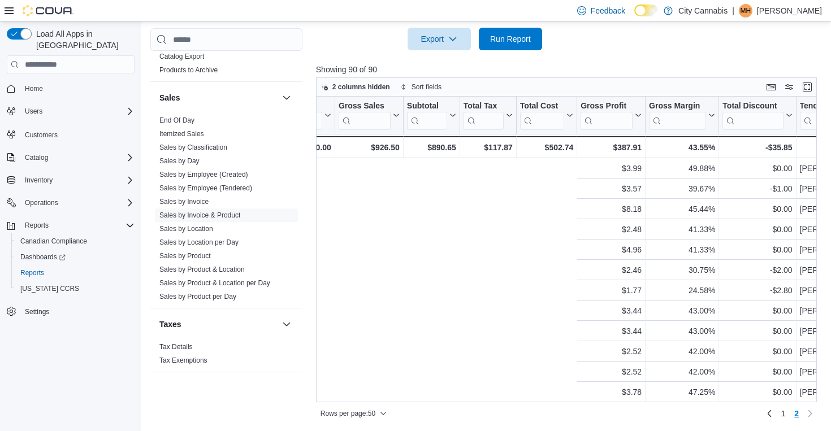
scroll to position [570, 948]
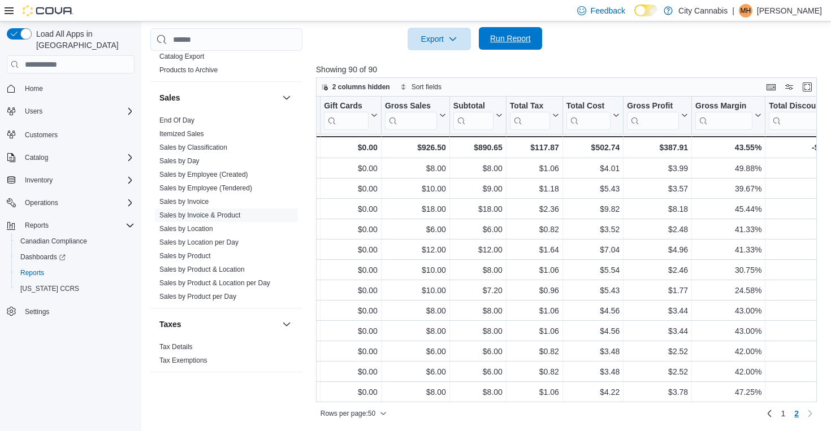
click at [507, 37] on span "Run Report" at bounding box center [510, 38] width 41 height 11
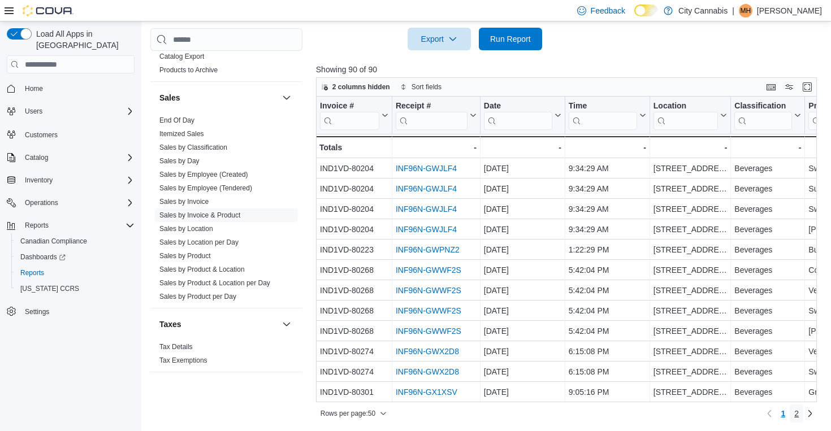
click at [800, 418] on link "2" at bounding box center [796, 414] width 14 height 18
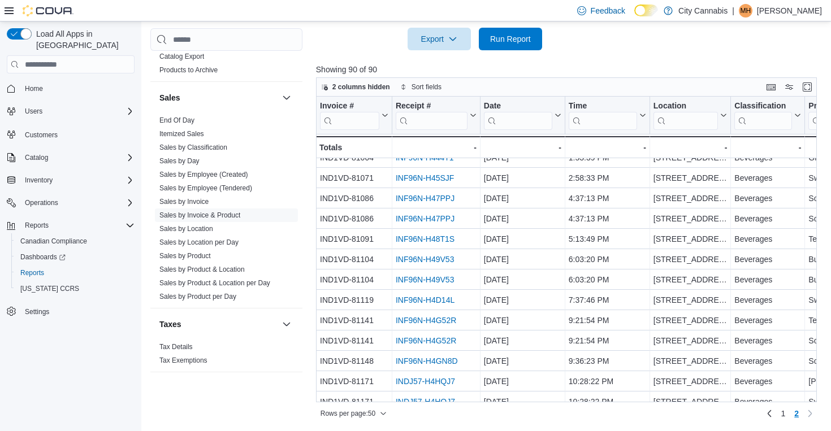
scroll to position [459, 0]
click at [181, 129] on span "Itemized Sales" at bounding box center [181, 133] width 45 height 9
click at [183, 130] on link "Itemized Sales" at bounding box center [181, 134] width 45 height 8
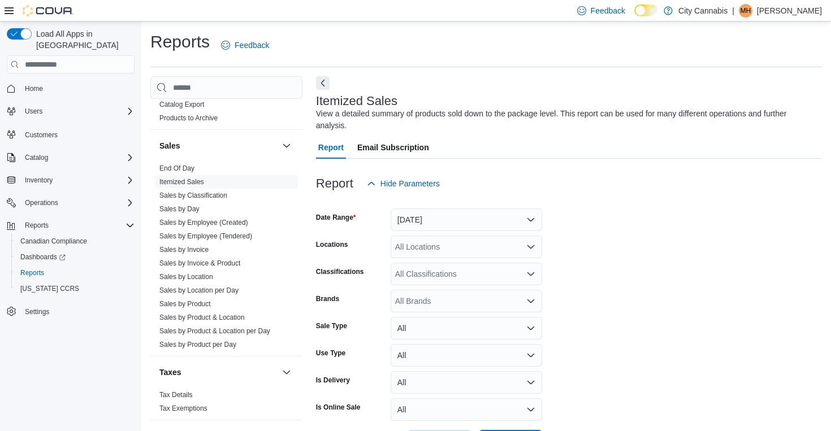
scroll to position [38, 0]
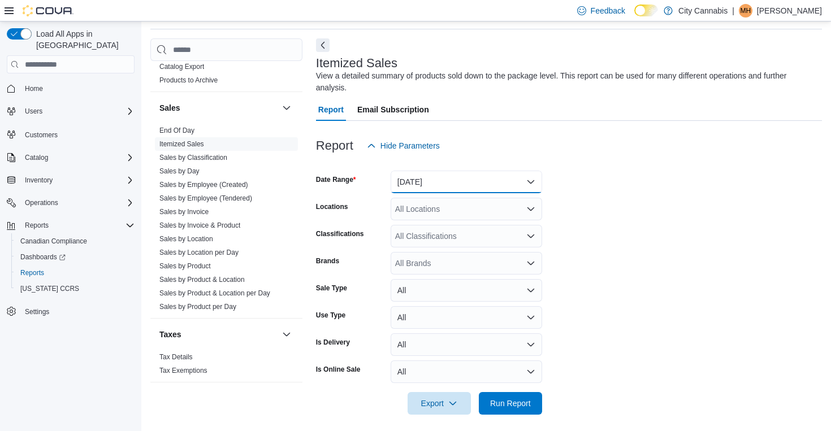
click at [432, 189] on button "[DATE]" at bounding box center [465, 182] width 151 height 23
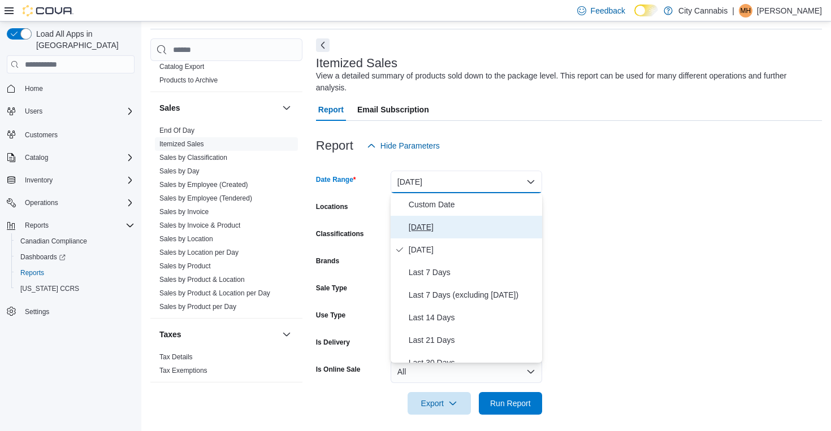
click at [446, 216] on button "[DATE]" at bounding box center [465, 227] width 151 height 23
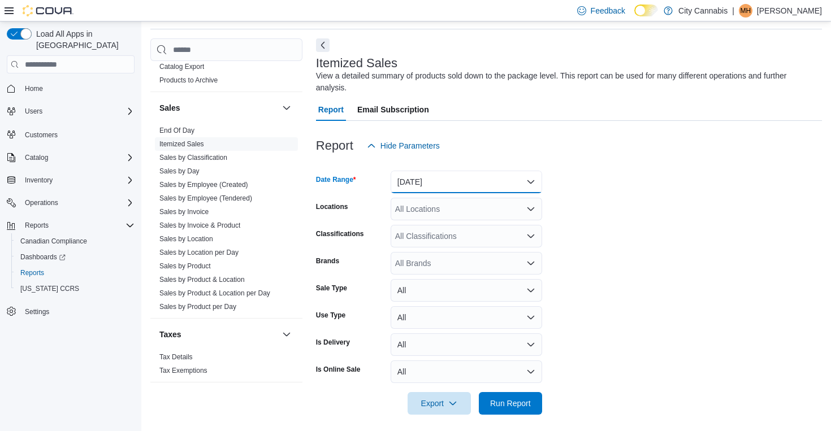
scroll to position [44, 0]
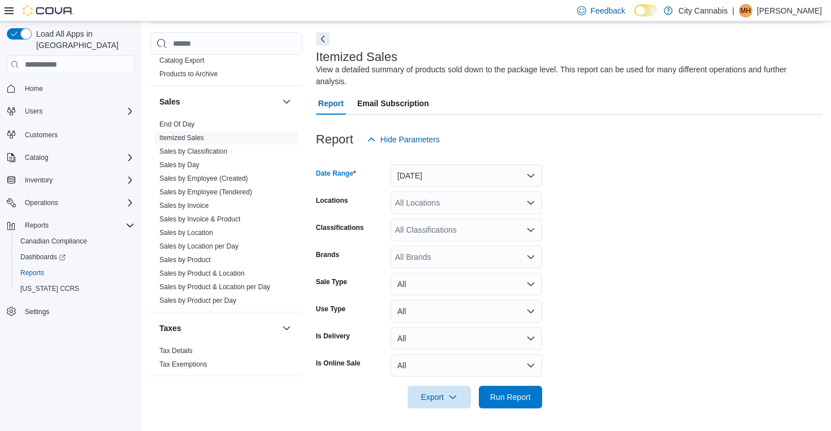
click at [542, 397] on form "Date Range [DATE] Locations All Locations Classifications All Classifications B…" at bounding box center [569, 280] width 506 height 258
click at [509, 398] on span "Run Report" at bounding box center [510, 396] width 41 height 11
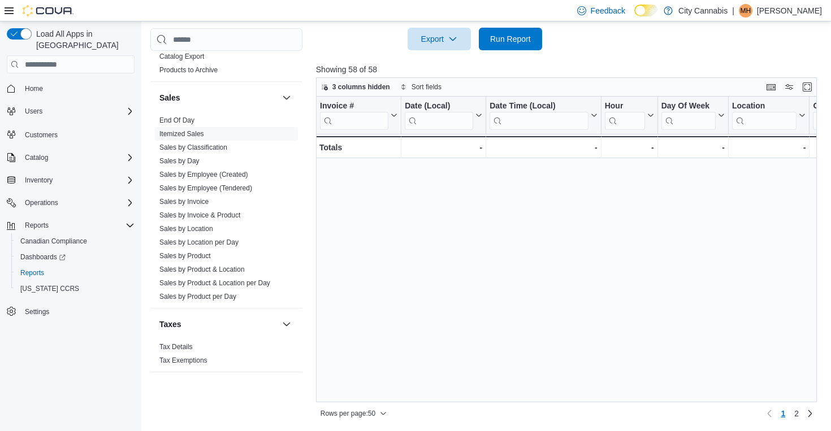
scroll to position [773, 0]
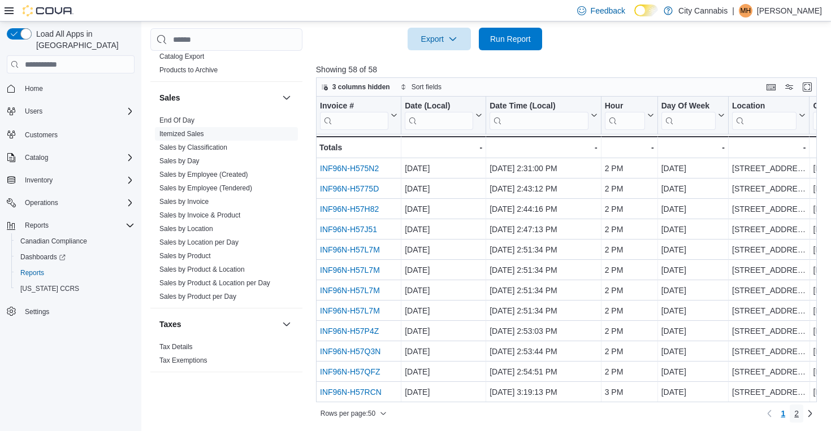
click at [793, 418] on link "2" at bounding box center [796, 414] width 14 height 18
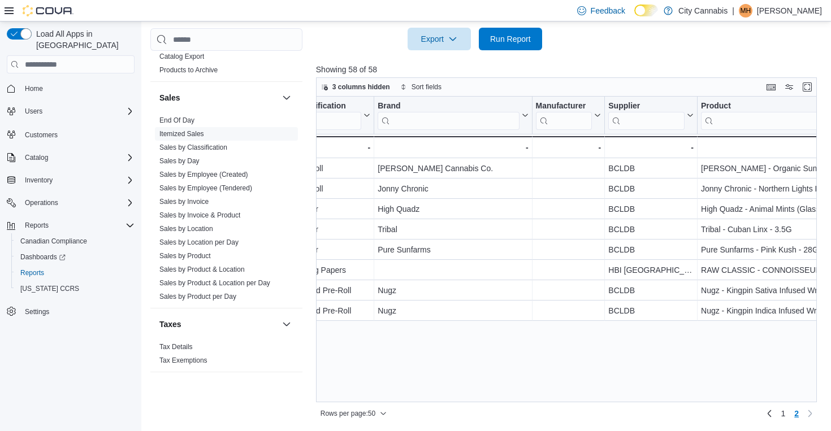
scroll to position [0, 862]
